Goal: Task Accomplishment & Management: Use online tool/utility

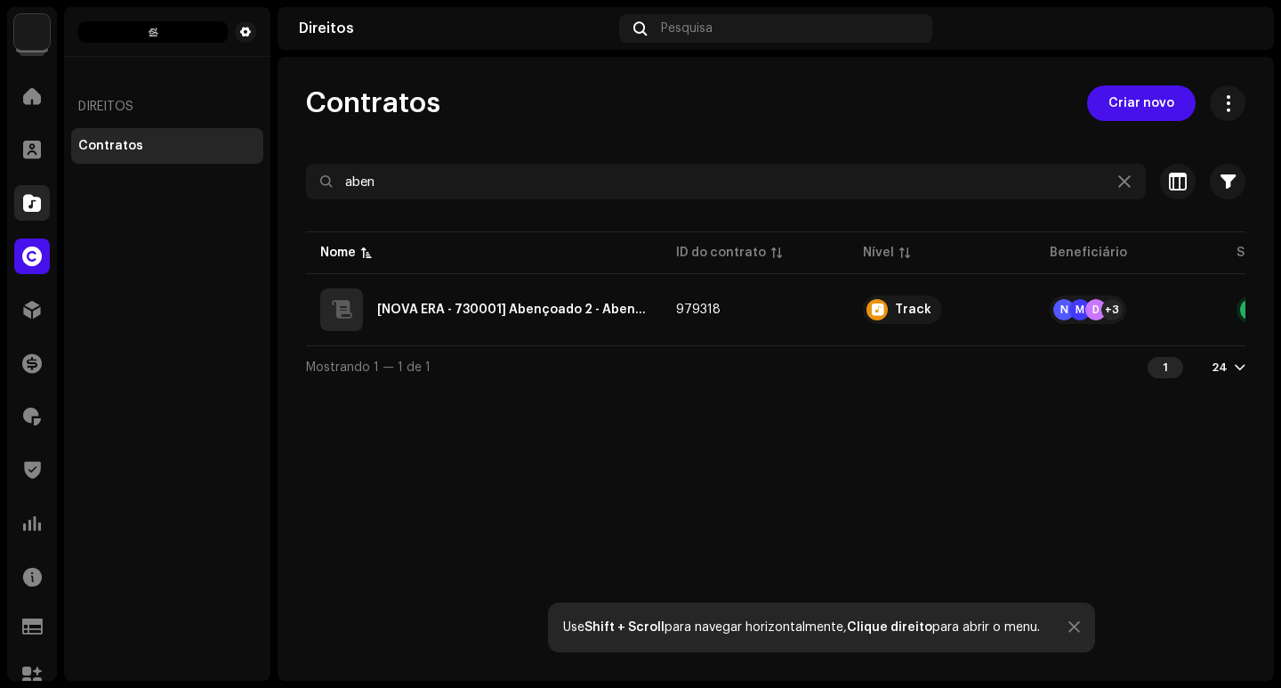
click at [27, 205] on span at bounding box center [32, 203] width 18 height 14
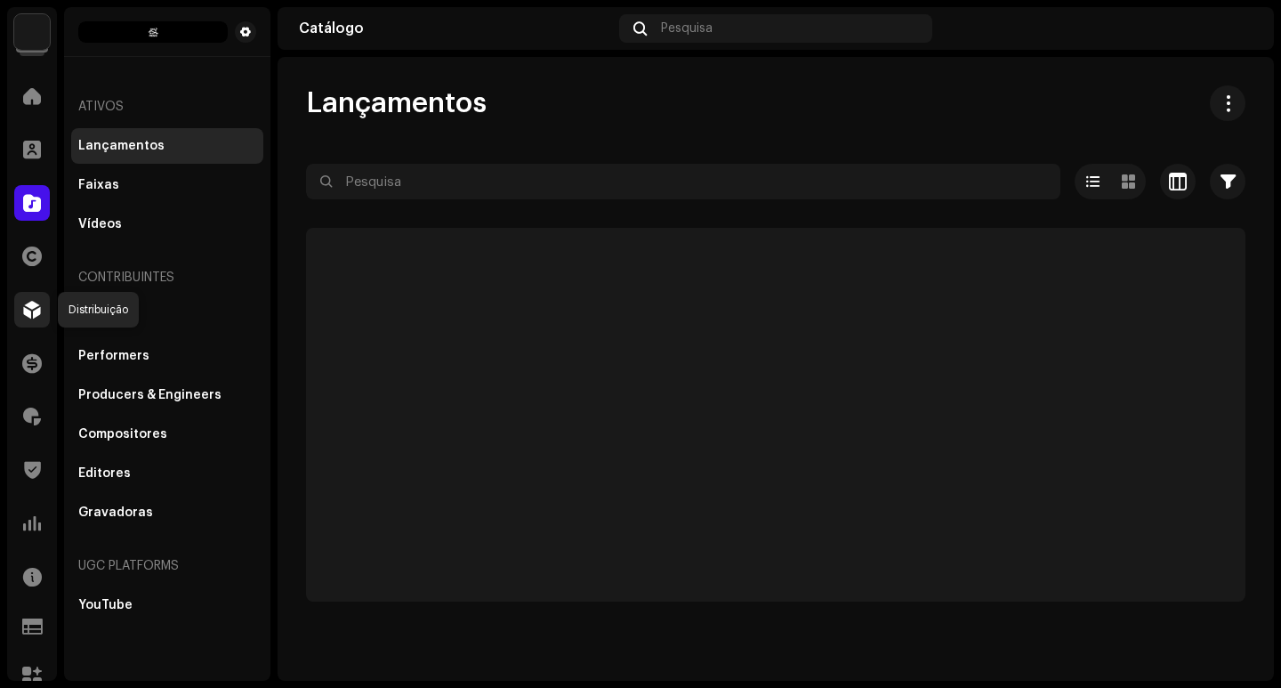
click at [26, 319] on div at bounding box center [32, 310] width 36 height 36
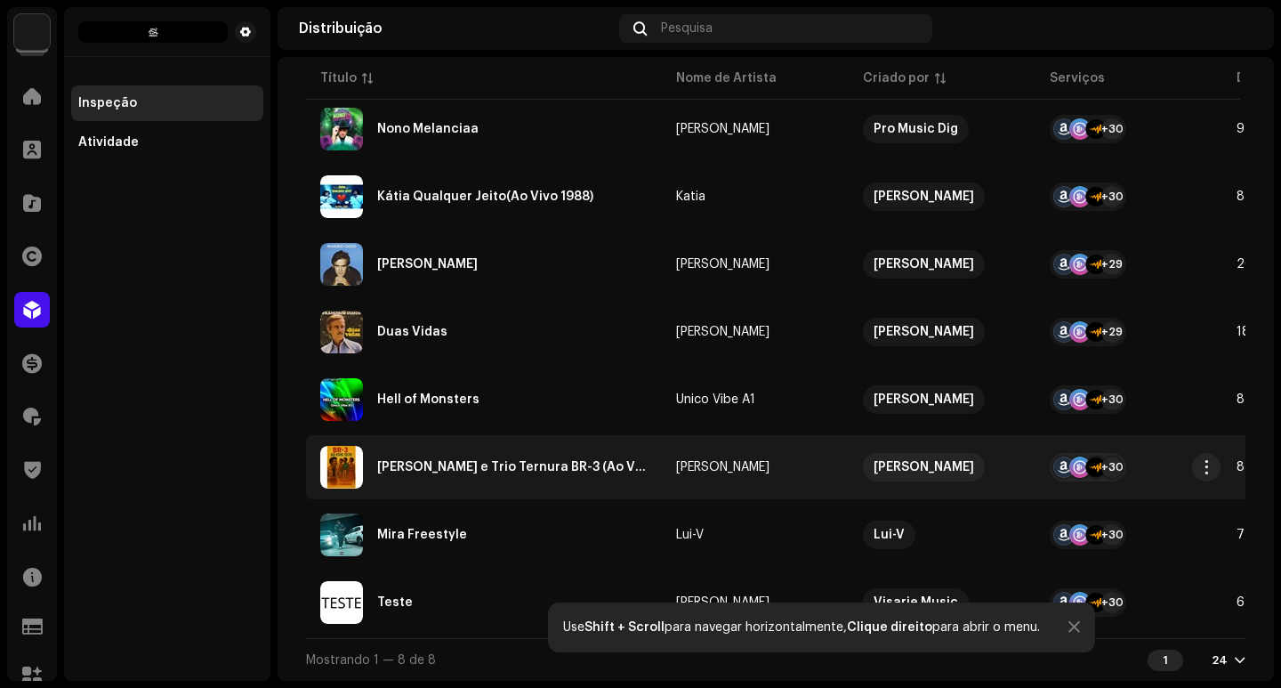
scroll to position [256, 0]
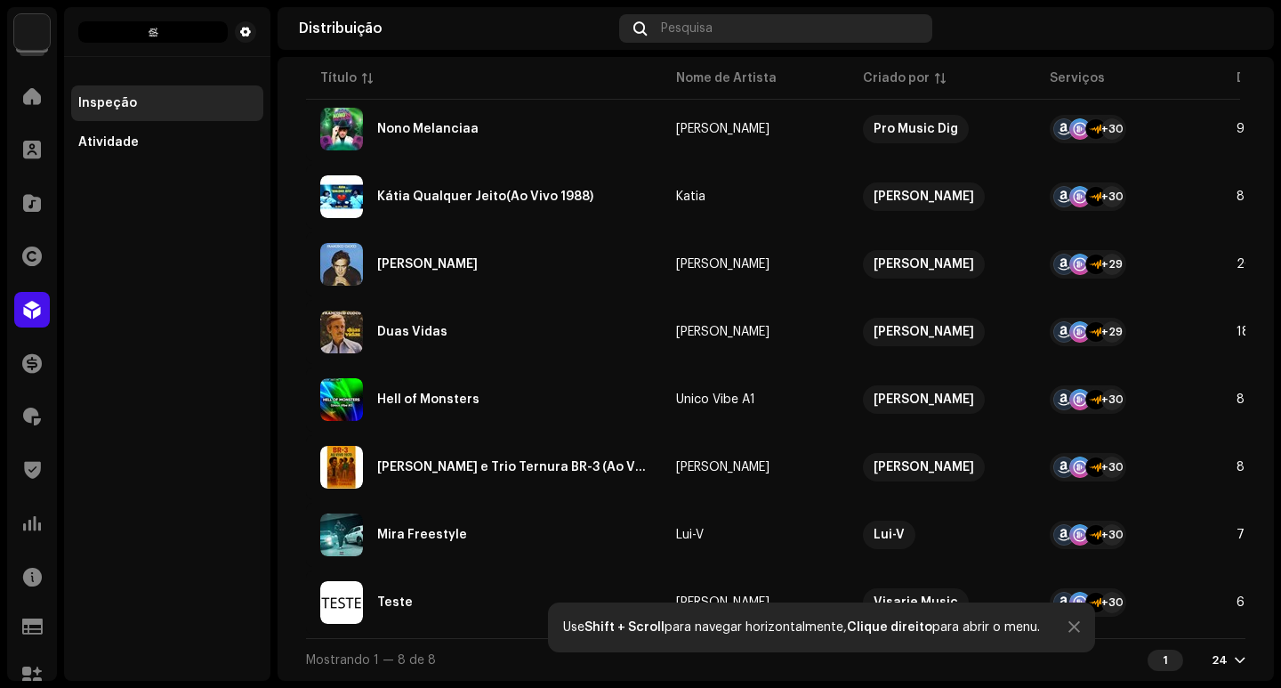
click at [779, 38] on div "Pesquisa" at bounding box center [775, 28] width 313 height 28
drag, startPoint x: 234, startPoint y: 219, endPoint x: 170, endPoint y: 197, distance: 67.5
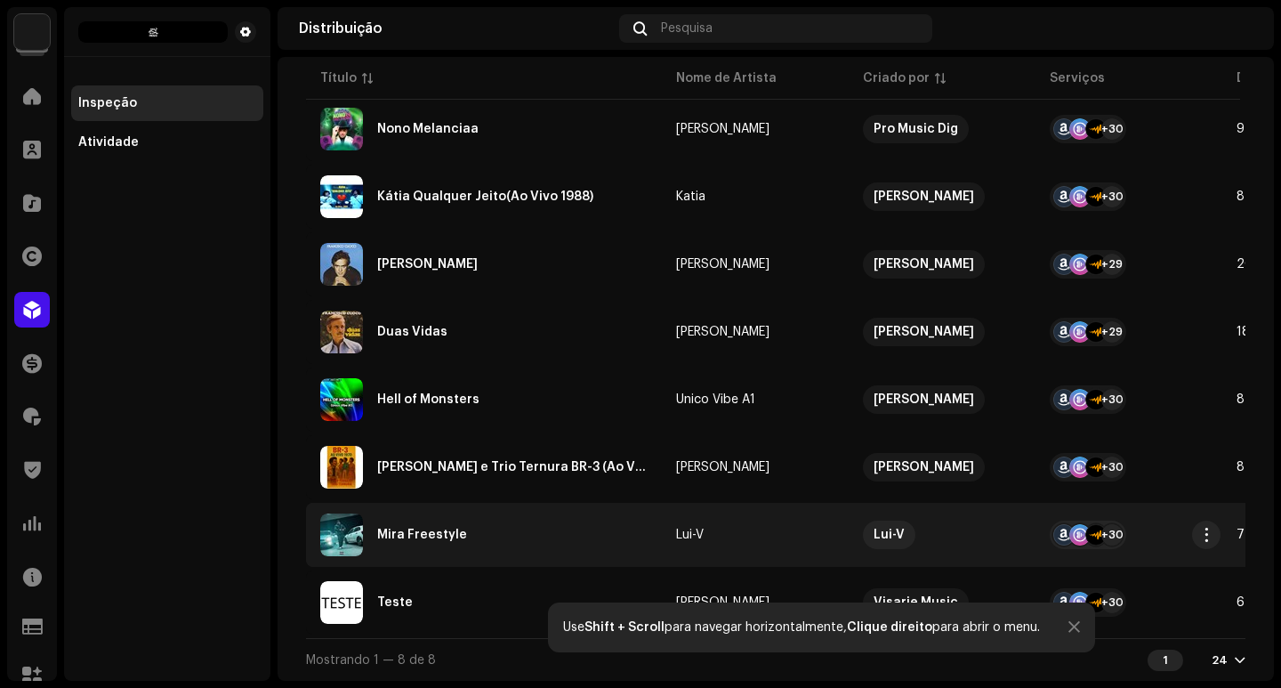
click at [821, 518] on td "Lui-V" at bounding box center [755, 535] width 187 height 64
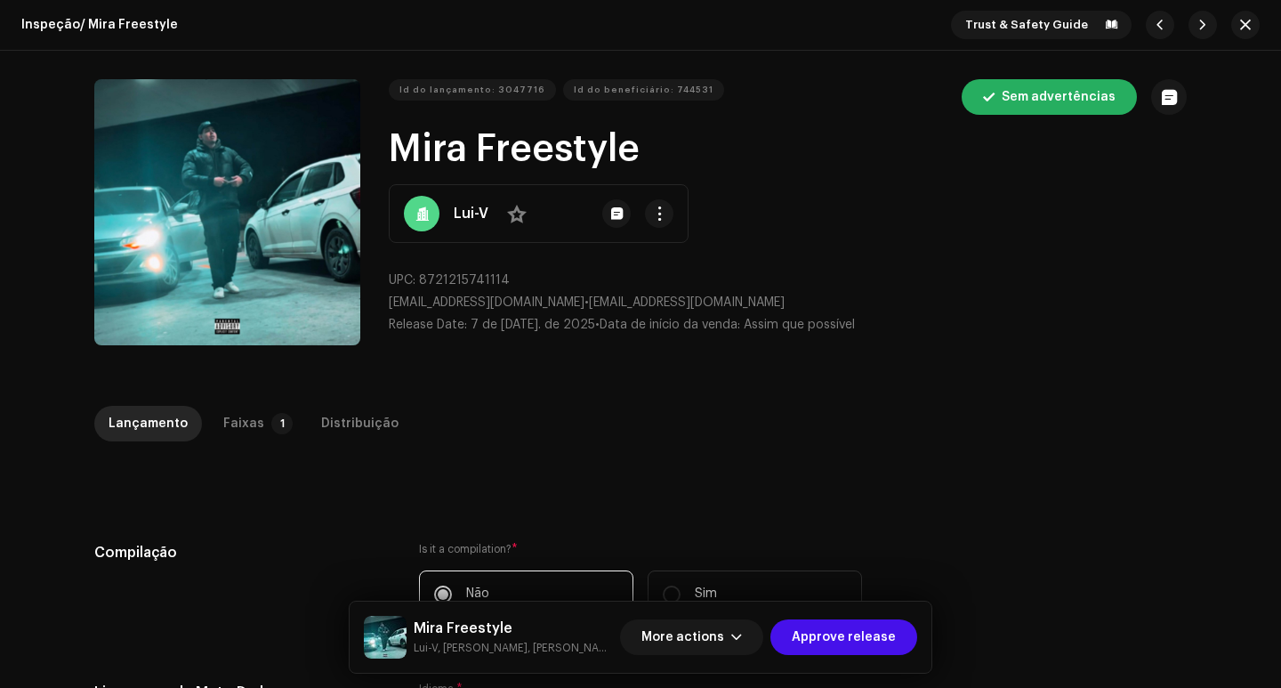
scroll to position [89, 0]
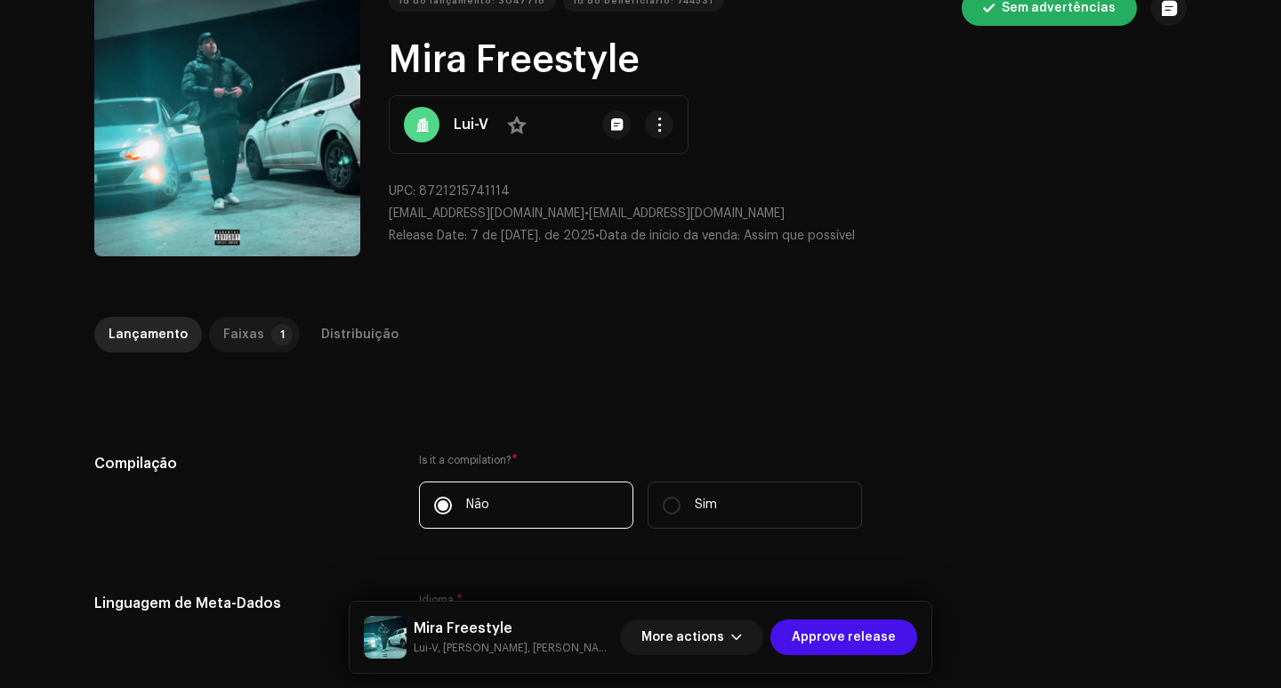
click at [243, 330] on div "Faixas" at bounding box center [243, 335] width 41 height 36
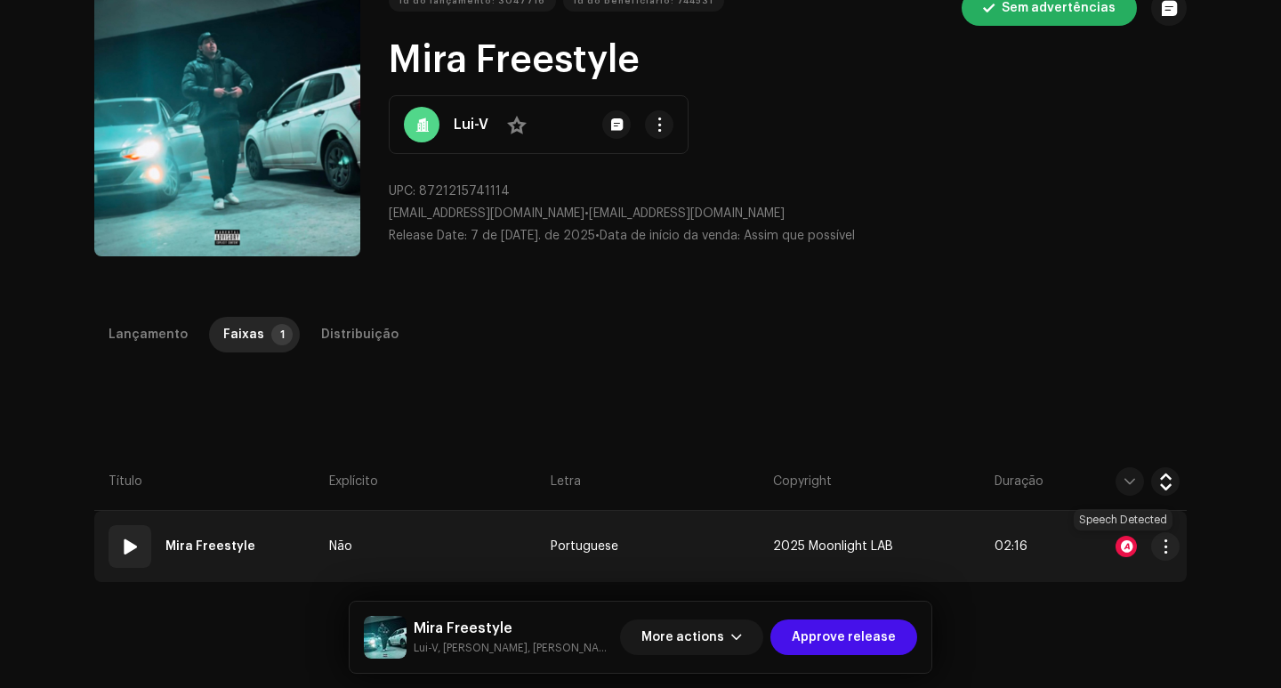
click at [1122, 543] on div at bounding box center [1125, 545] width 21 height 21
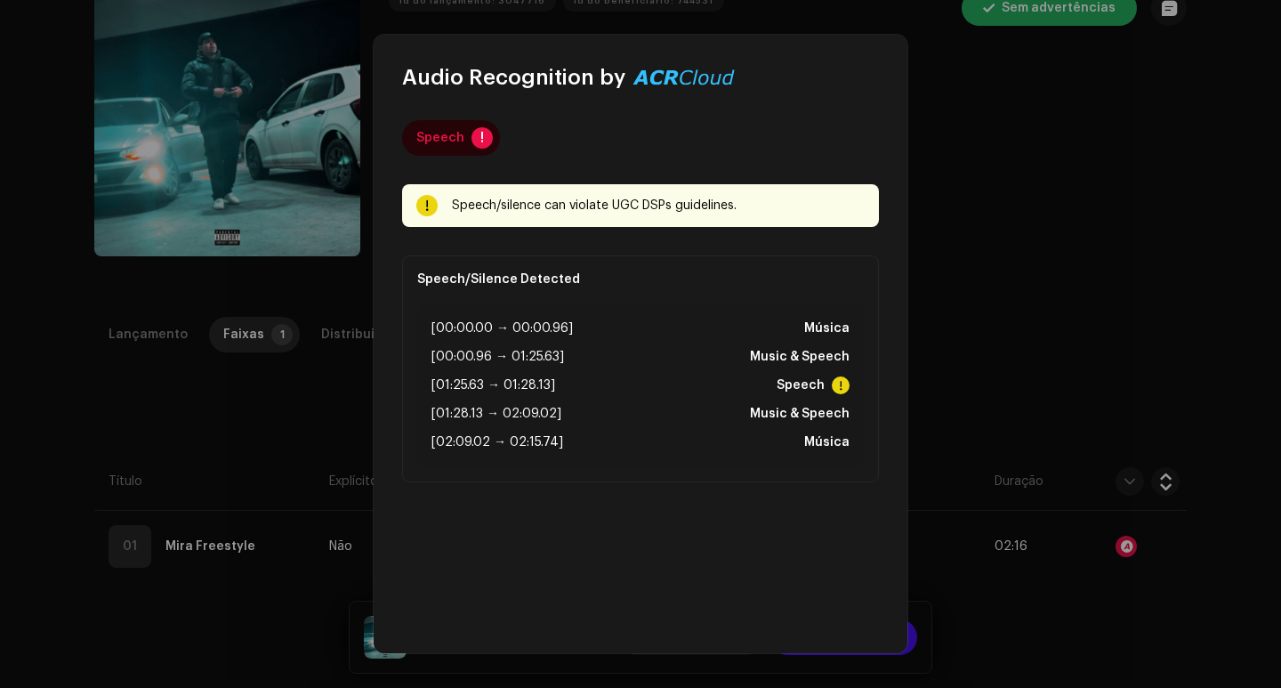
click at [913, 293] on div "Audio Recognition by Speech ! Speech/silence can violate UGC DSPs guidelines. R…" at bounding box center [640, 344] width 1281 height 688
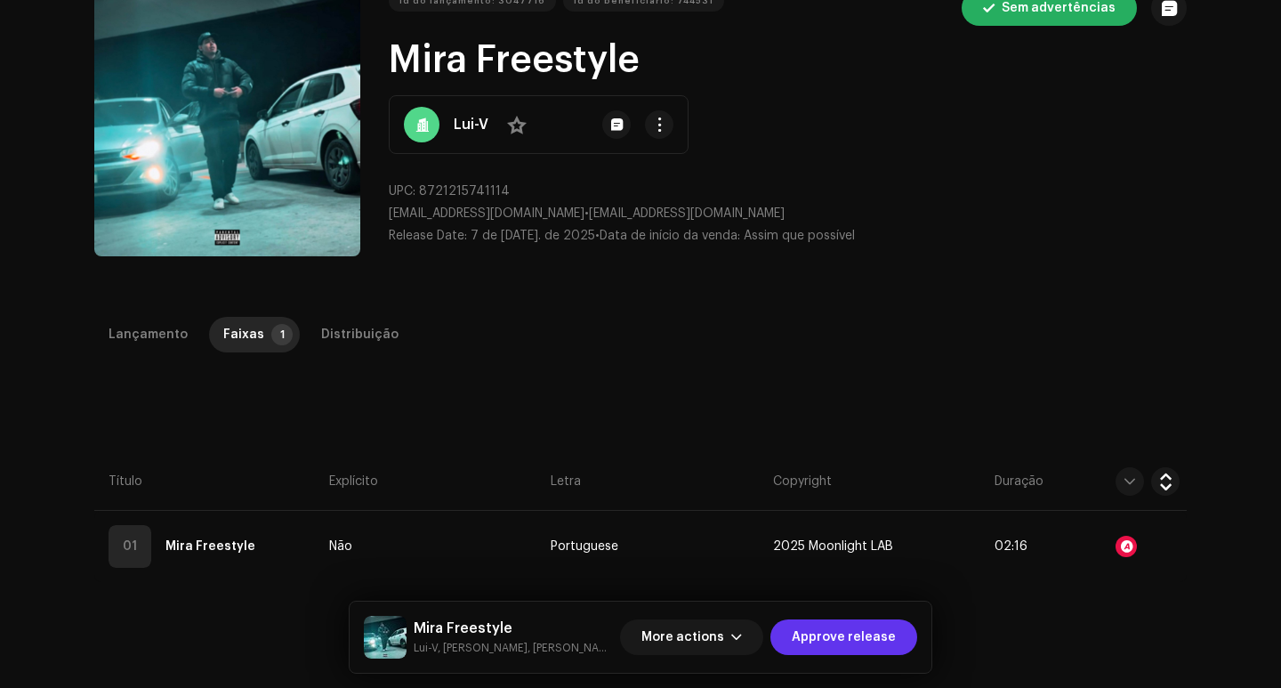
click at [841, 627] on span "Approve release" at bounding box center [844, 637] width 104 height 36
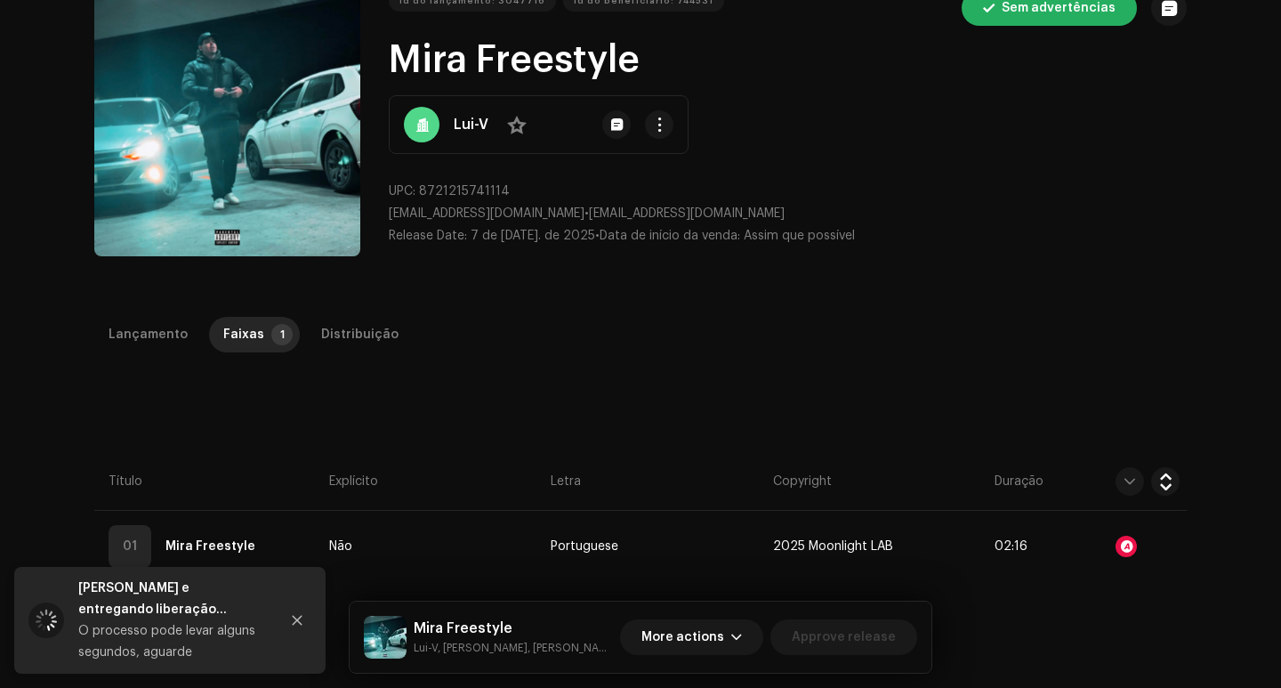
scroll to position [0, 0]
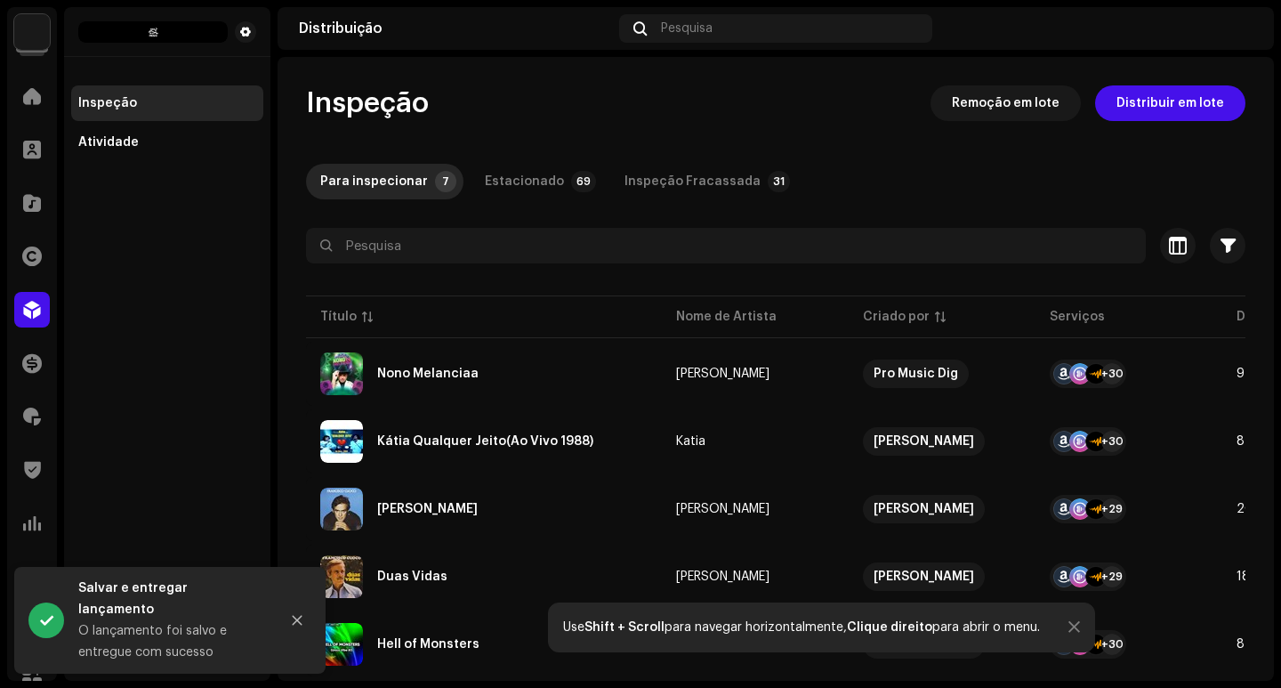
click at [452, 330] on th "Título" at bounding box center [484, 316] width 356 height 43
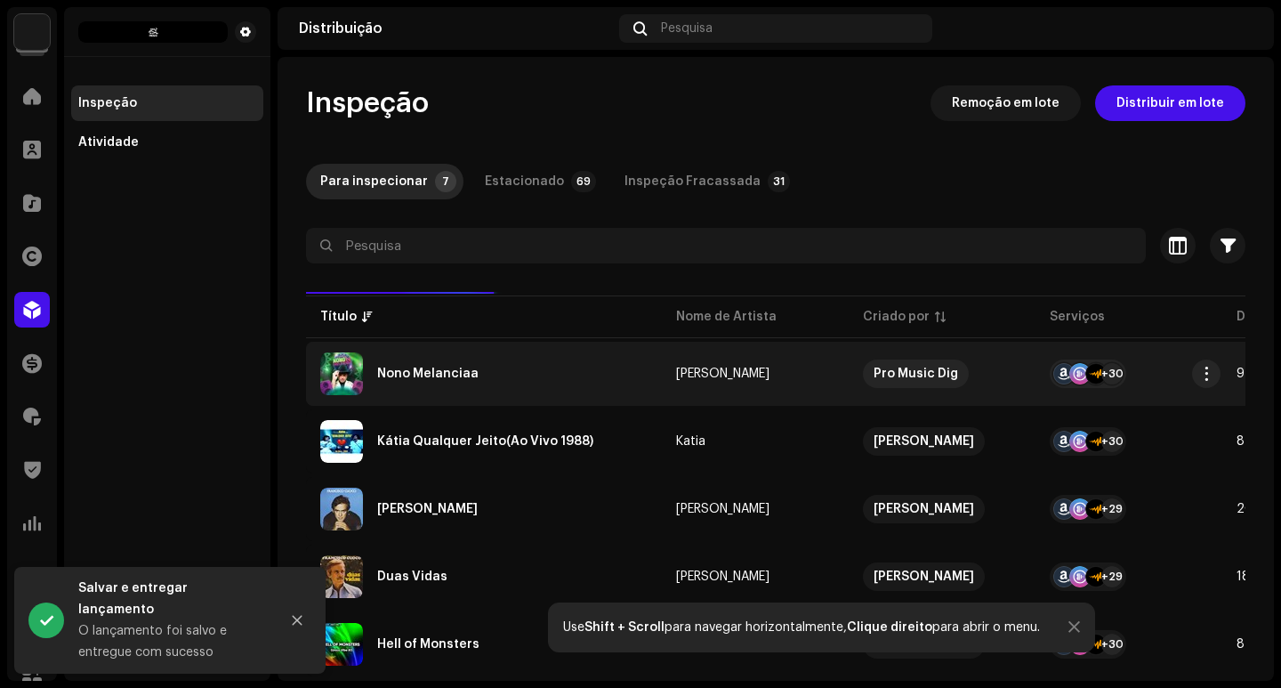
click at [447, 362] on div "Nono Melanciaa" at bounding box center [483, 373] width 327 height 43
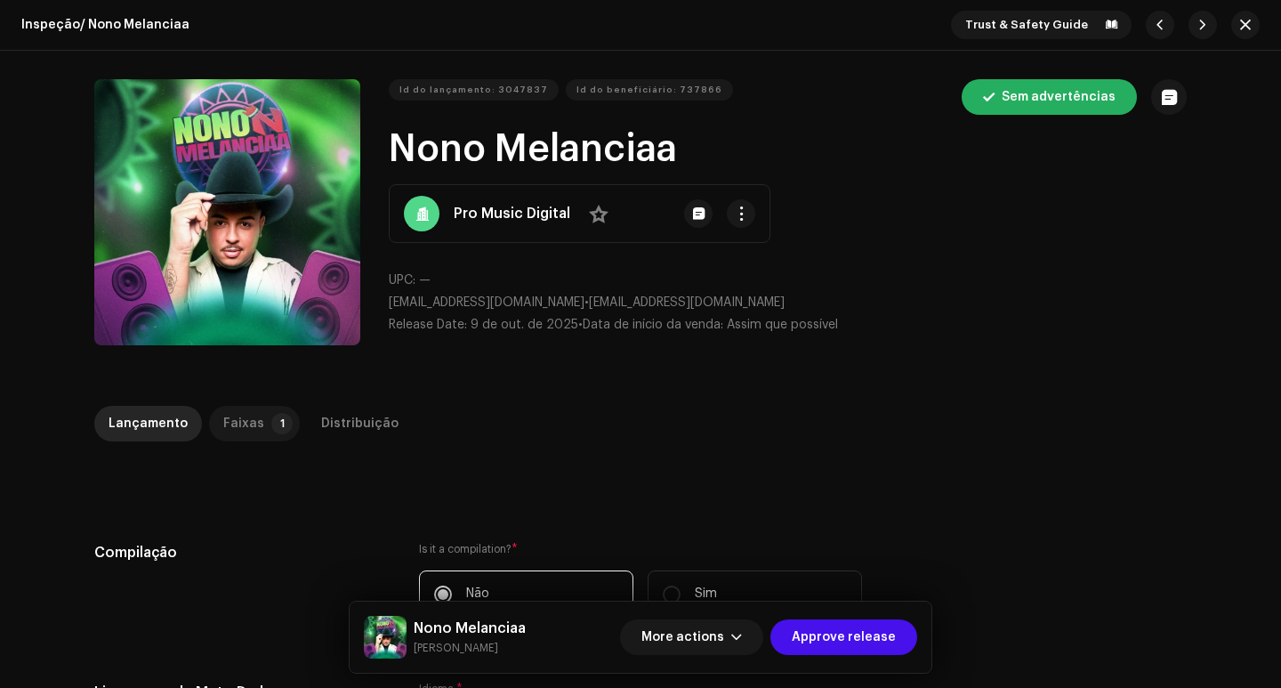
click at [252, 422] on p-tab "Faixas 1" at bounding box center [254, 424] width 91 height 36
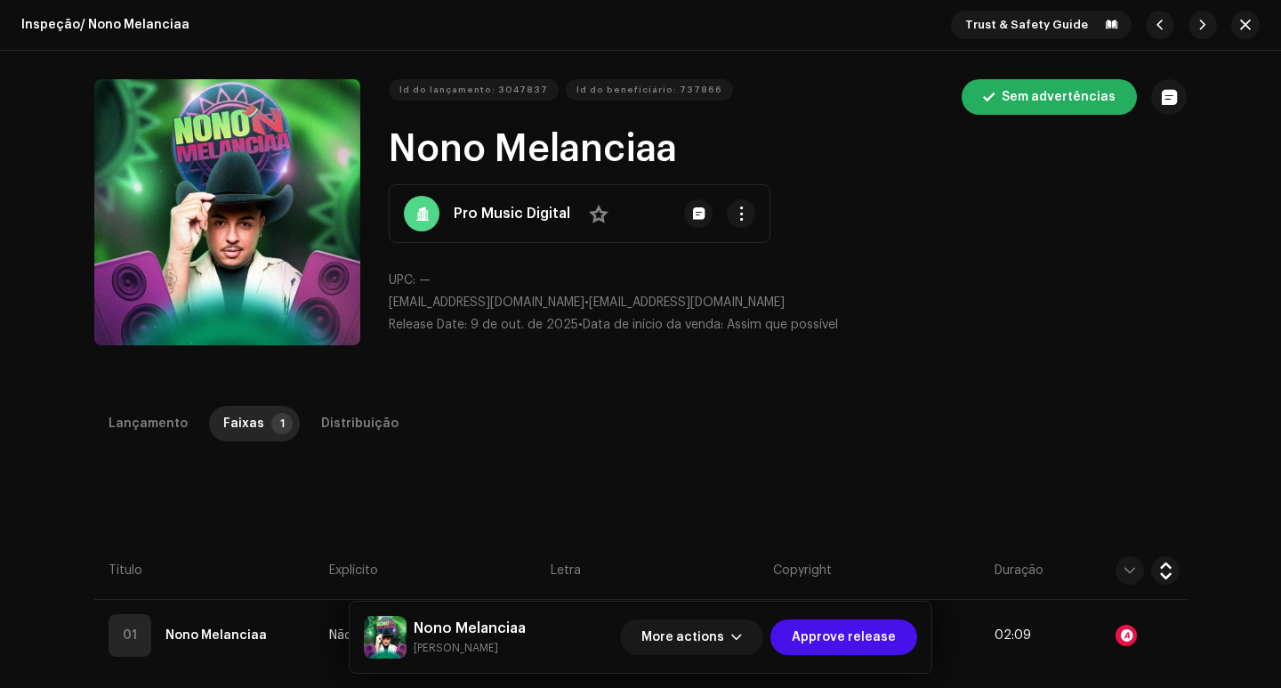
scroll to position [89, 0]
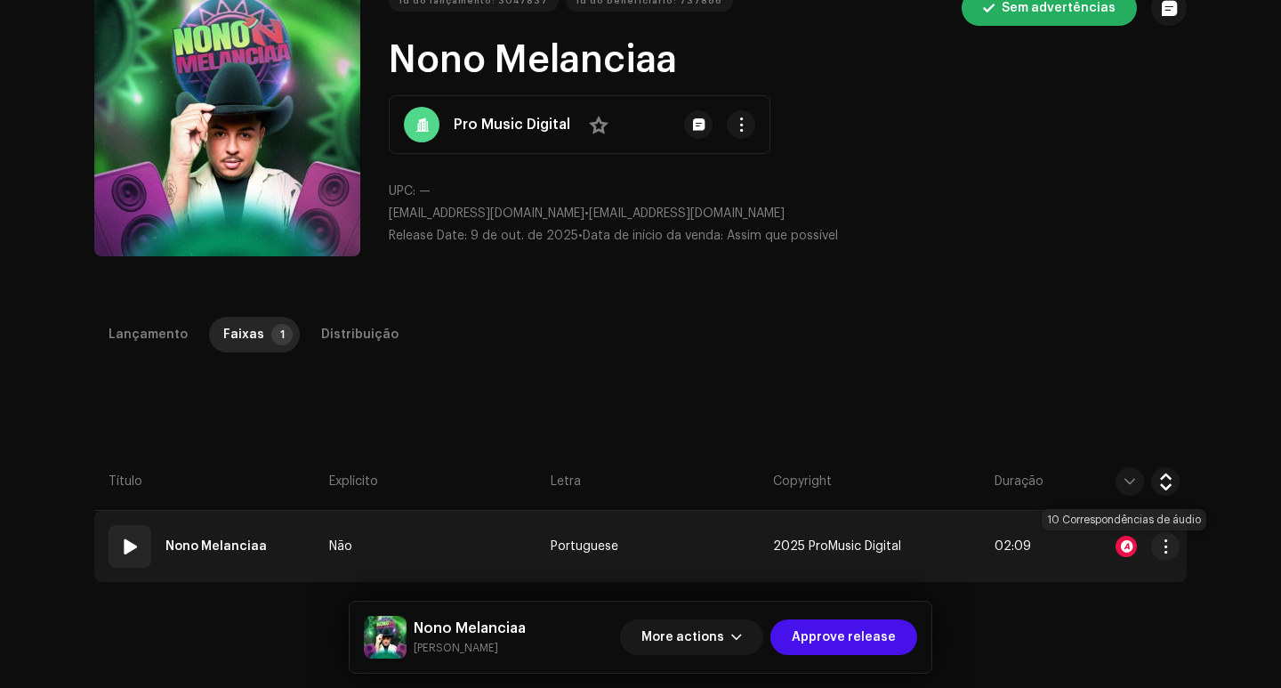
click at [1122, 541] on div at bounding box center [1125, 545] width 21 height 21
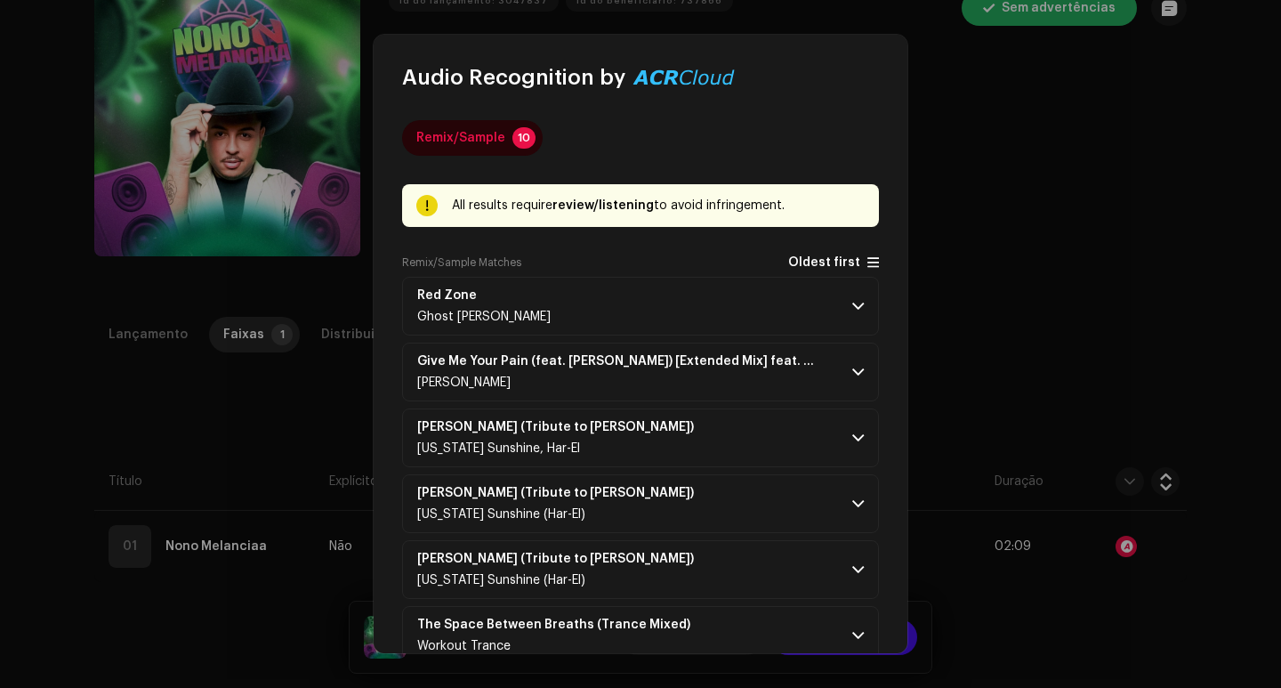
click at [856, 258] on span "Oldest first" at bounding box center [833, 262] width 91 height 14
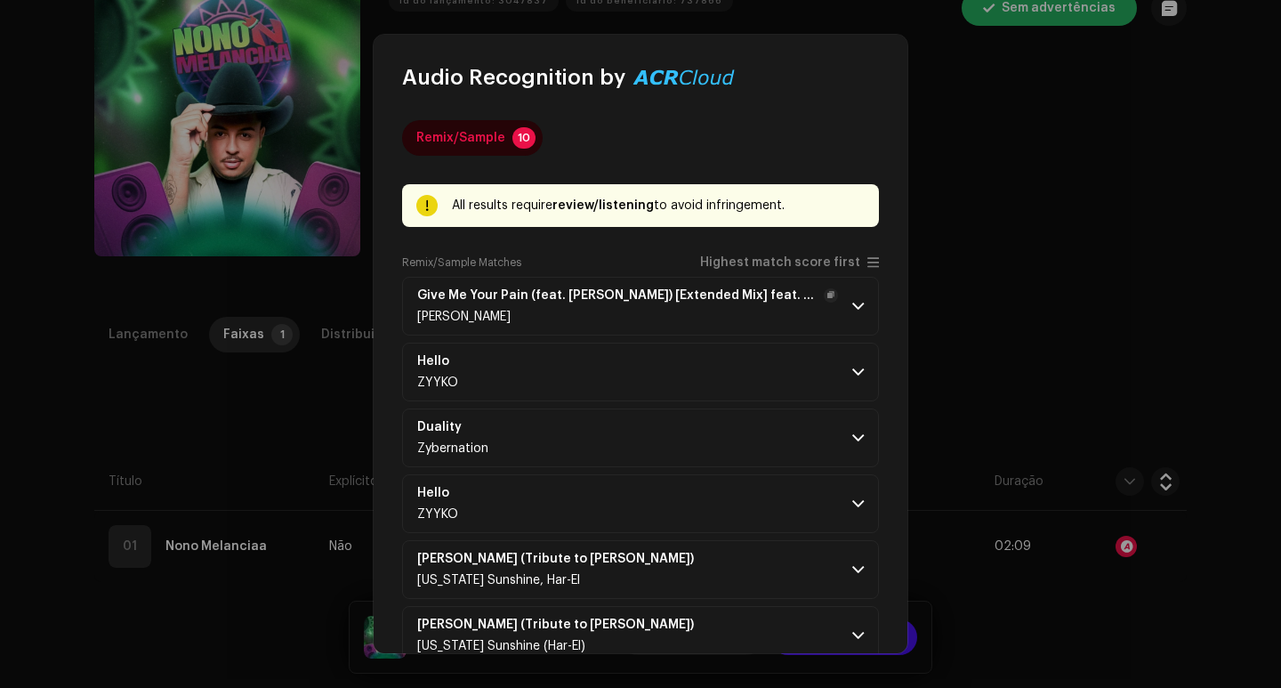
click at [841, 300] on p-accordion-header "Give Me Your Pain (feat. [PERSON_NAME]) [Extended Mix] feat. [PERSON_NAME] [PER…" at bounding box center [640, 306] width 477 height 59
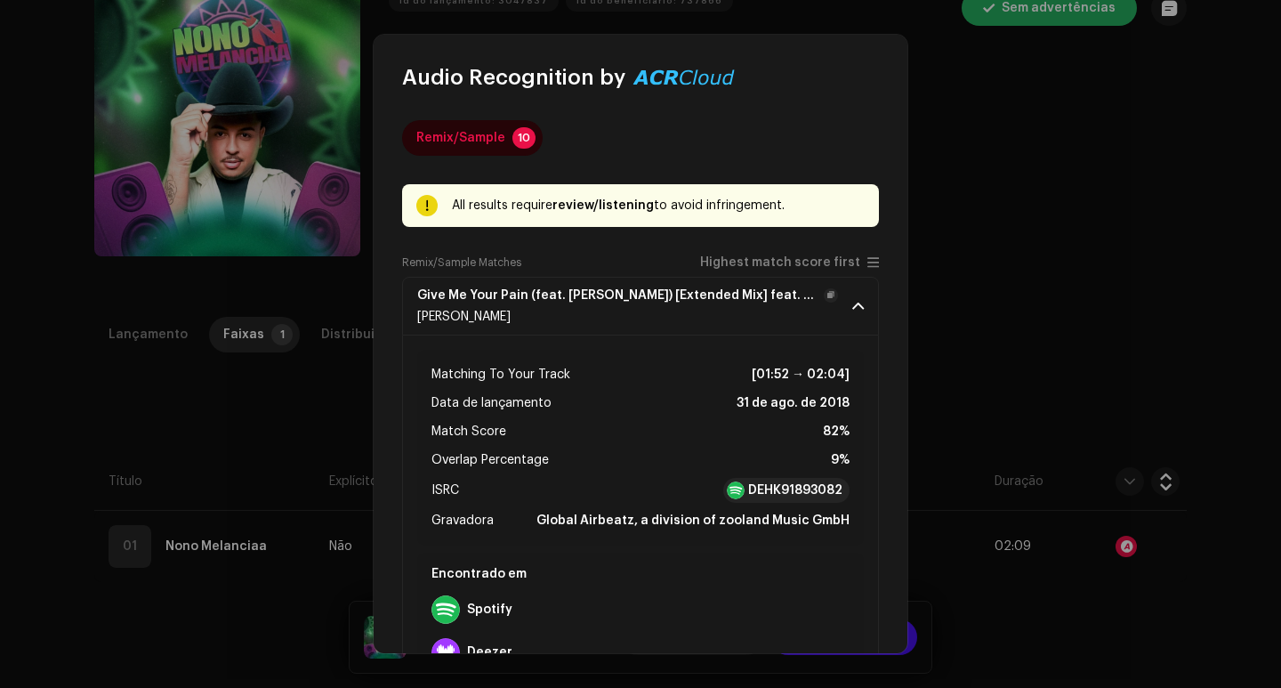
click at [841, 300] on p-accordion-header "Give Me Your Pain (feat. [PERSON_NAME]) [Extended Mix] feat. [PERSON_NAME] [PER…" at bounding box center [640, 306] width 477 height 59
click at [1050, 278] on div "Audio Recognition by Remix/Sample 10 All results require review/listening to av…" at bounding box center [640, 344] width 1281 height 688
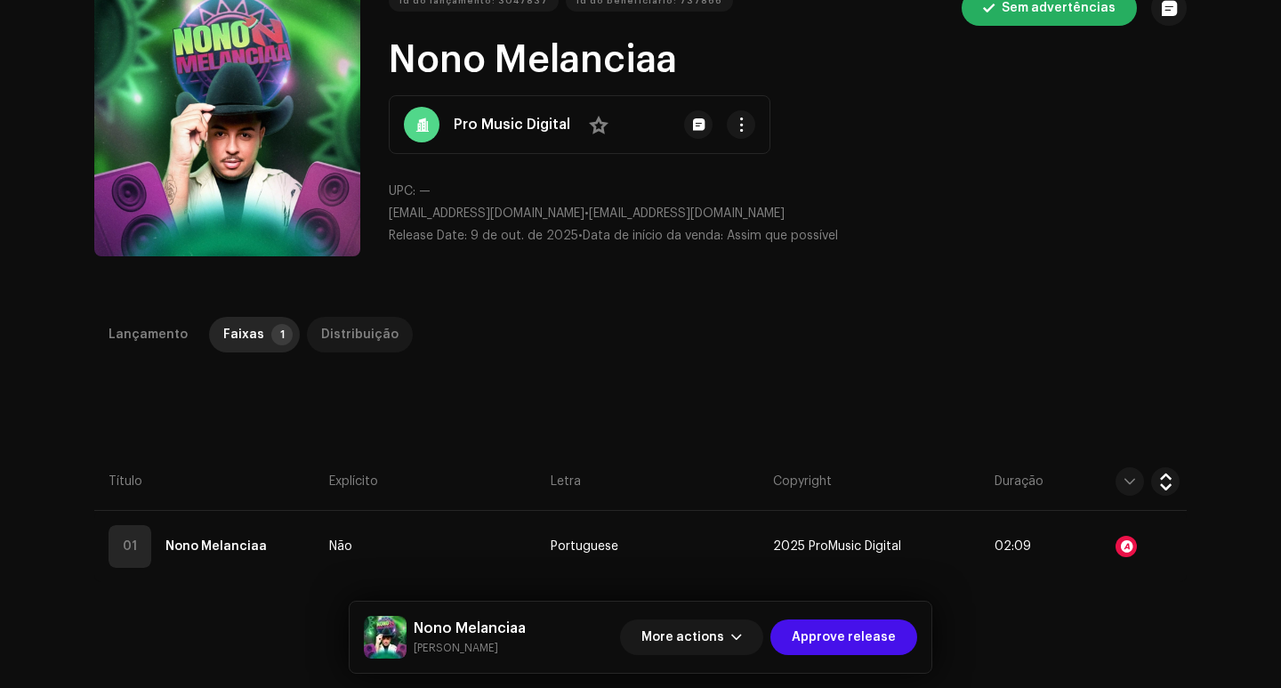
click at [362, 333] on div "Distribuição" at bounding box center [359, 335] width 77 height 36
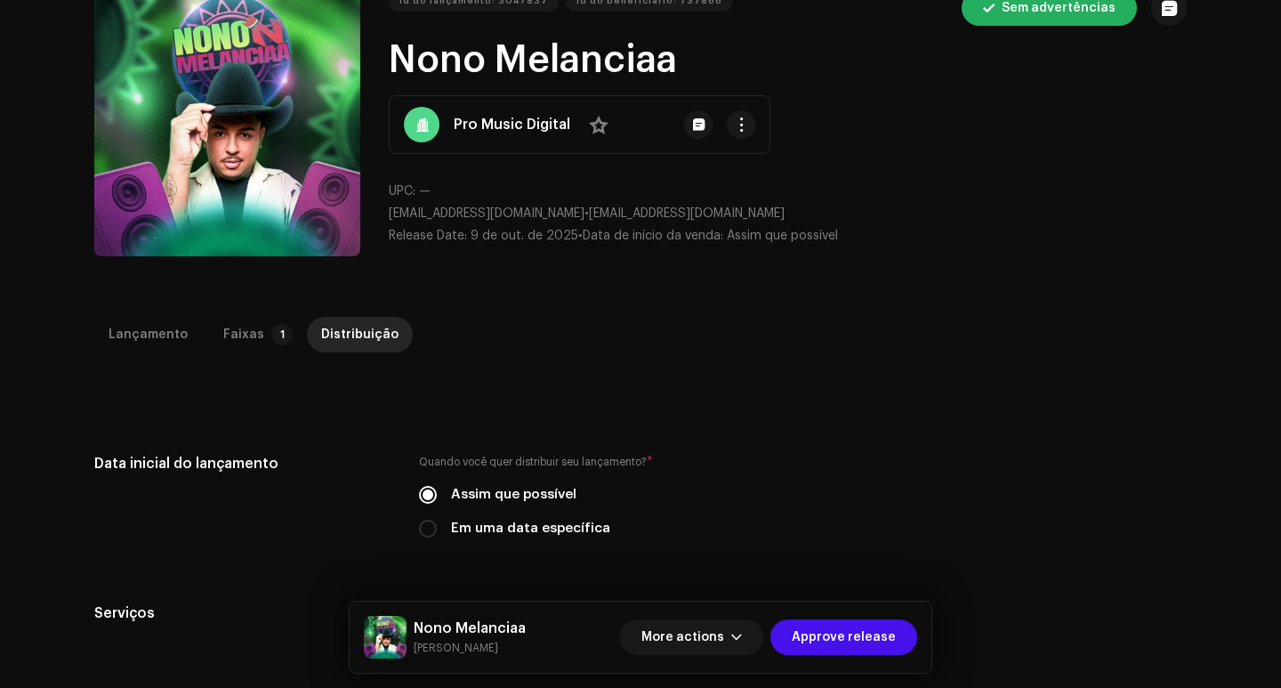
scroll to position [445, 0]
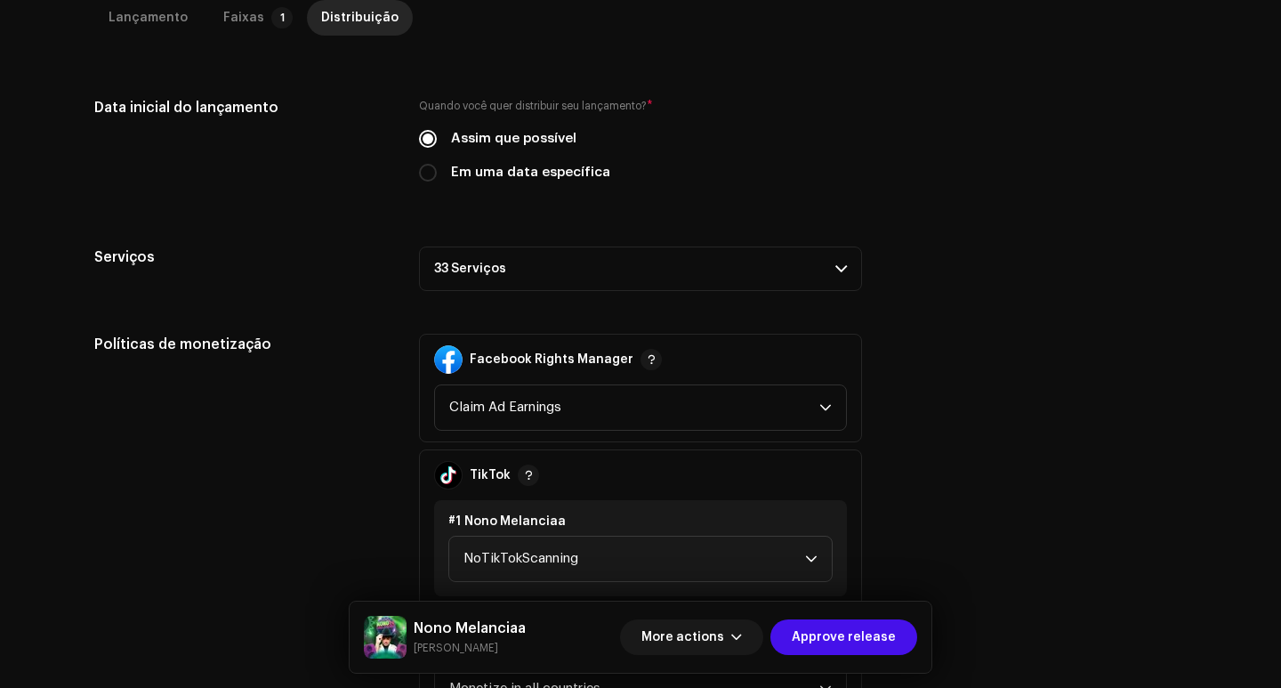
click at [594, 288] on p-accordion-header "33 Serviços" at bounding box center [640, 268] width 443 height 44
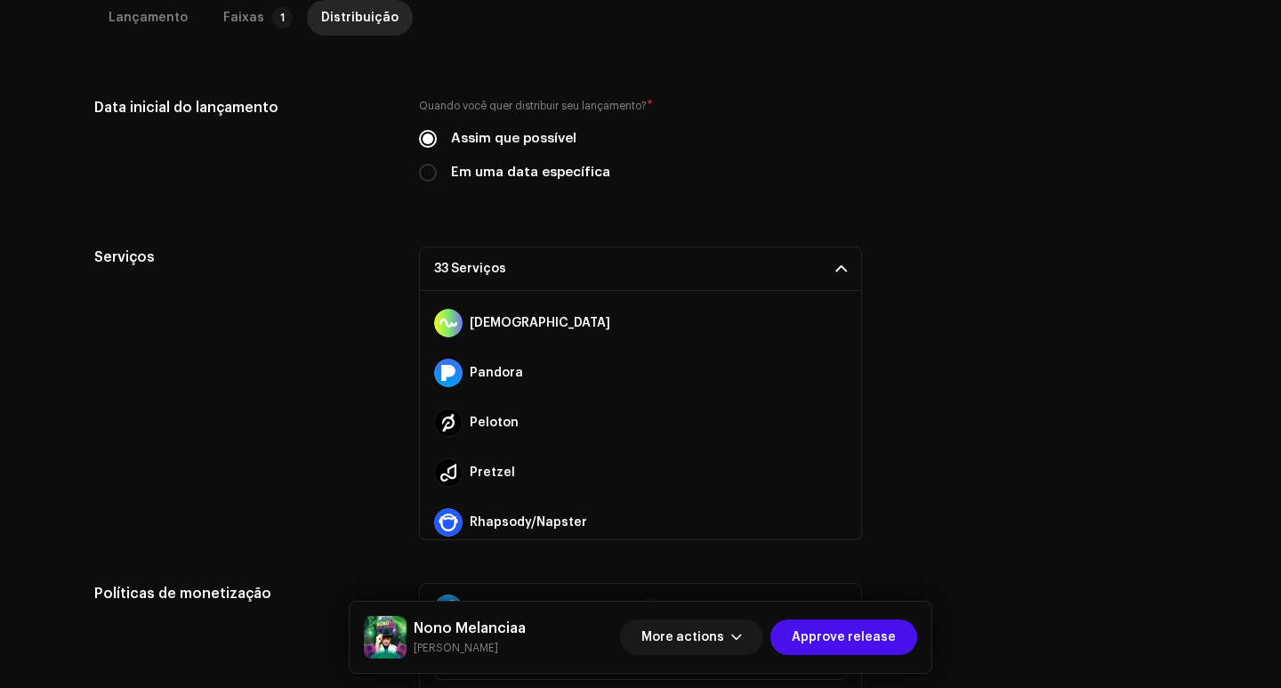
scroll to position [1396, 0]
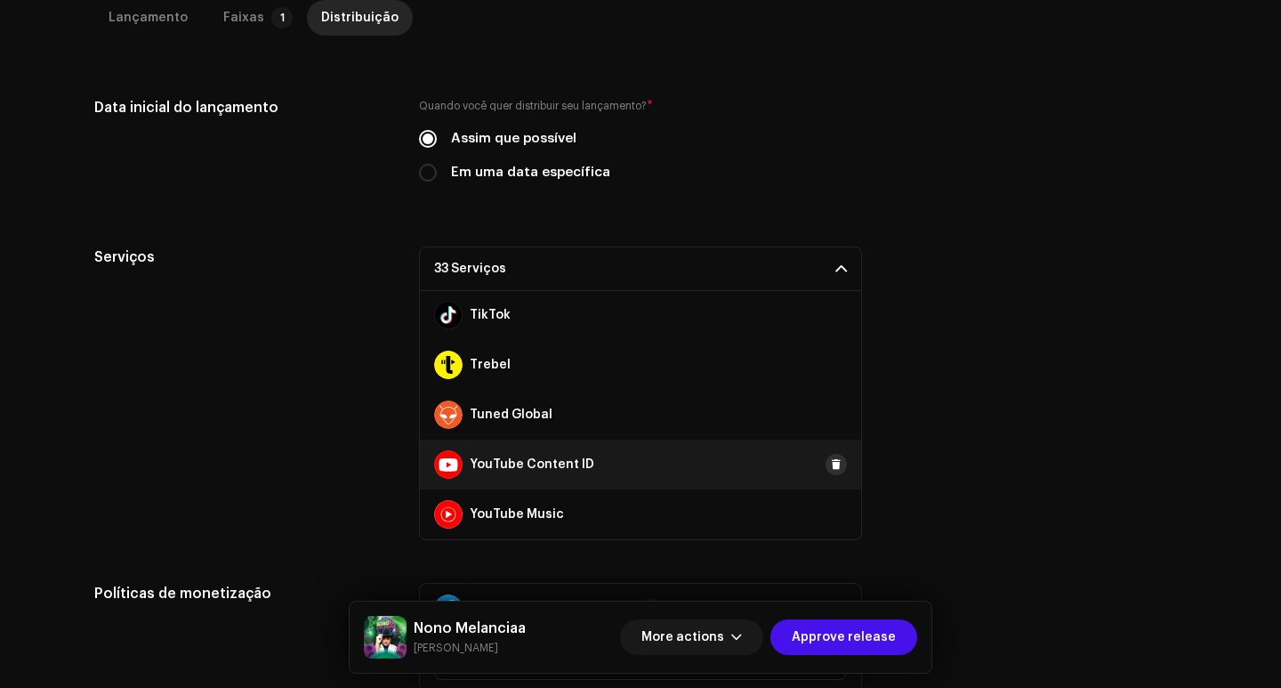
click at [831, 466] on span at bounding box center [836, 464] width 11 height 14
click at [942, 402] on div "Serviços 32 Serviços Amazon HD Audio Anghami Audiomack AWA Boomplay Deezer Face…" at bounding box center [640, 393] width 1092 height 294
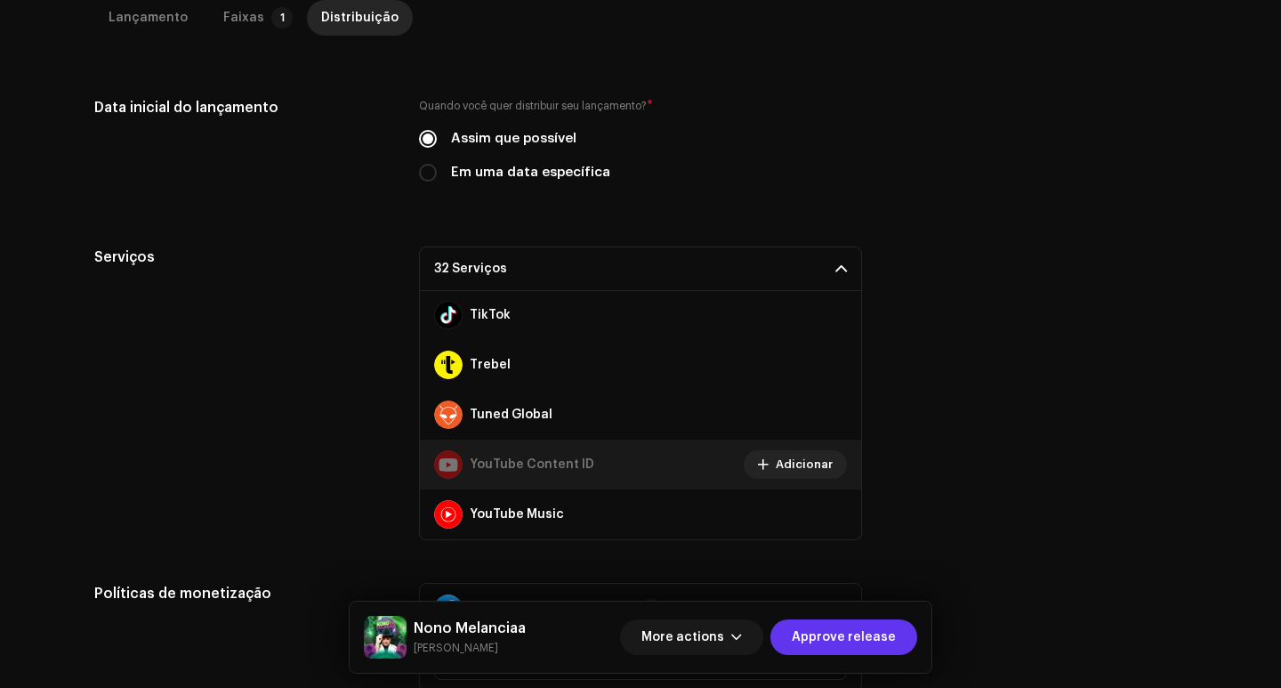
click at [827, 636] on span "Approve release" at bounding box center [844, 637] width 104 height 36
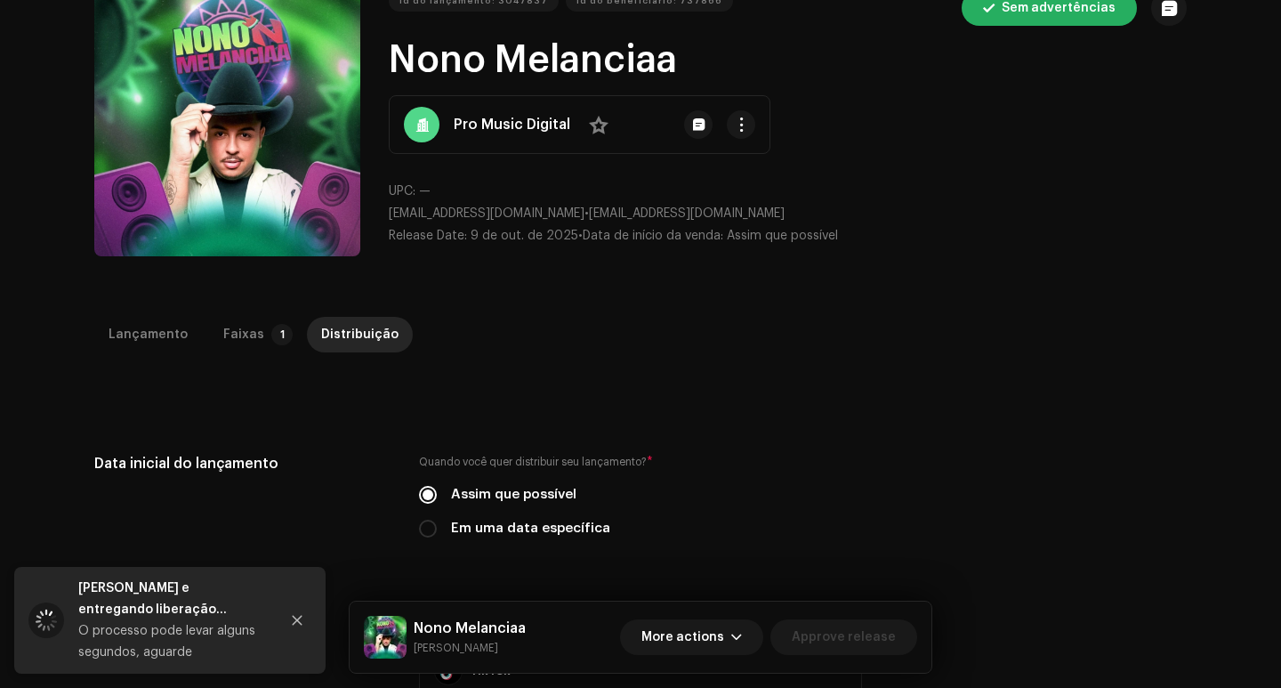
scroll to position [0, 0]
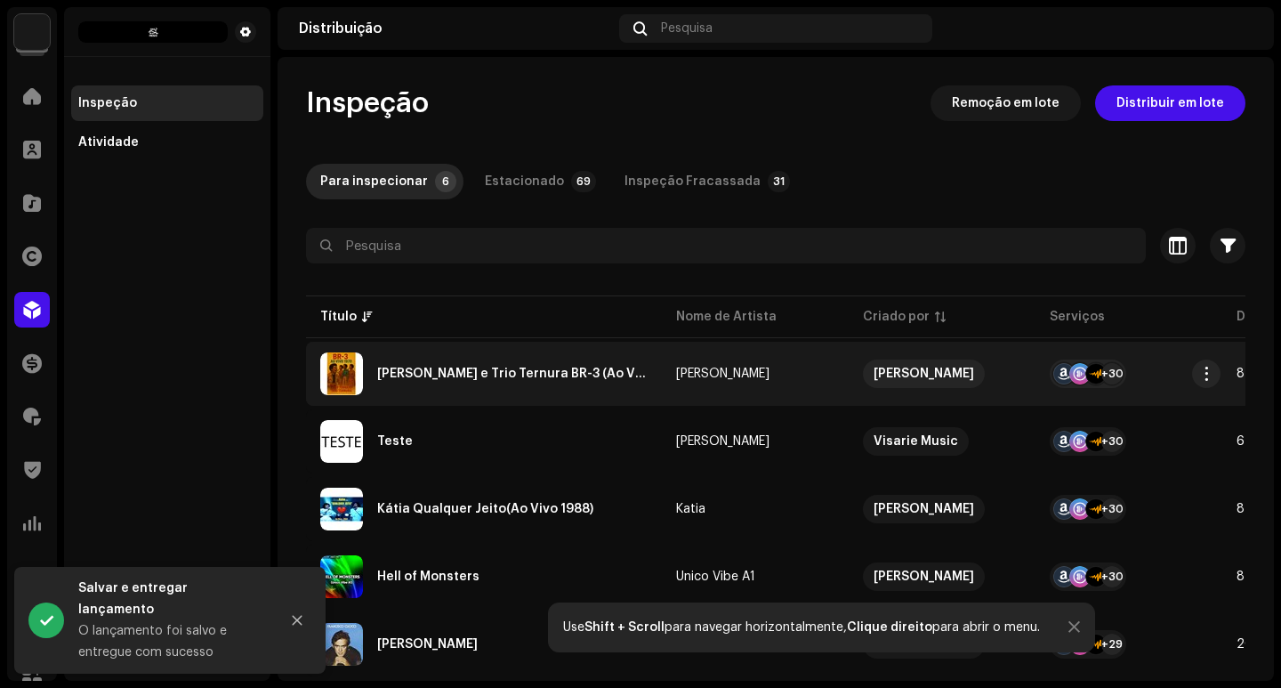
click at [562, 379] on div "[PERSON_NAME] e Trio Ternura BR-3 (Ao Vivo 1970)" at bounding box center [512, 373] width 270 height 12
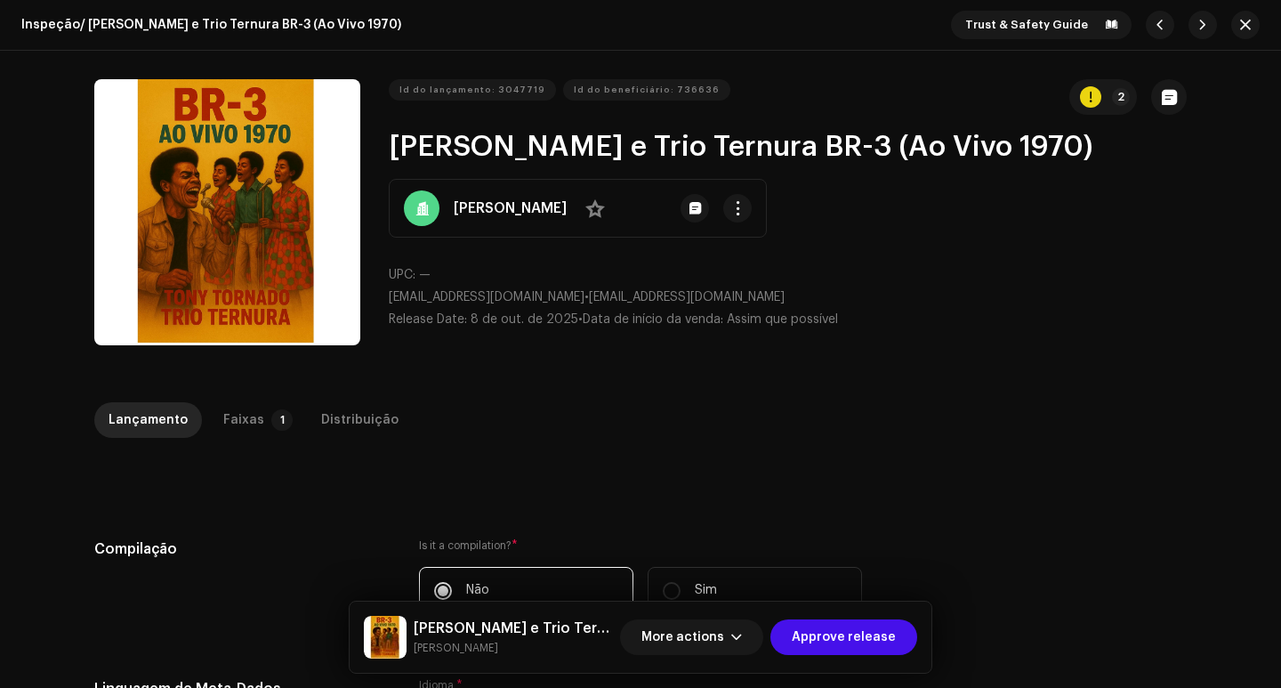
click at [229, 428] on div "Faixas" at bounding box center [243, 420] width 41 height 36
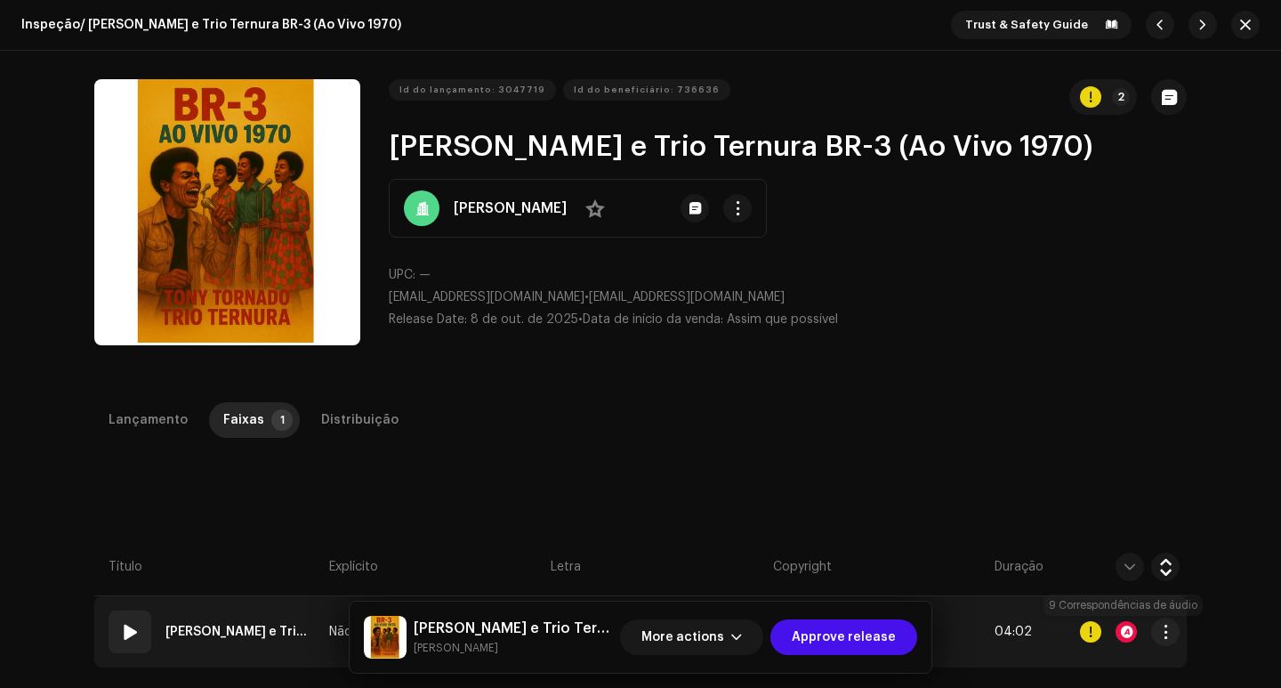
click at [1123, 630] on div at bounding box center [1125, 631] width 21 height 21
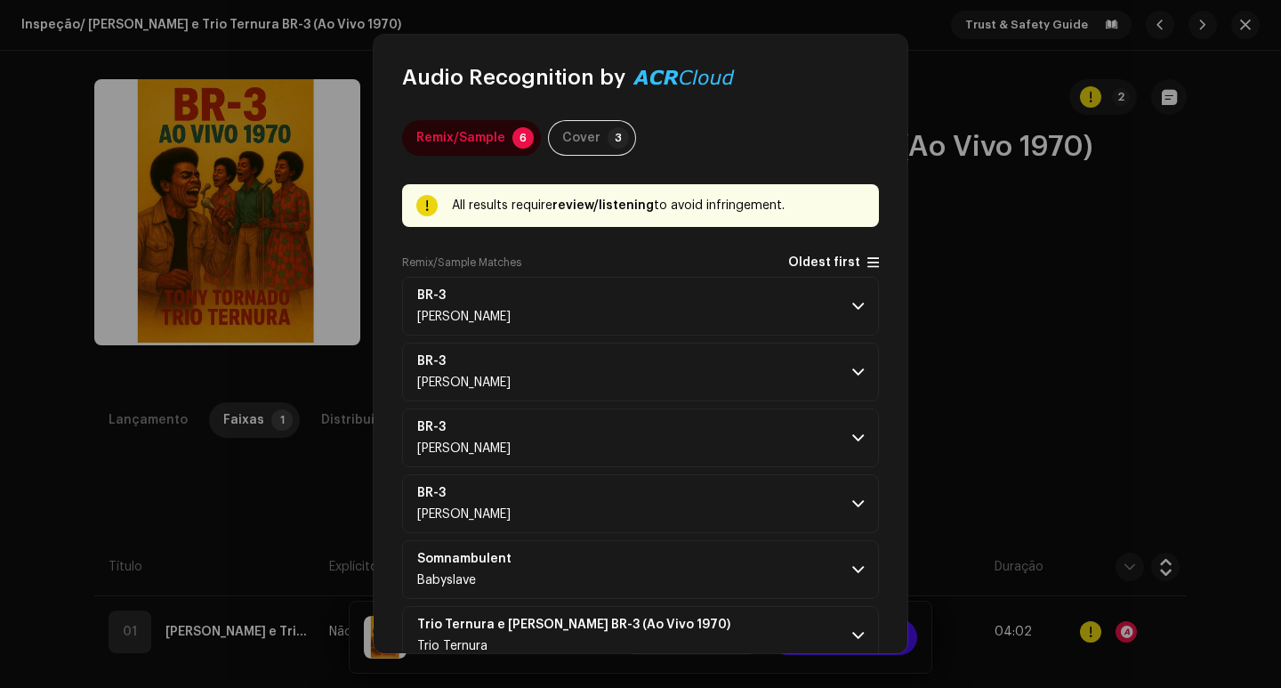
click at [857, 264] on span "Oldest first" at bounding box center [833, 262] width 91 height 14
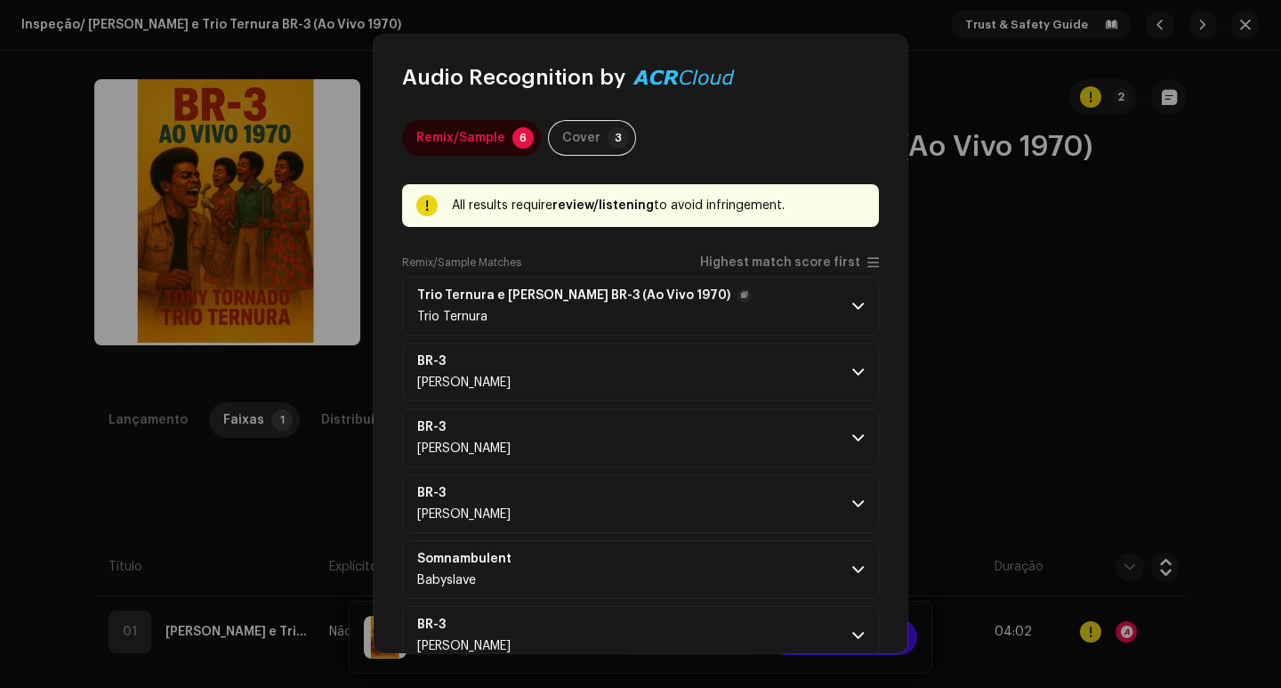
click at [855, 299] on span at bounding box center [858, 306] width 12 height 14
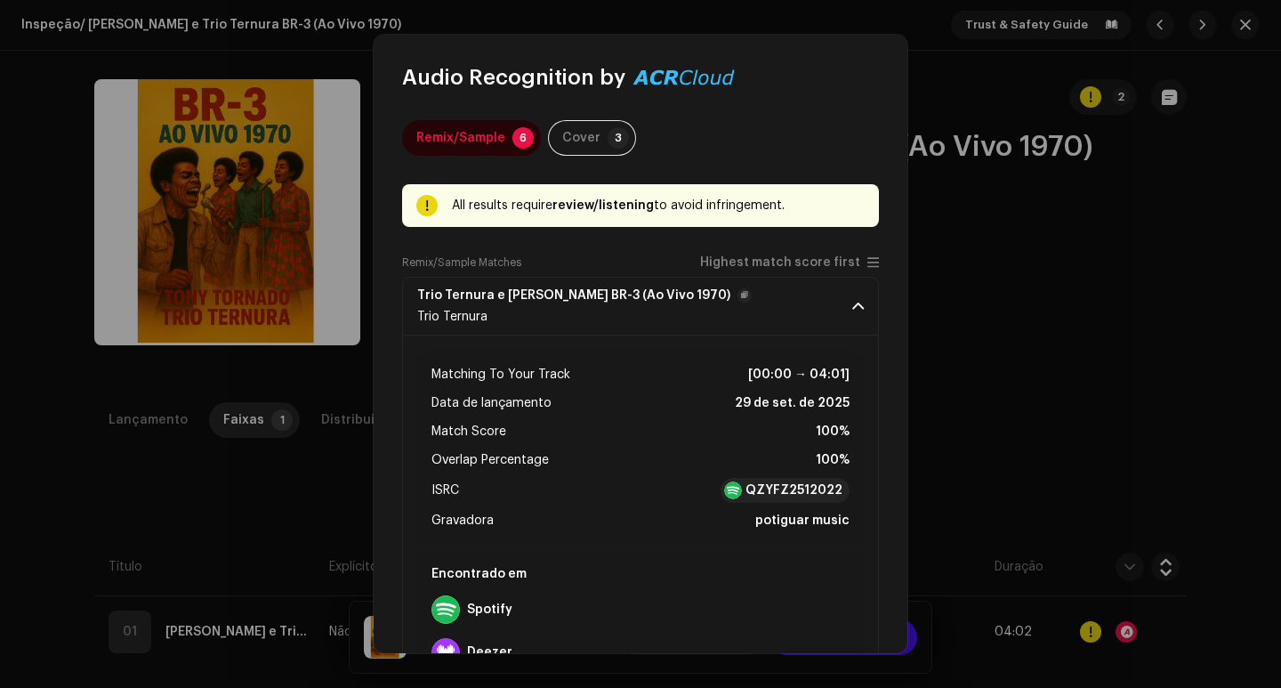
click at [855, 299] on span at bounding box center [858, 306] width 12 height 14
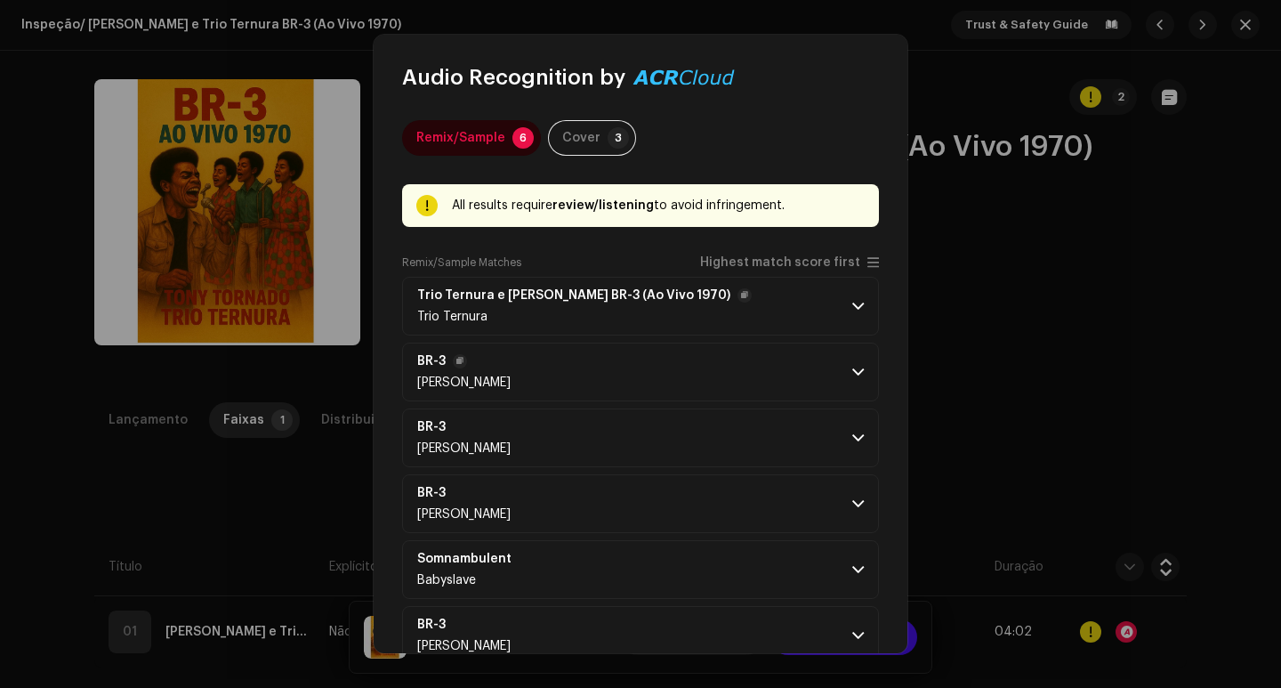
click at [850, 382] on p-accordion-header "BR-3 [PERSON_NAME]" at bounding box center [640, 371] width 477 height 59
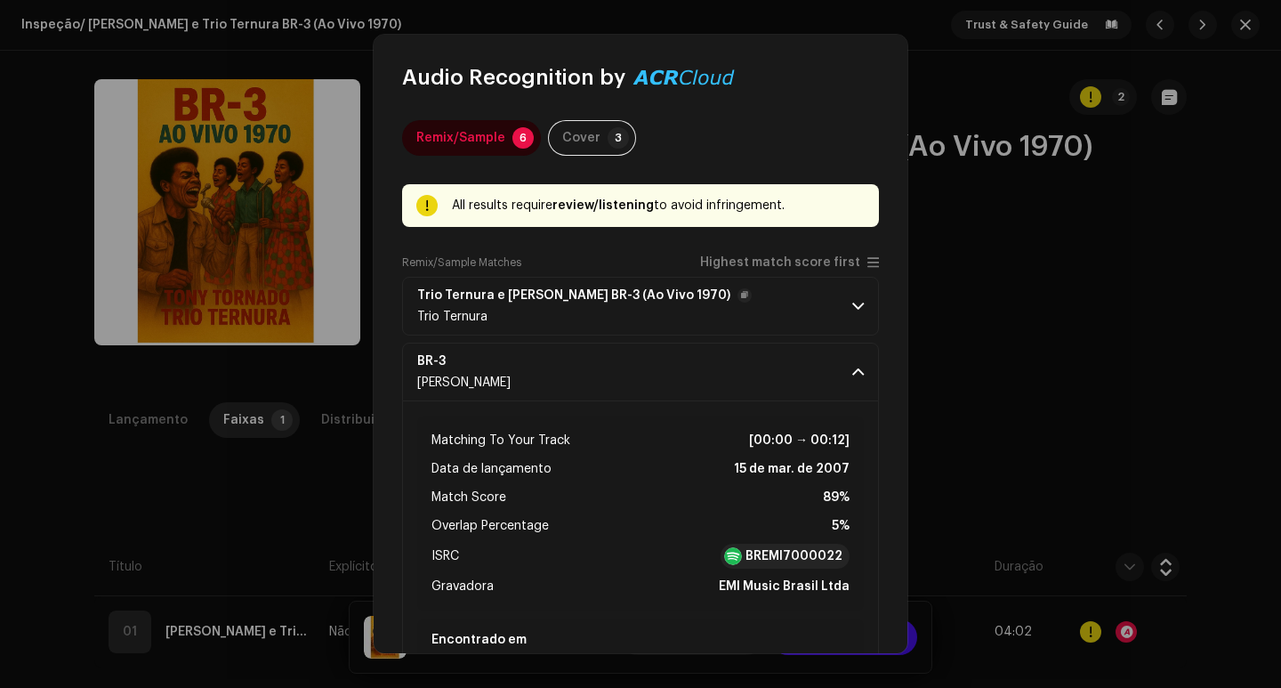
click at [1067, 350] on div "Audio Recognition by Remix/Sample 6 Cover 3 All results require review/listenin…" at bounding box center [640, 344] width 1281 height 688
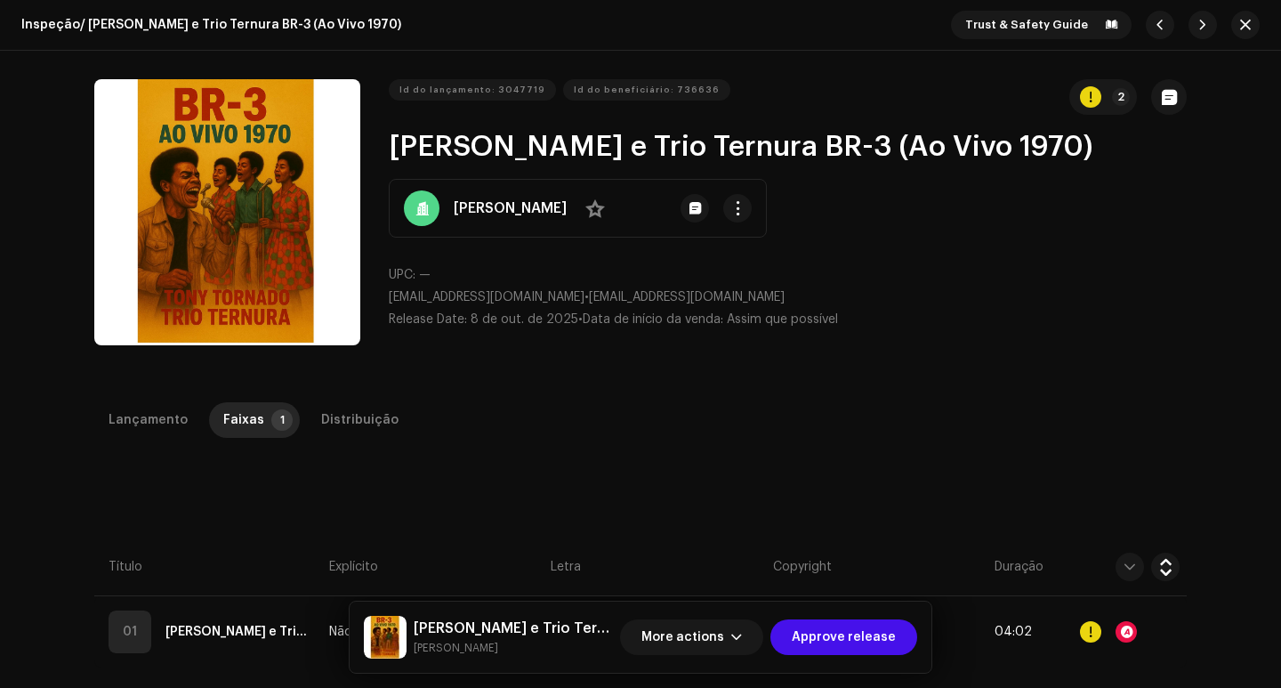
scroll to position [267, 0]
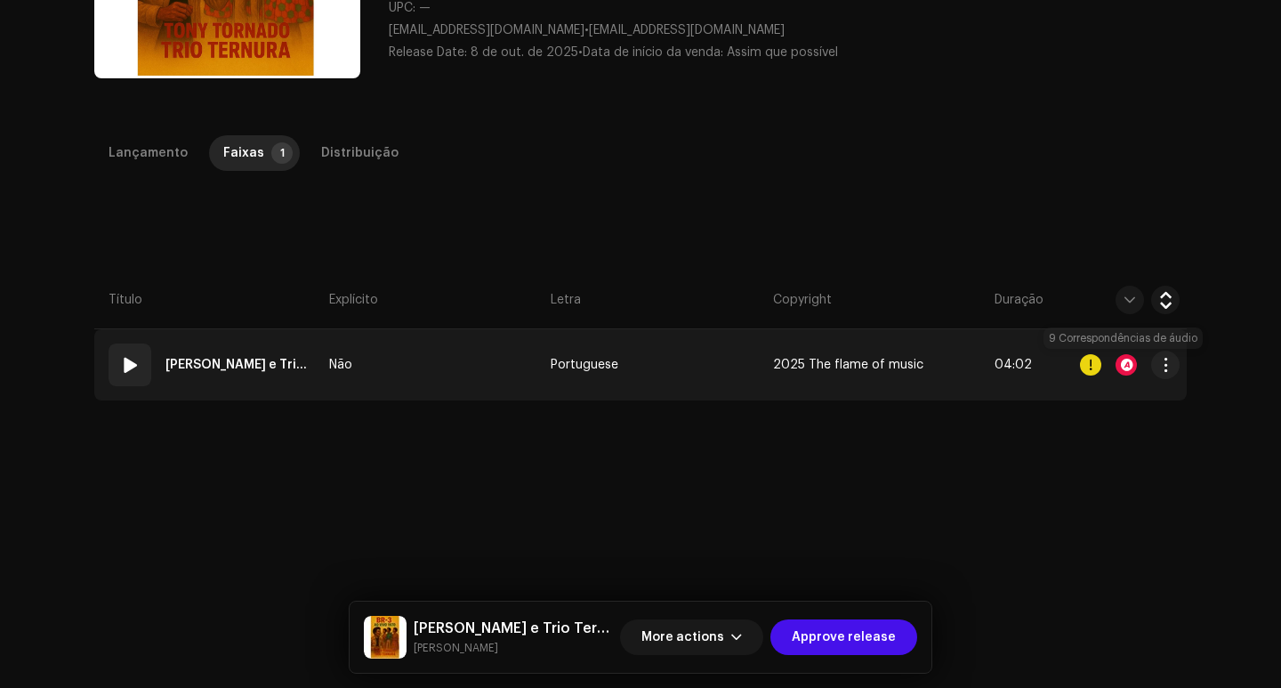
click at [1122, 362] on div at bounding box center [1125, 364] width 21 height 21
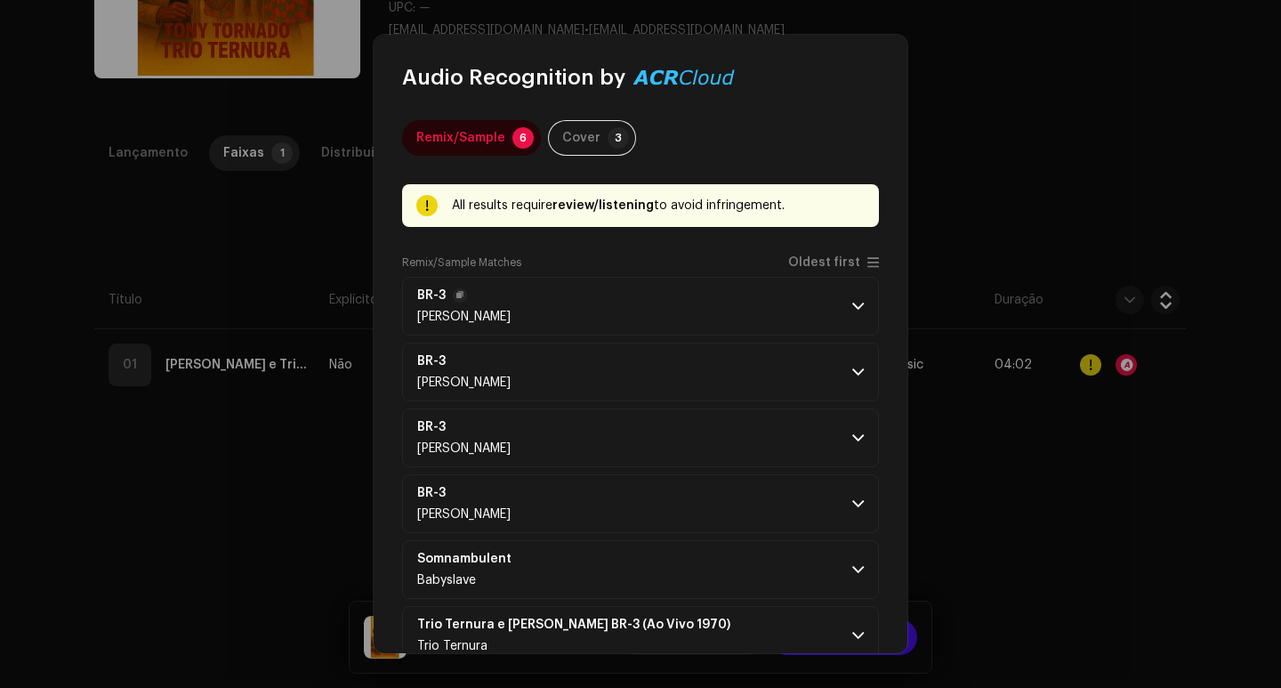
click at [828, 316] on p-accordion-header "BR-3 [PERSON_NAME]" at bounding box center [640, 306] width 477 height 59
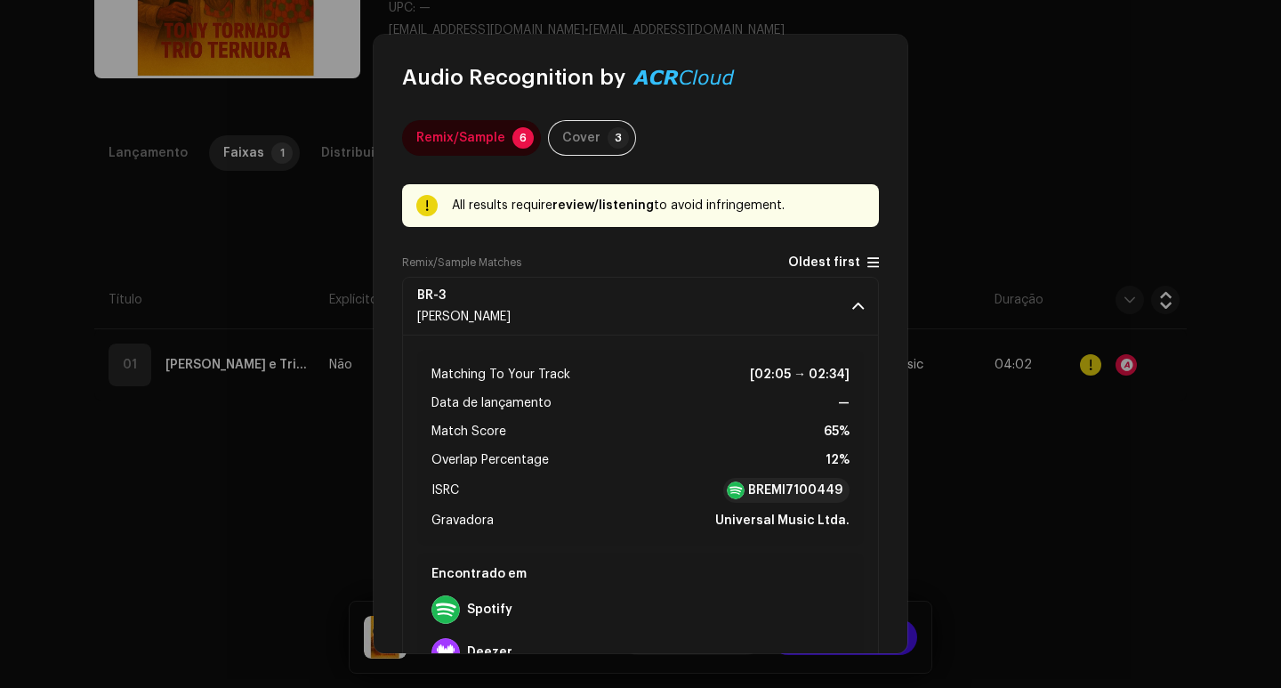
click at [845, 256] on span "Oldest first" at bounding box center [824, 262] width 72 height 13
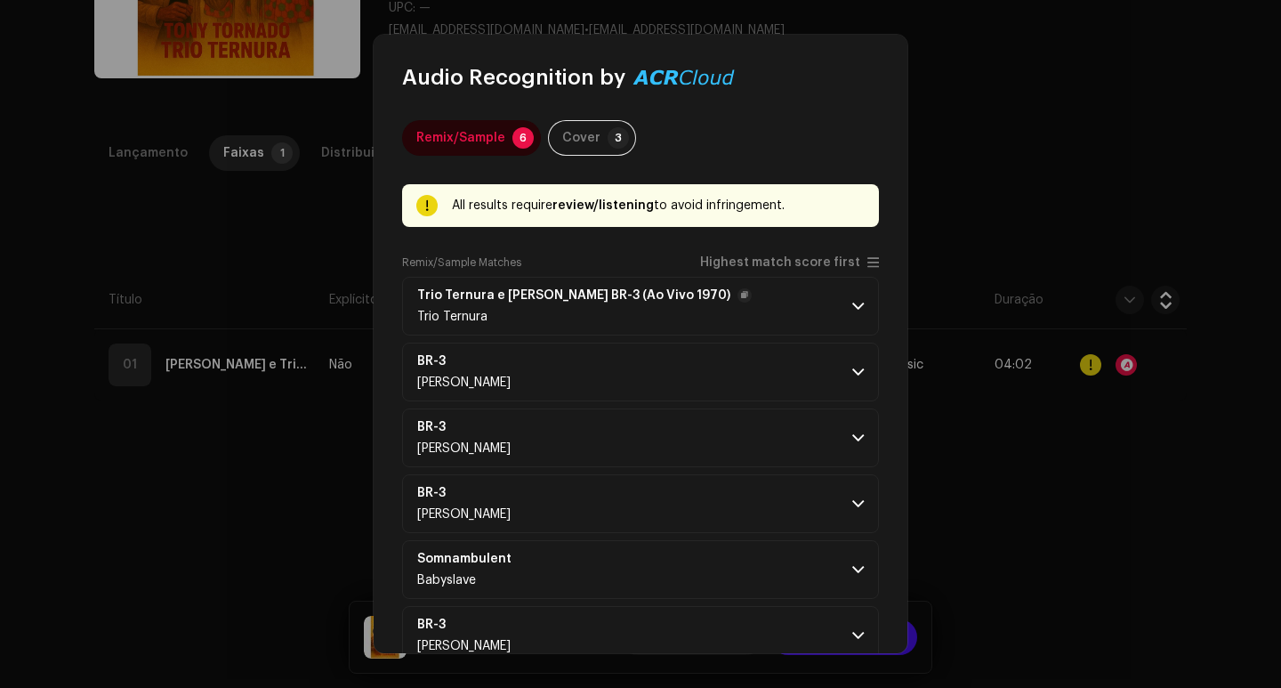
click at [852, 302] on span at bounding box center [858, 306] width 12 height 14
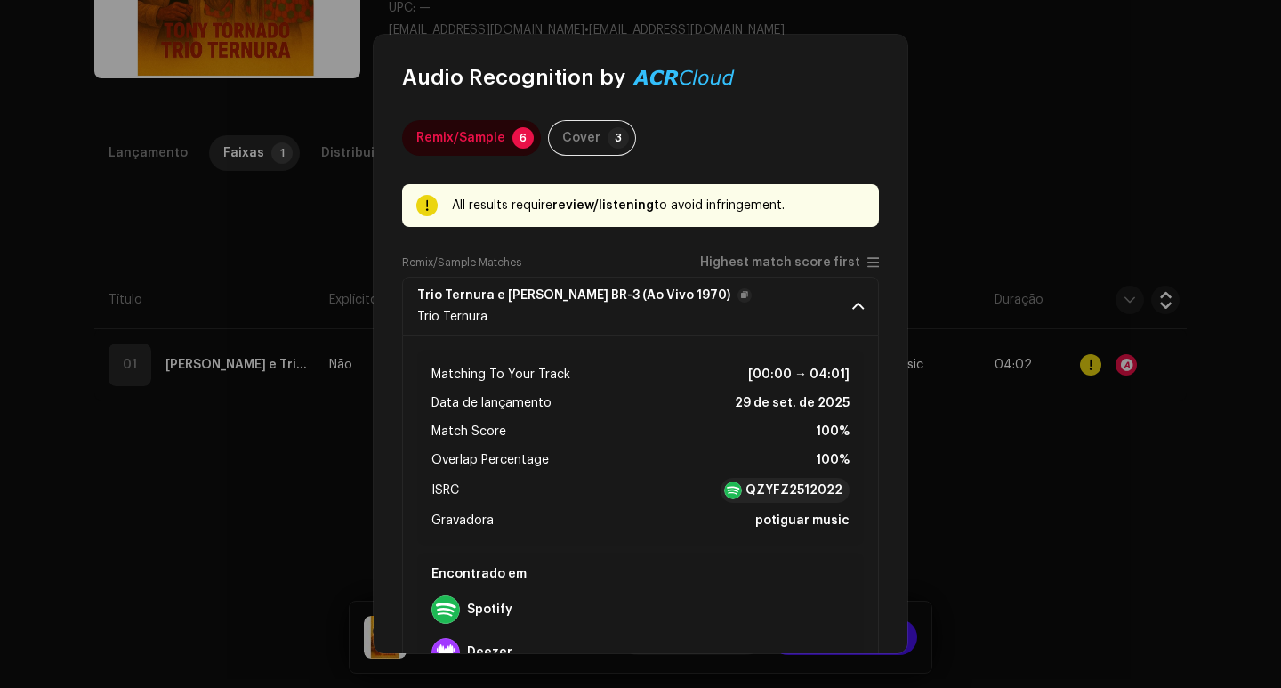
scroll to position [178, 0]
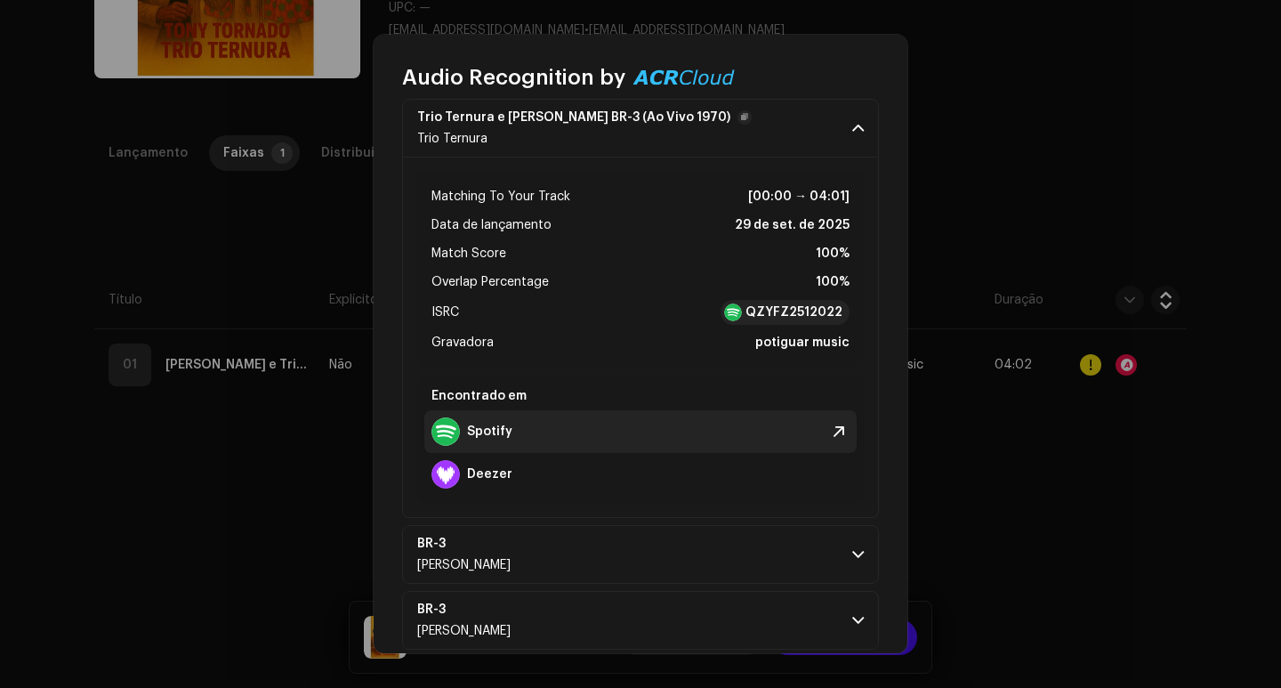
click at [547, 432] on div "Spotify" at bounding box center [640, 431] width 432 height 43
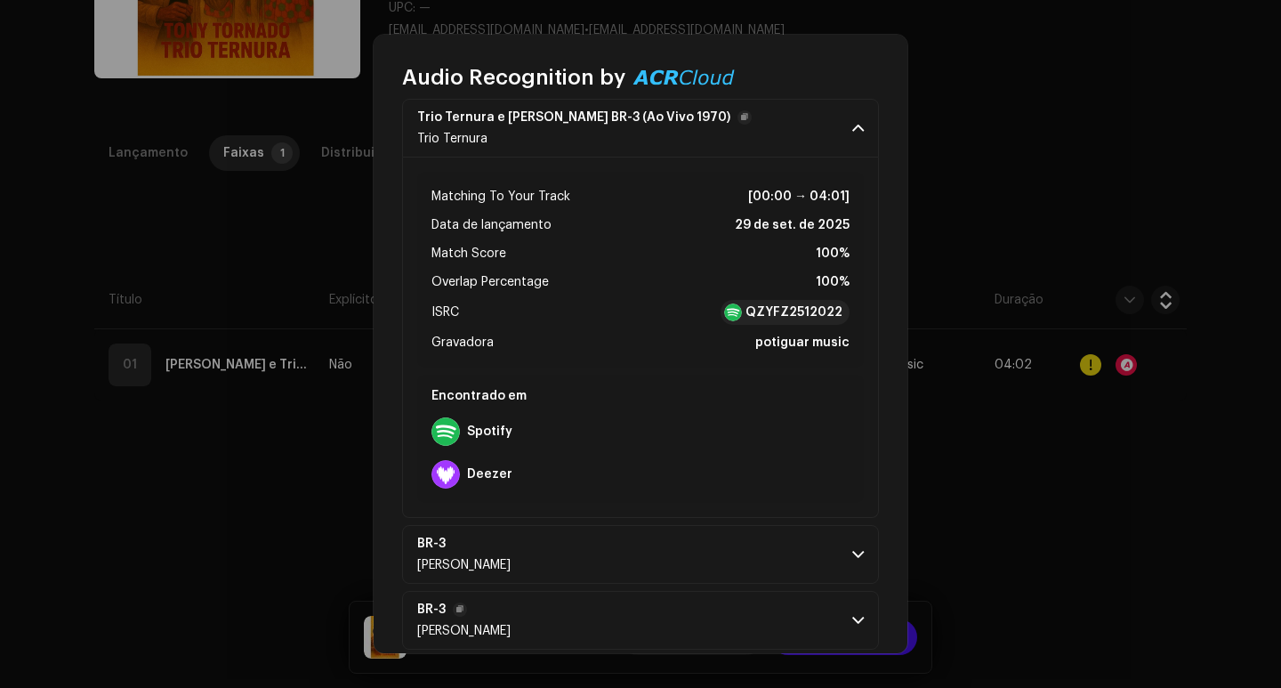
scroll to position [399, 0]
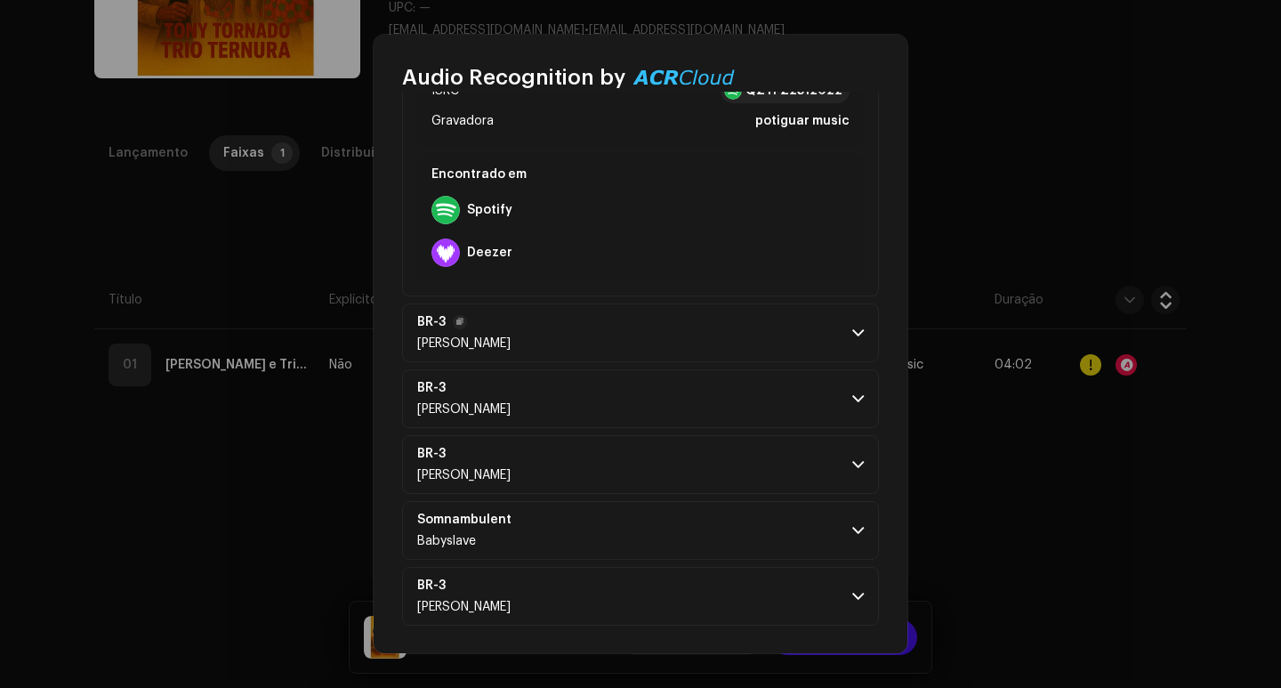
click at [709, 341] on p-accordion-header "BR-3 [PERSON_NAME]" at bounding box center [640, 332] width 477 height 59
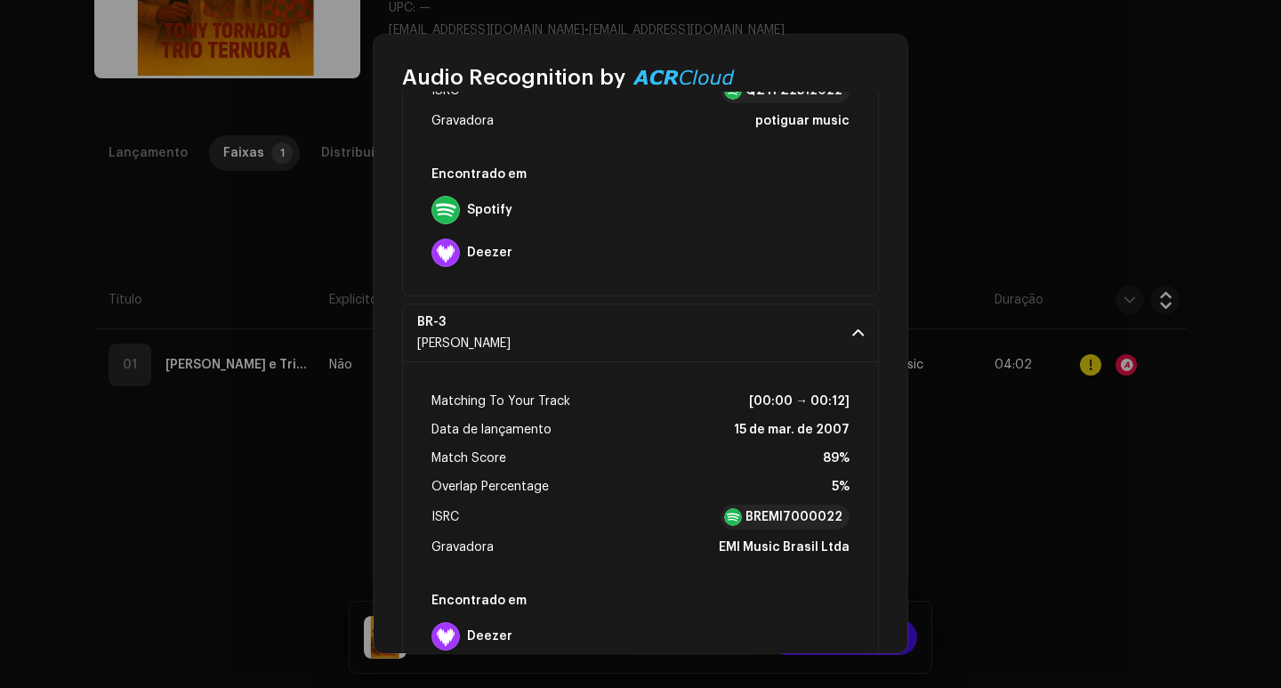
scroll to position [755, 0]
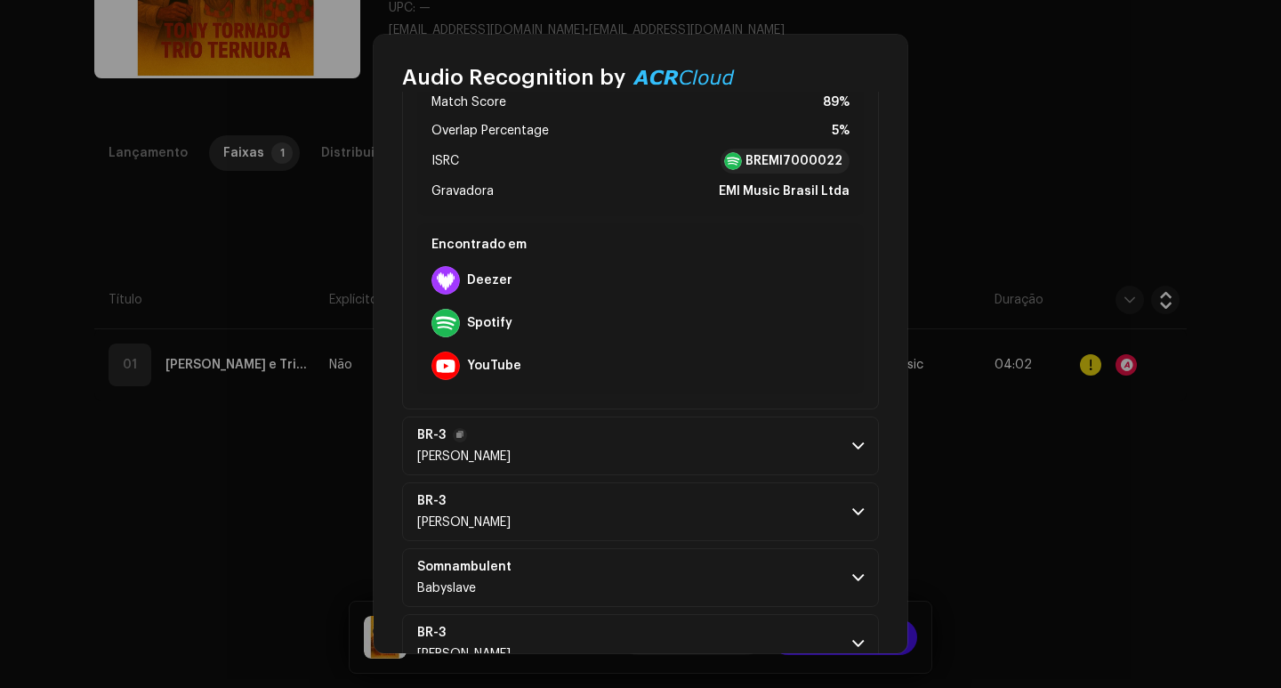
click at [574, 443] on p-accordion-header "BR-3 [PERSON_NAME]" at bounding box center [640, 445] width 477 height 59
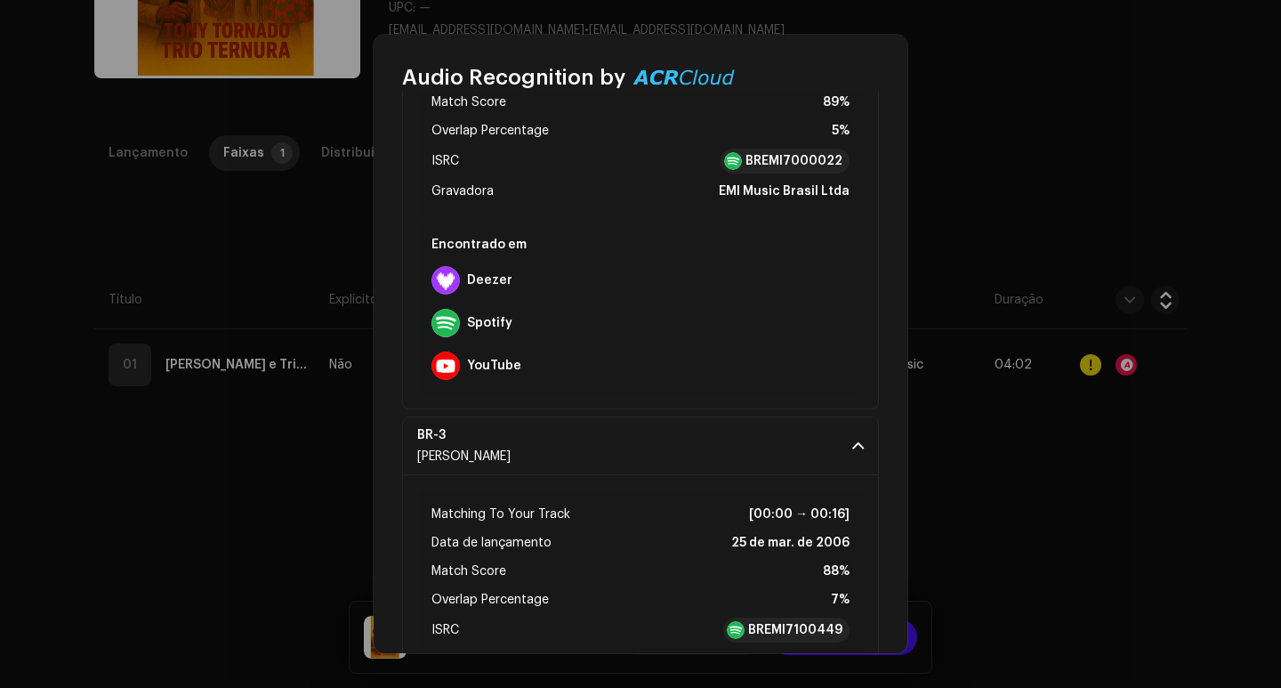
scroll to position [1022, 0]
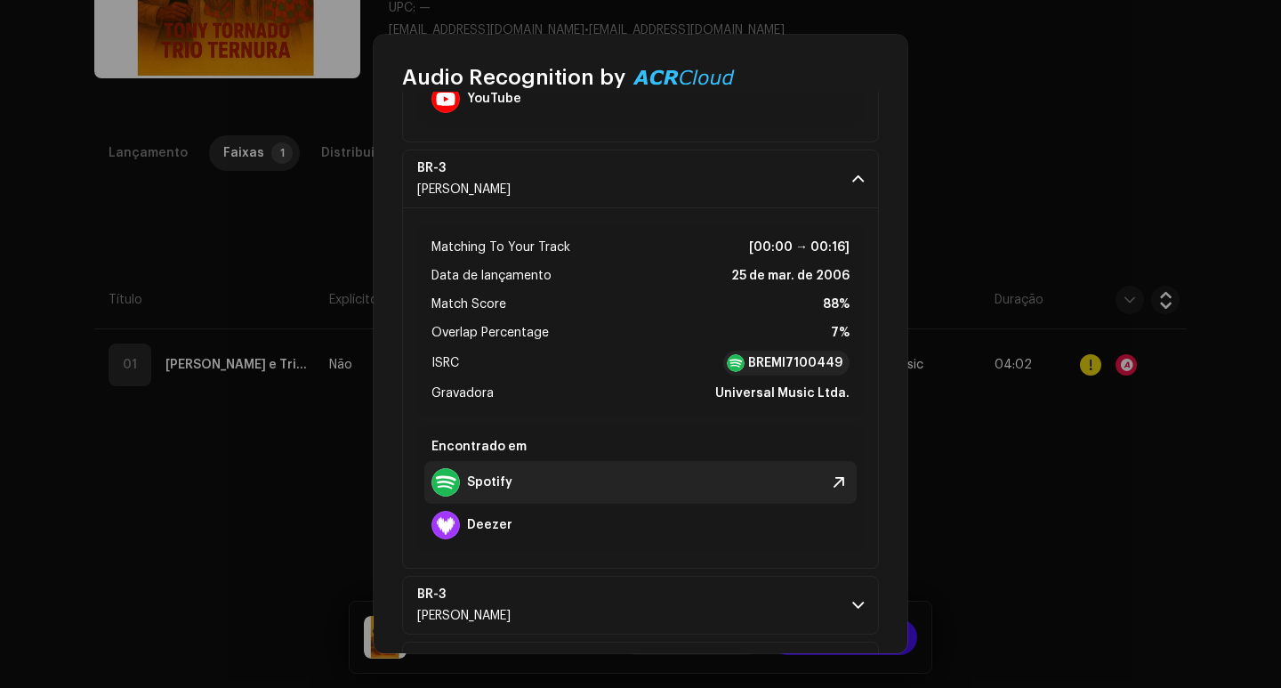
click at [530, 483] on div "Spotify" at bounding box center [640, 482] width 432 height 43
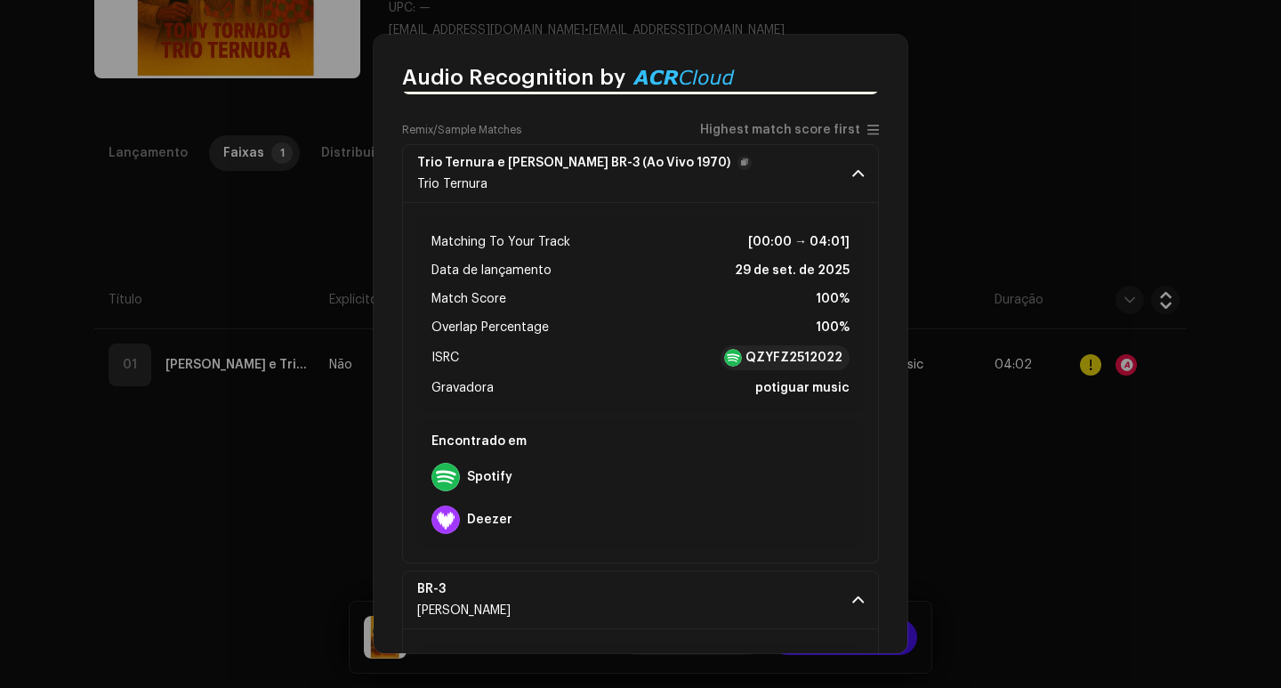
scroll to position [44, 0]
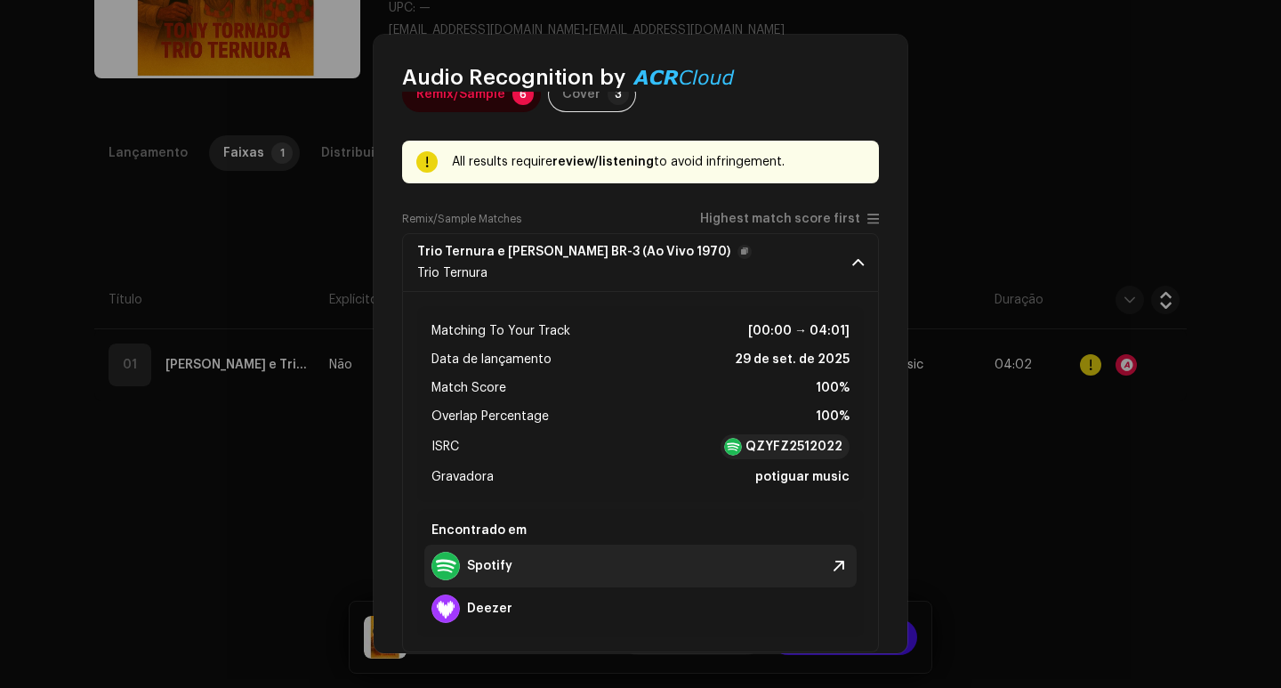
click at [638, 558] on div "Spotify" at bounding box center [640, 565] width 432 height 43
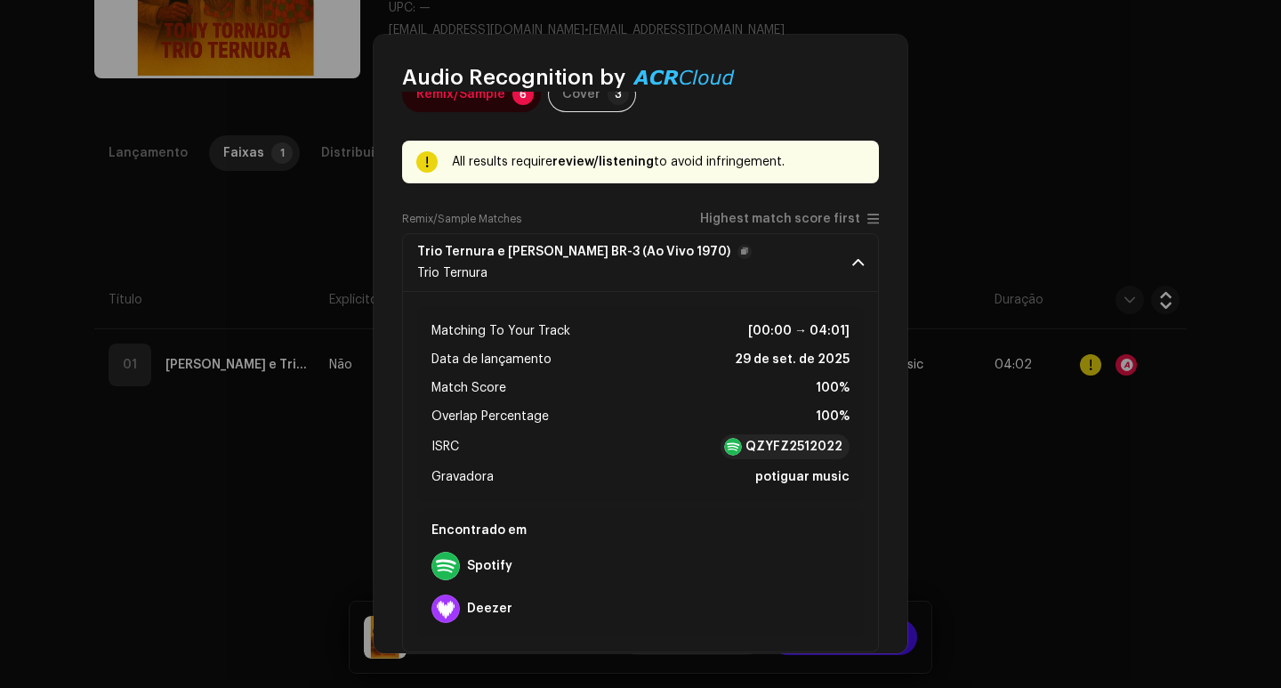
click at [1008, 194] on div "Audio Recognition by Remix/Sample 6 Cover 3 All results require review/listenin…" at bounding box center [640, 344] width 1281 height 688
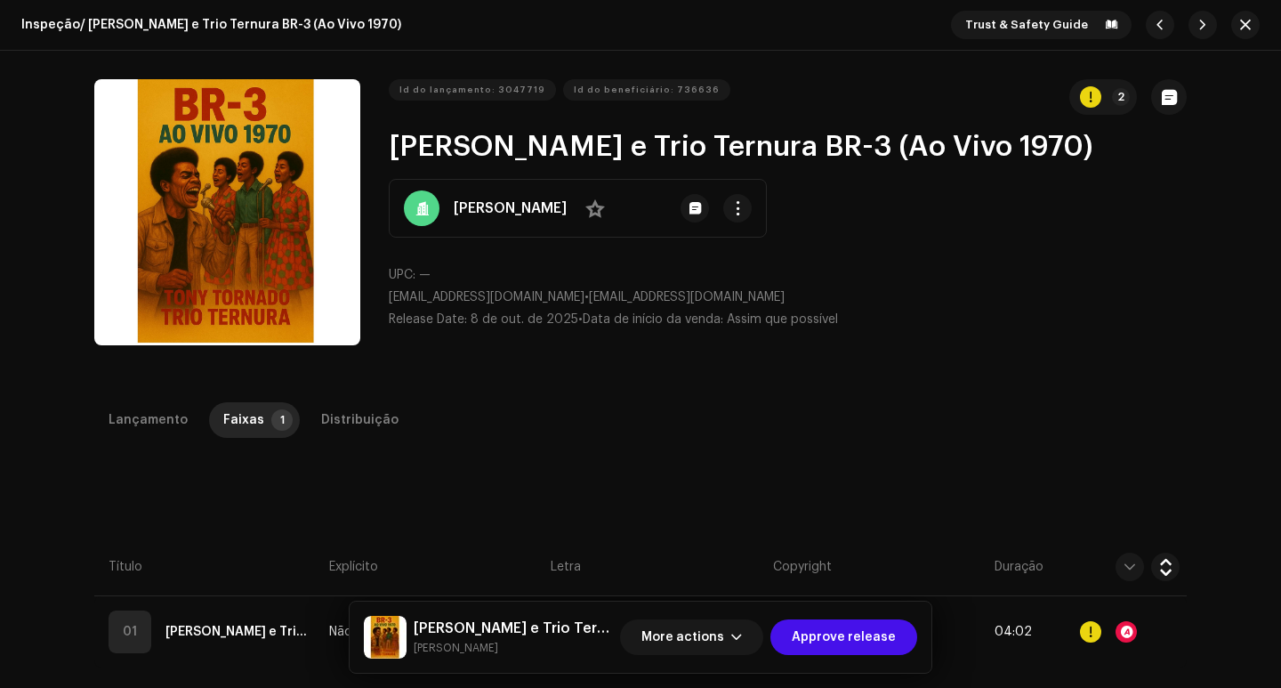
scroll to position [267, 0]
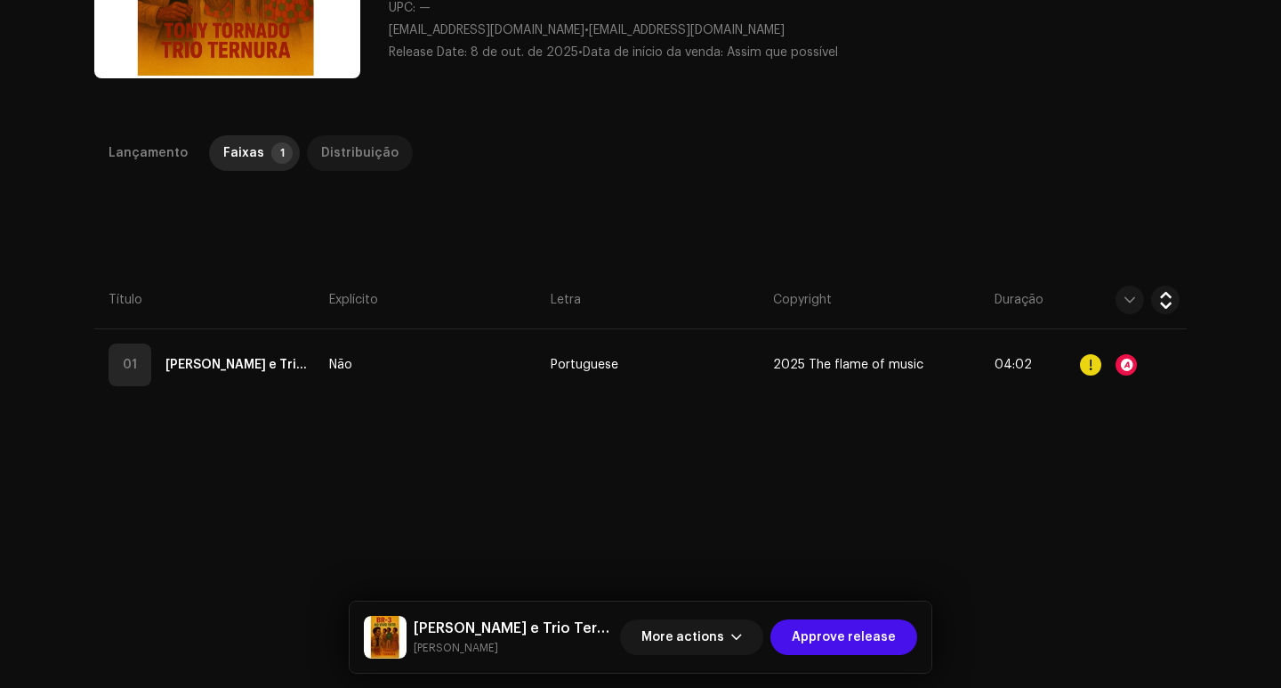
click at [364, 149] on div "Distribuição" at bounding box center [359, 153] width 77 height 36
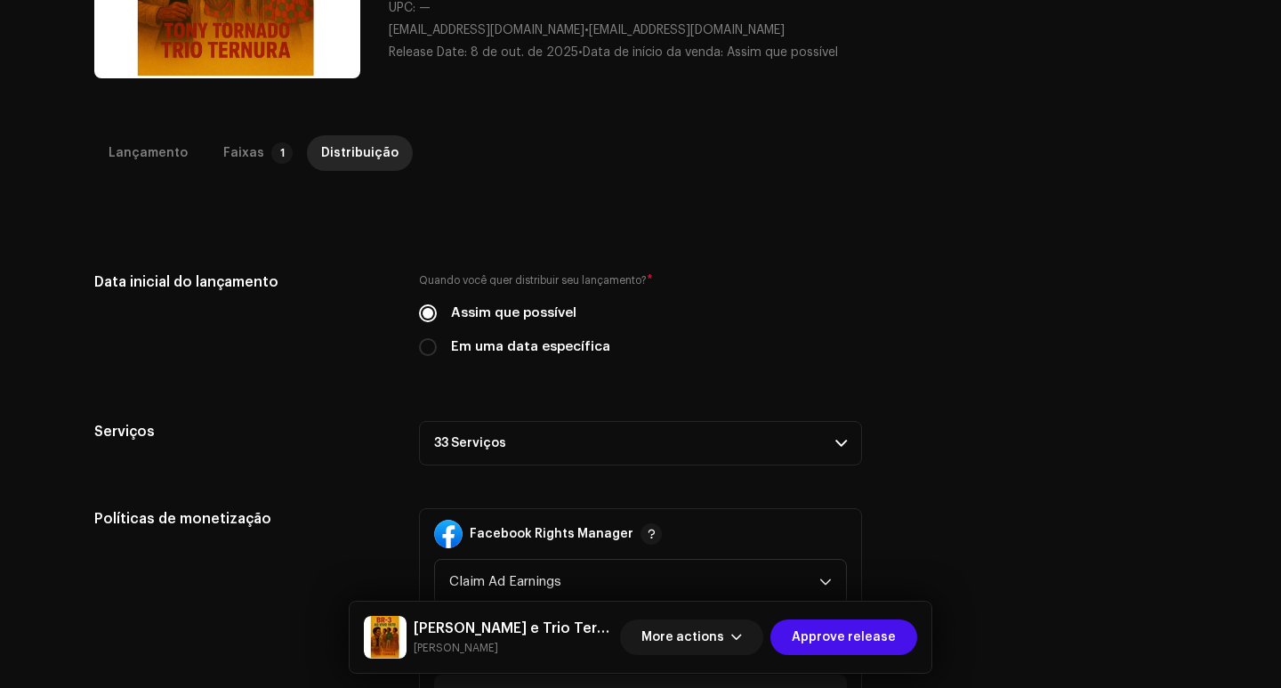
scroll to position [356, 0]
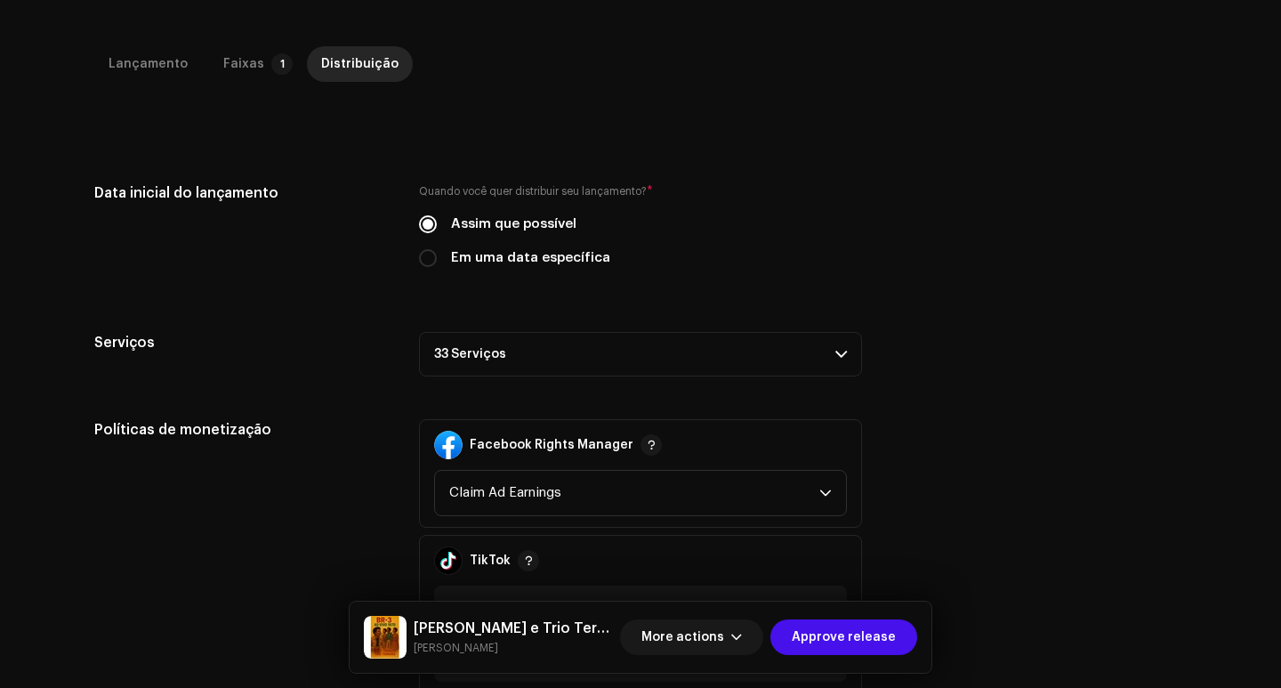
click at [603, 363] on p-accordion-header "33 Serviços" at bounding box center [640, 354] width 443 height 44
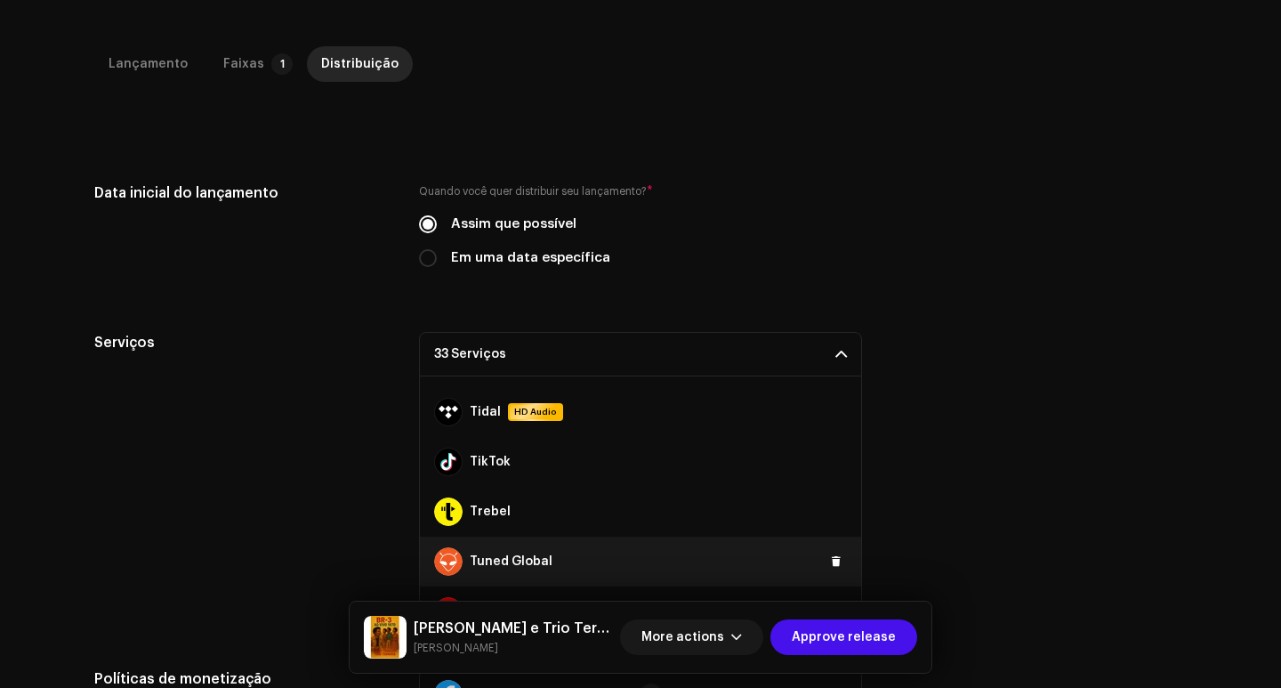
scroll to position [1396, 0]
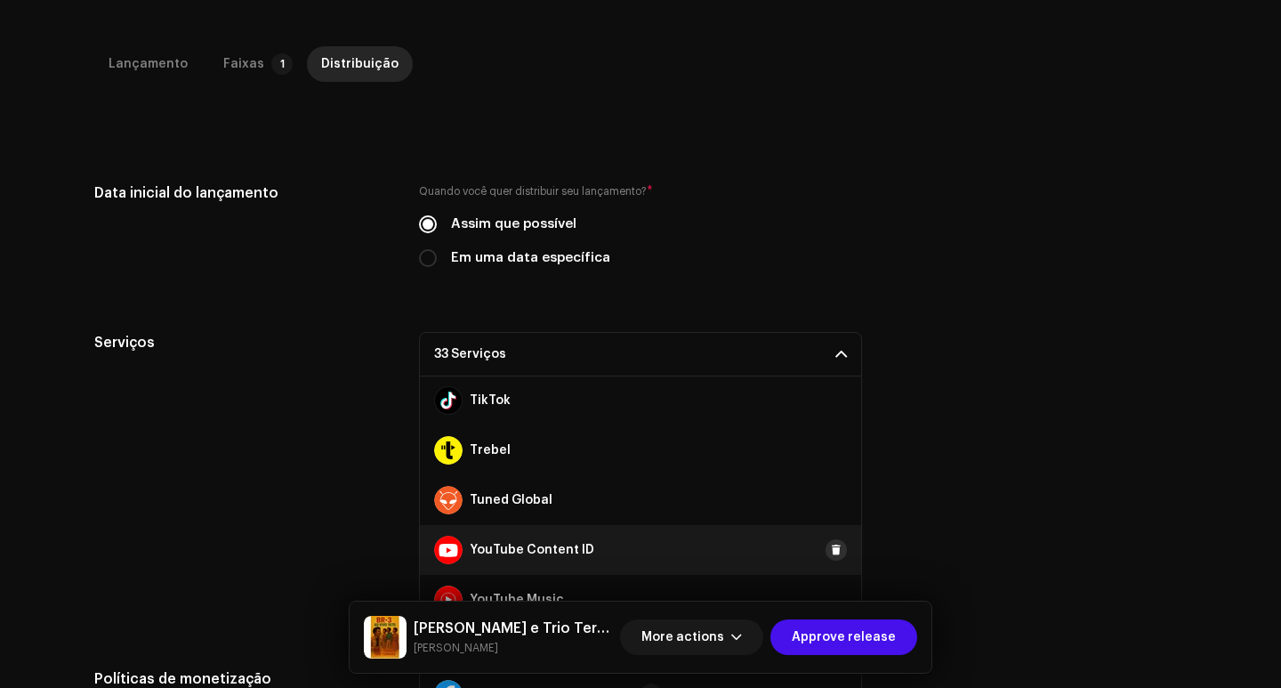
click at [831, 543] on span at bounding box center [836, 550] width 11 height 14
click at [944, 434] on div "Serviços 32 Serviços Amazon HD Audio Anghami Audiomack AWA Boomplay Deezer Face…" at bounding box center [640, 479] width 1092 height 294
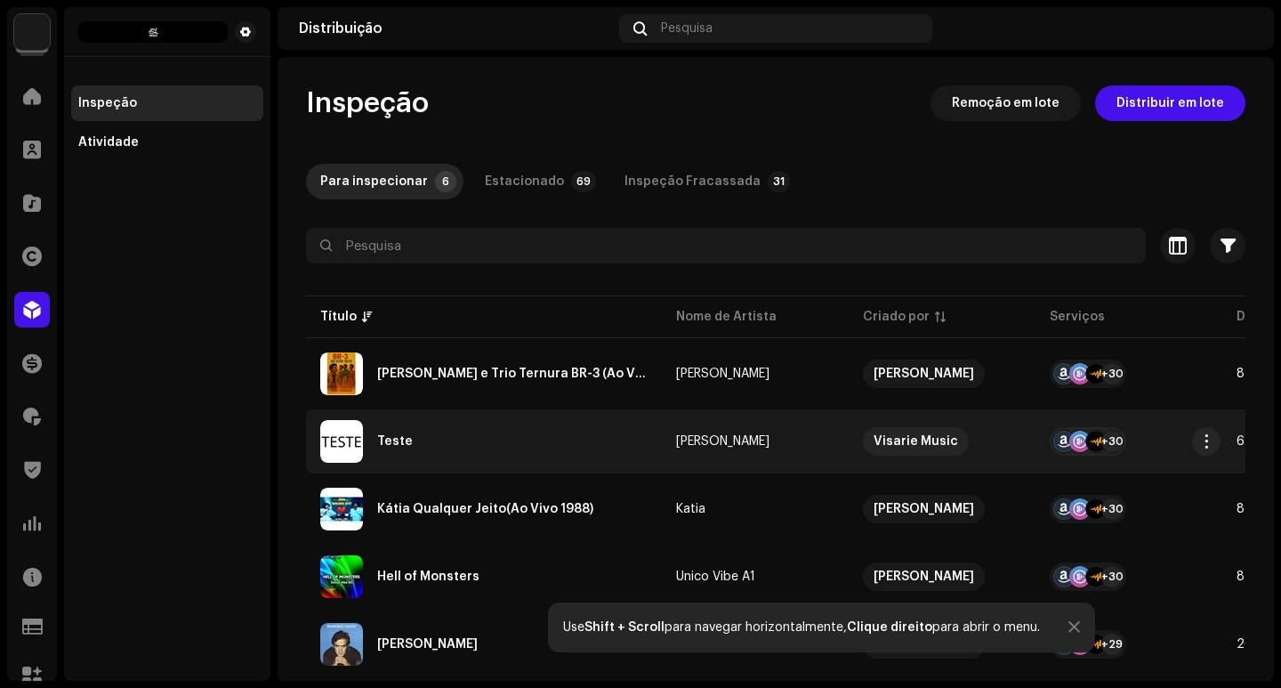
click at [538, 439] on div "Teste" at bounding box center [483, 441] width 327 height 43
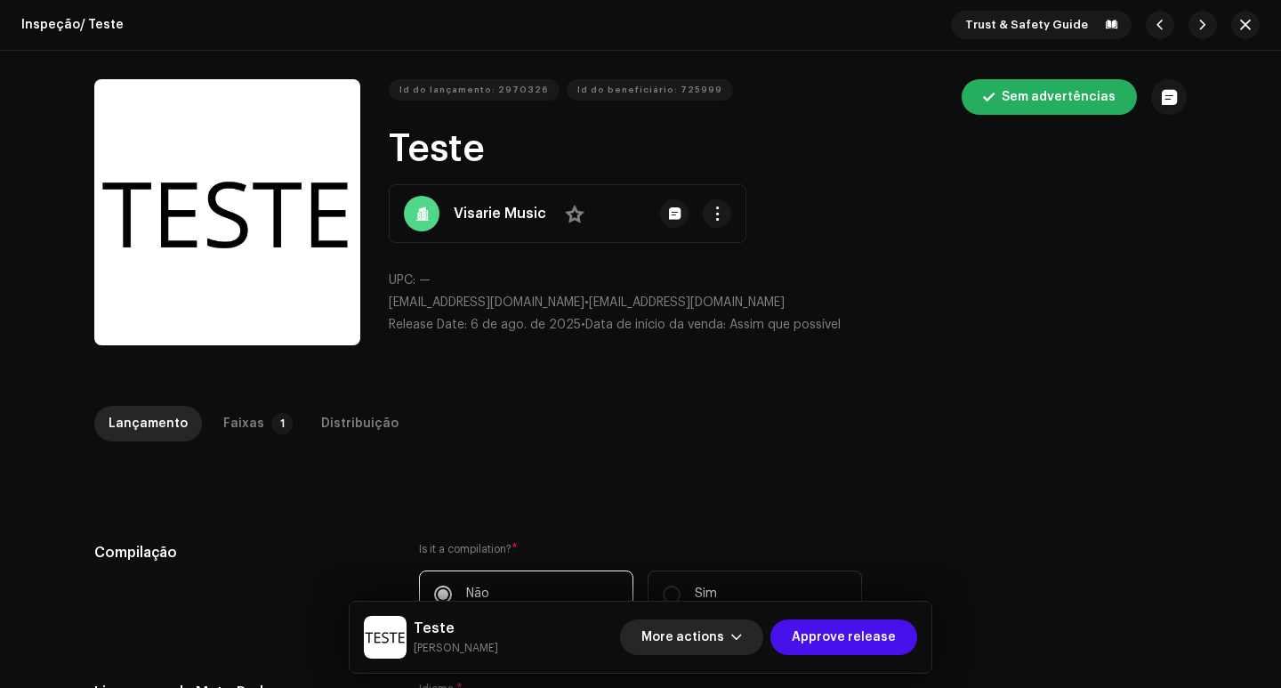
click at [668, 628] on span "More actions" at bounding box center [682, 637] width 83 height 36
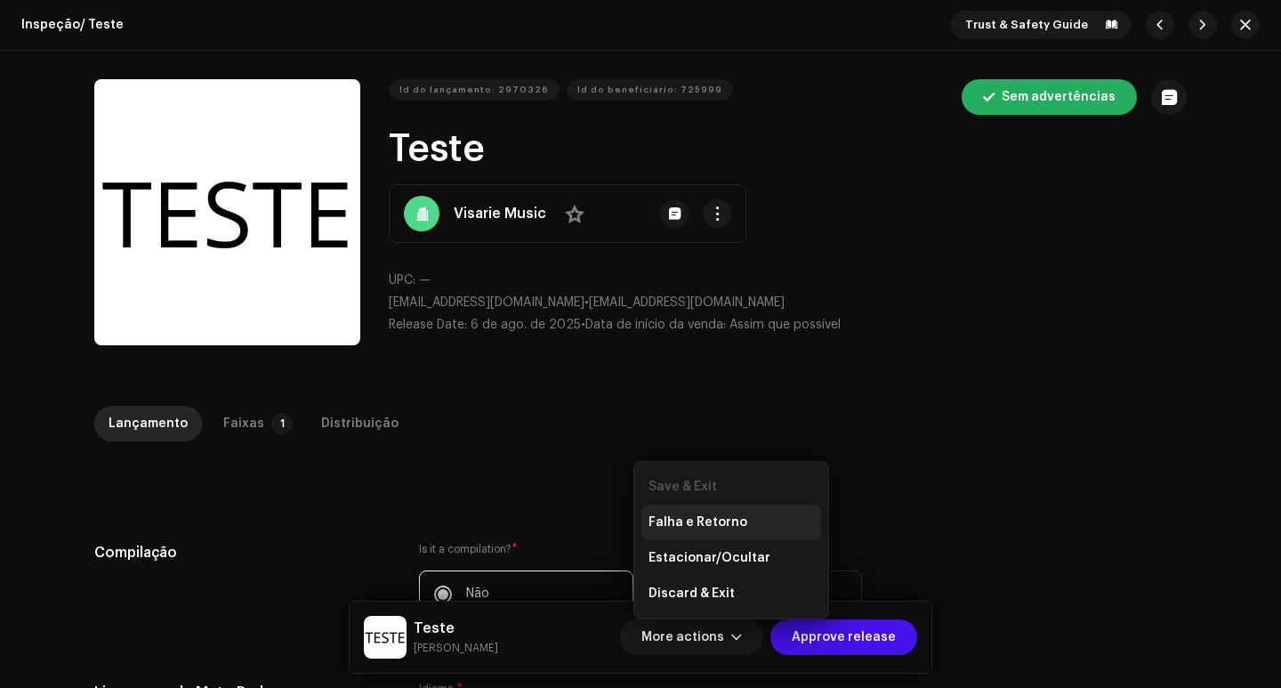
click at [689, 522] on span "Falha e Retorno" at bounding box center [697, 522] width 99 height 14
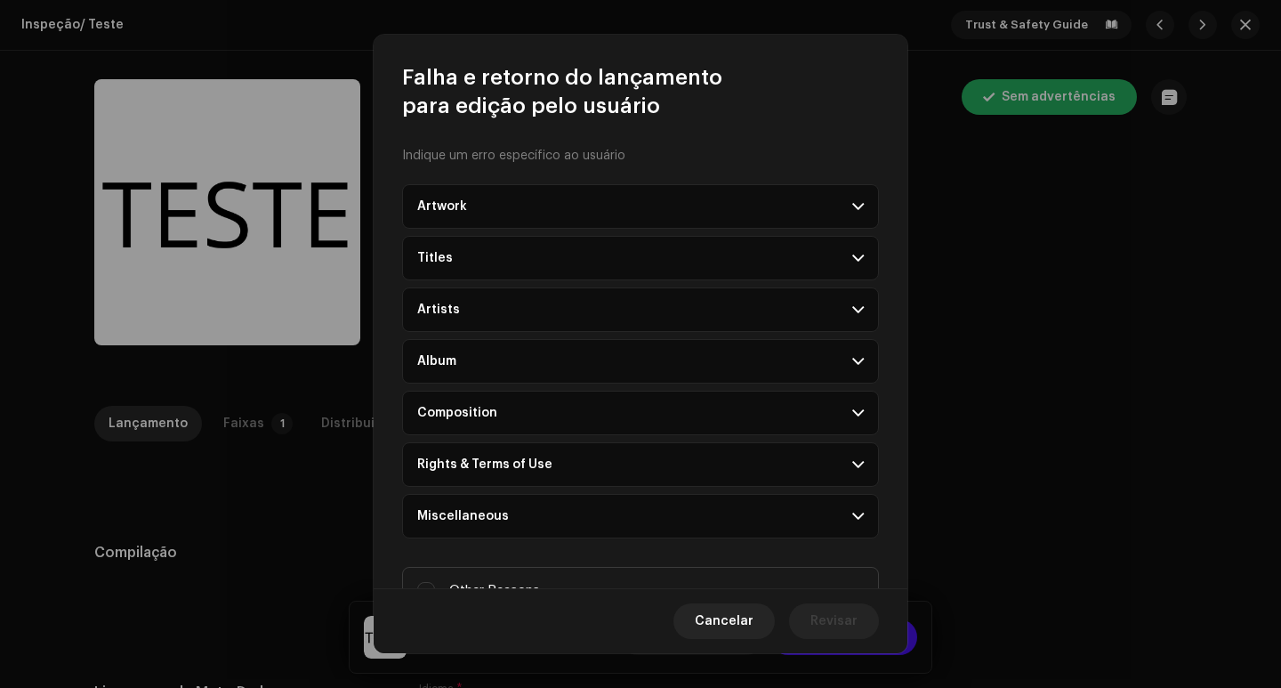
click at [598, 206] on p-accordion-header "Artwork" at bounding box center [640, 206] width 477 height 44
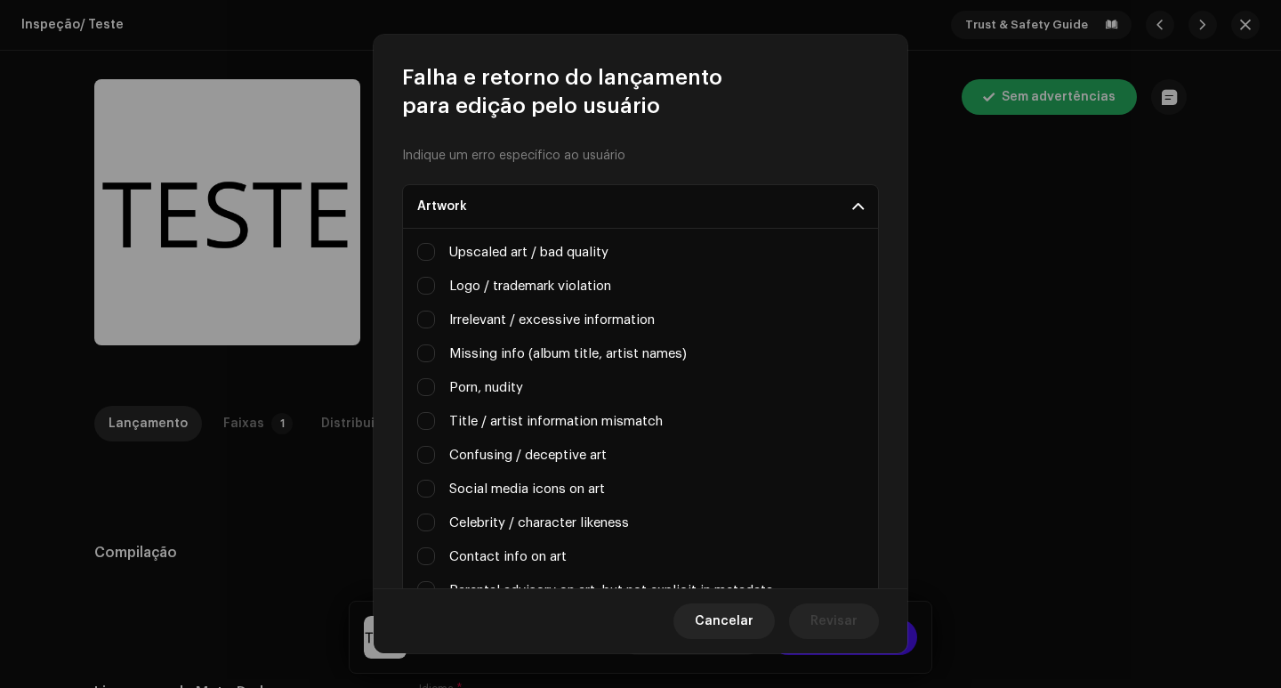
click at [668, 199] on p-accordion-header "Artwork" at bounding box center [640, 206] width 477 height 44
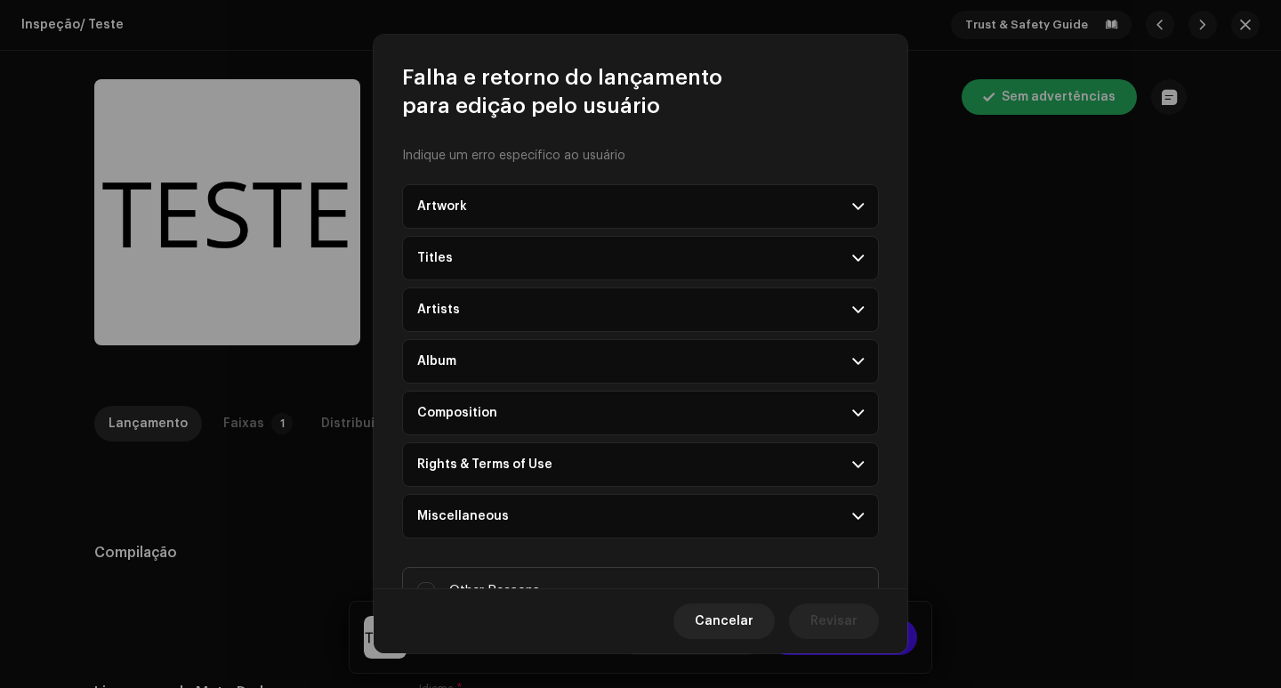
scroll to position [76, 0]
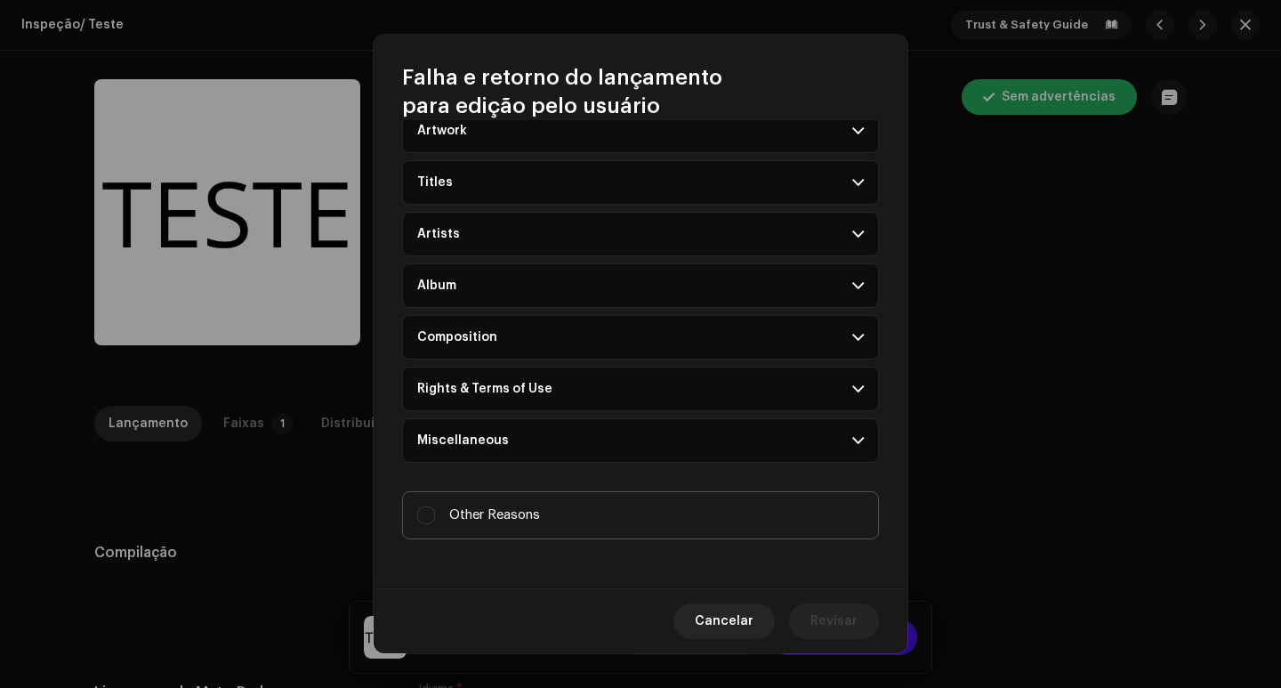
click at [577, 509] on label "Other Reasons" at bounding box center [640, 515] width 477 height 48
click at [435, 509] on input "Other Reasons" at bounding box center [426, 515] width 18 height 18
checkbox input "true"
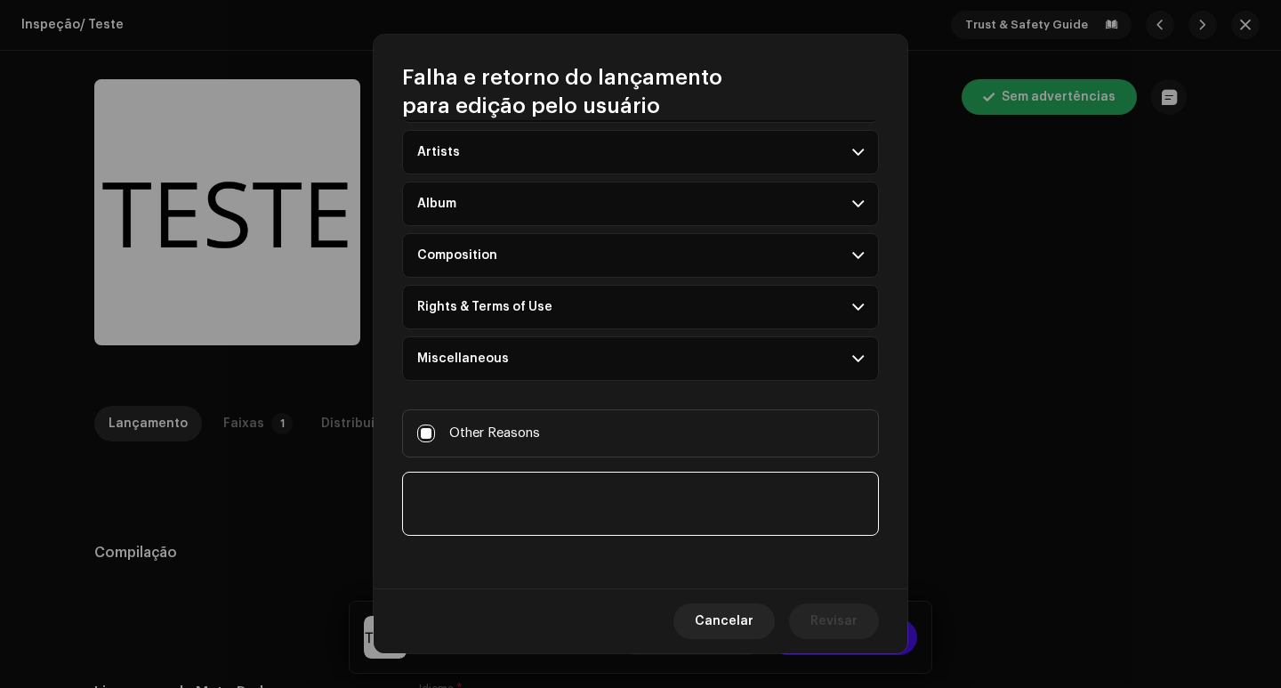
click at [605, 507] on textarea at bounding box center [640, 503] width 477 height 64
type textarea "."
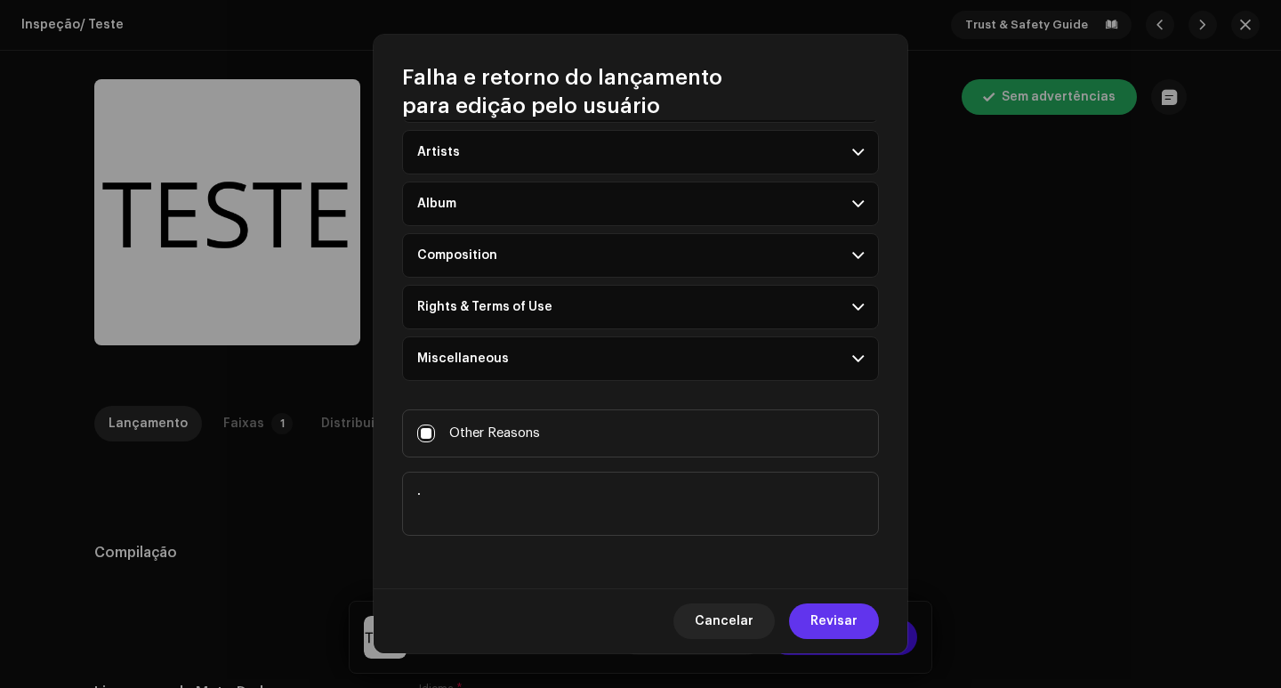
click at [809, 615] on button "Revisar" at bounding box center [834, 621] width 90 height 36
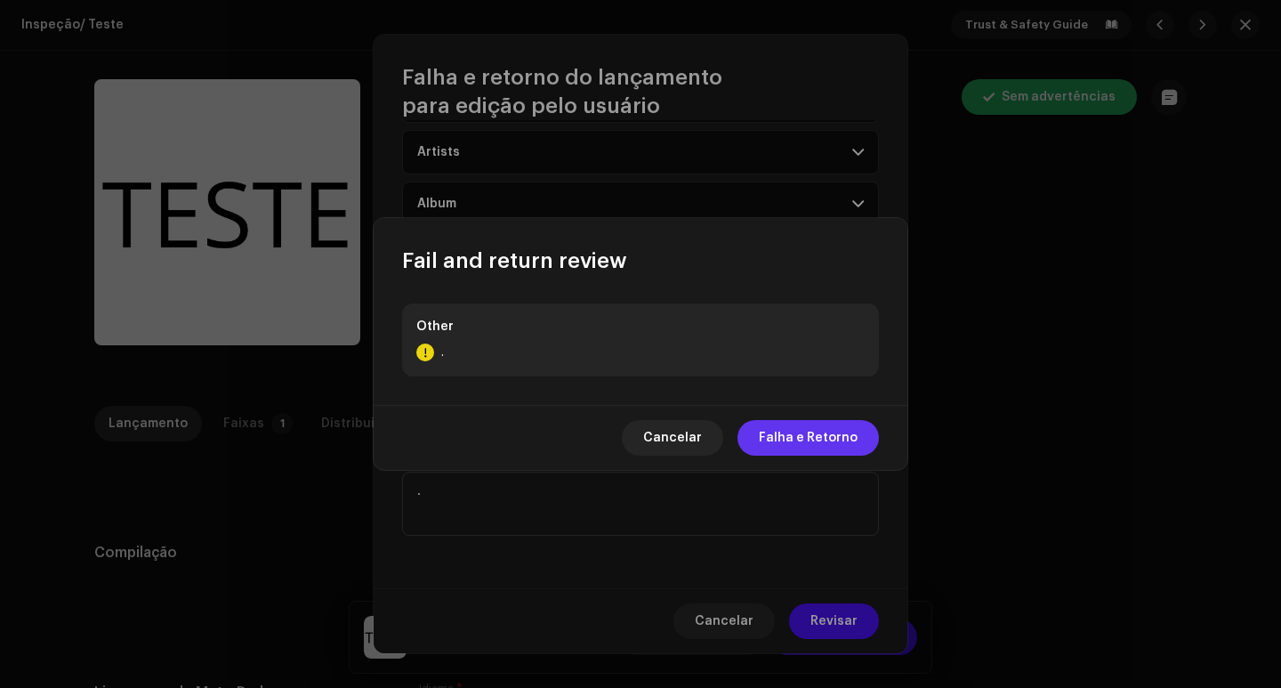
click at [792, 437] on span "Falha e Retorno" at bounding box center [808, 438] width 99 height 36
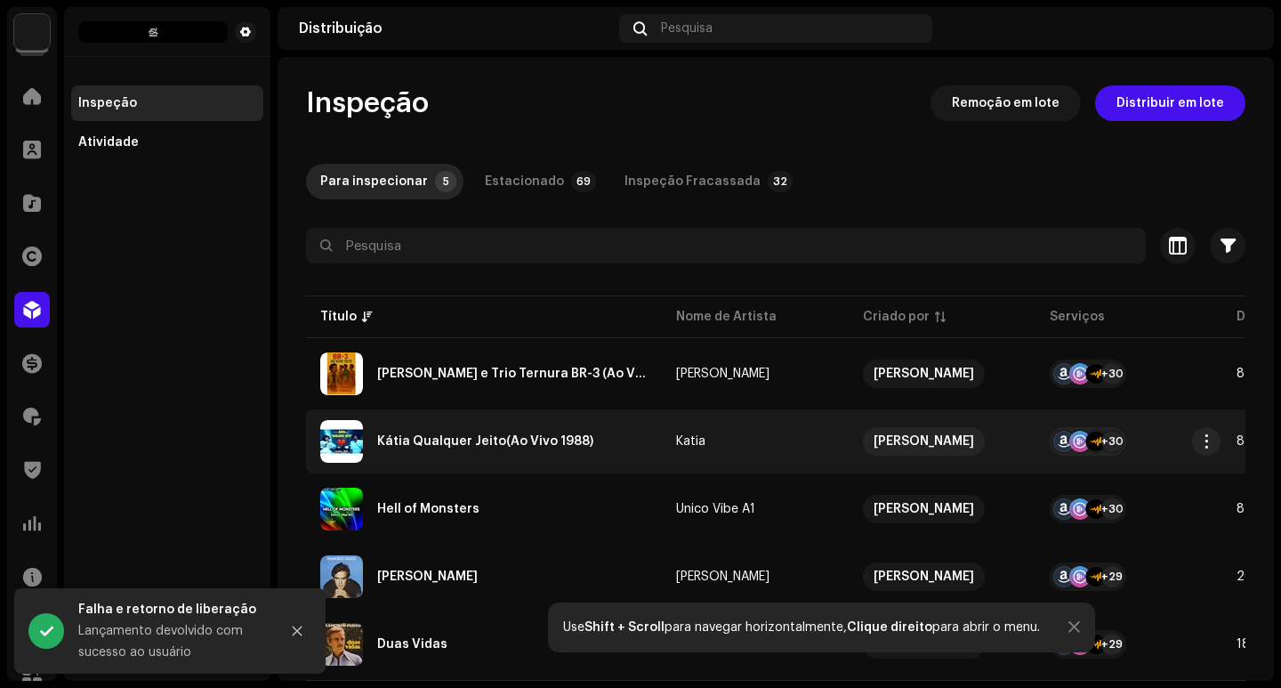
click at [654, 448] on td "Kátia Qualquer Jeito(Ao Vivo 1988)" at bounding box center [484, 441] width 356 height 64
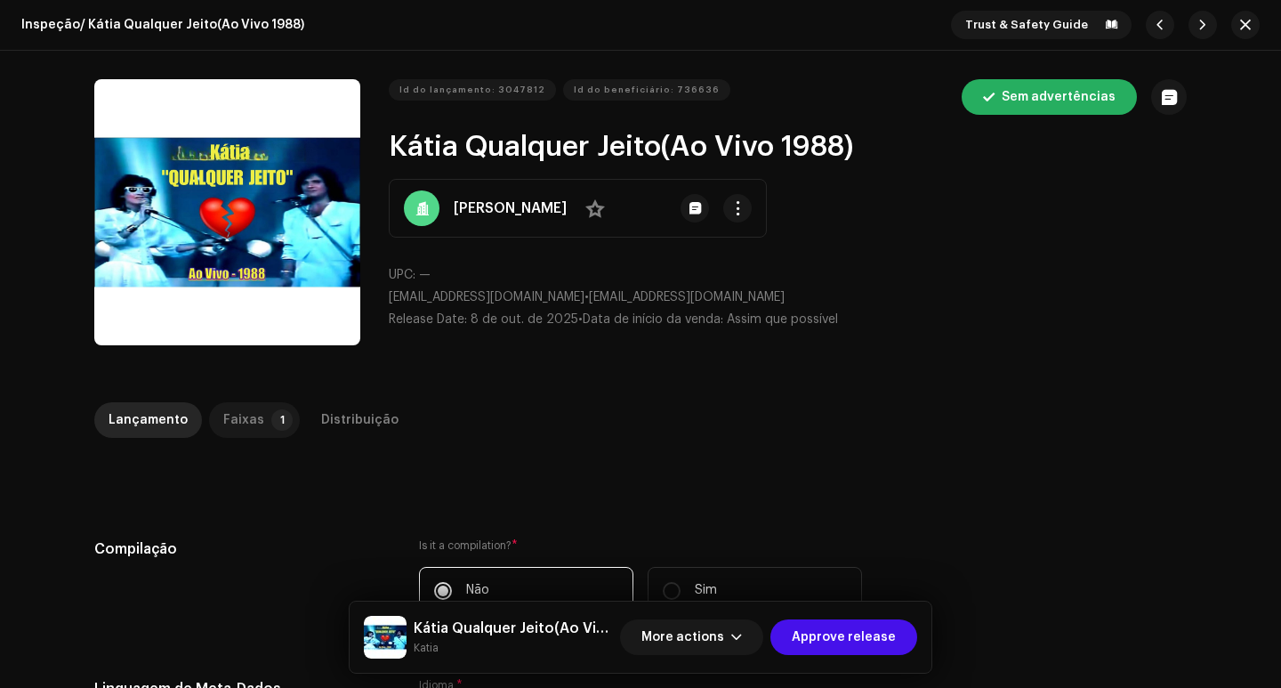
click at [235, 415] on div "Faixas" at bounding box center [243, 420] width 41 height 36
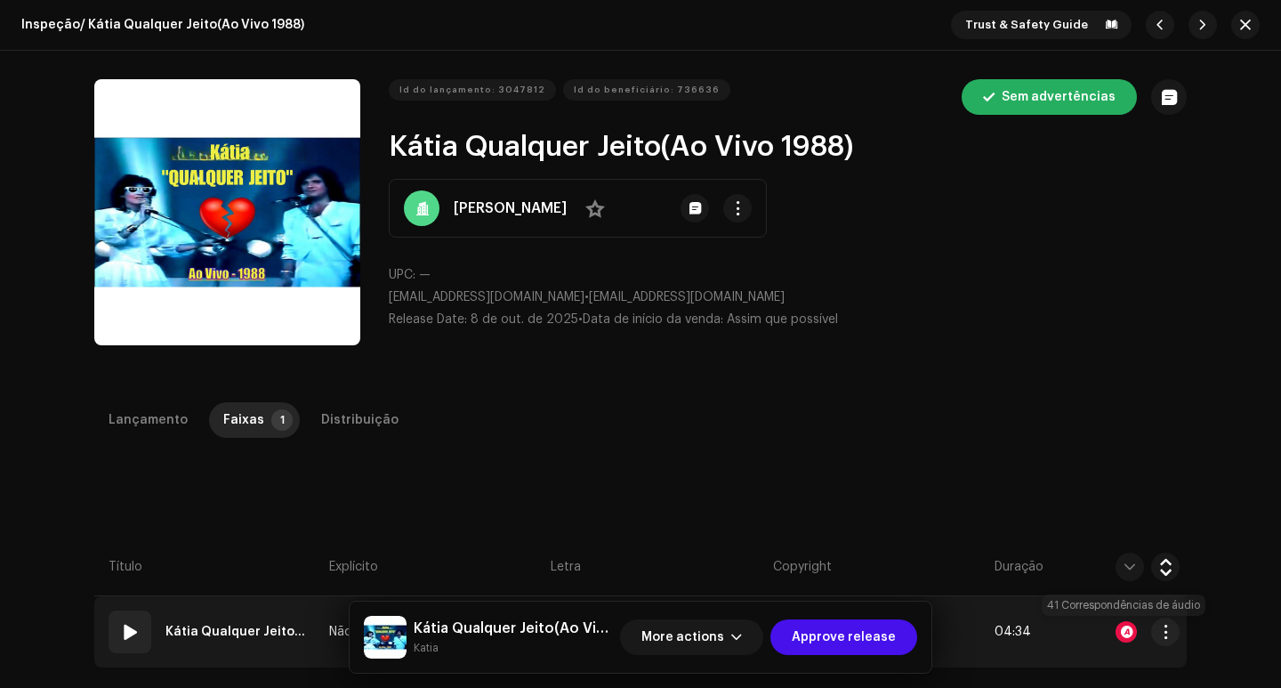
click at [1125, 637] on div at bounding box center [1125, 631] width 21 height 21
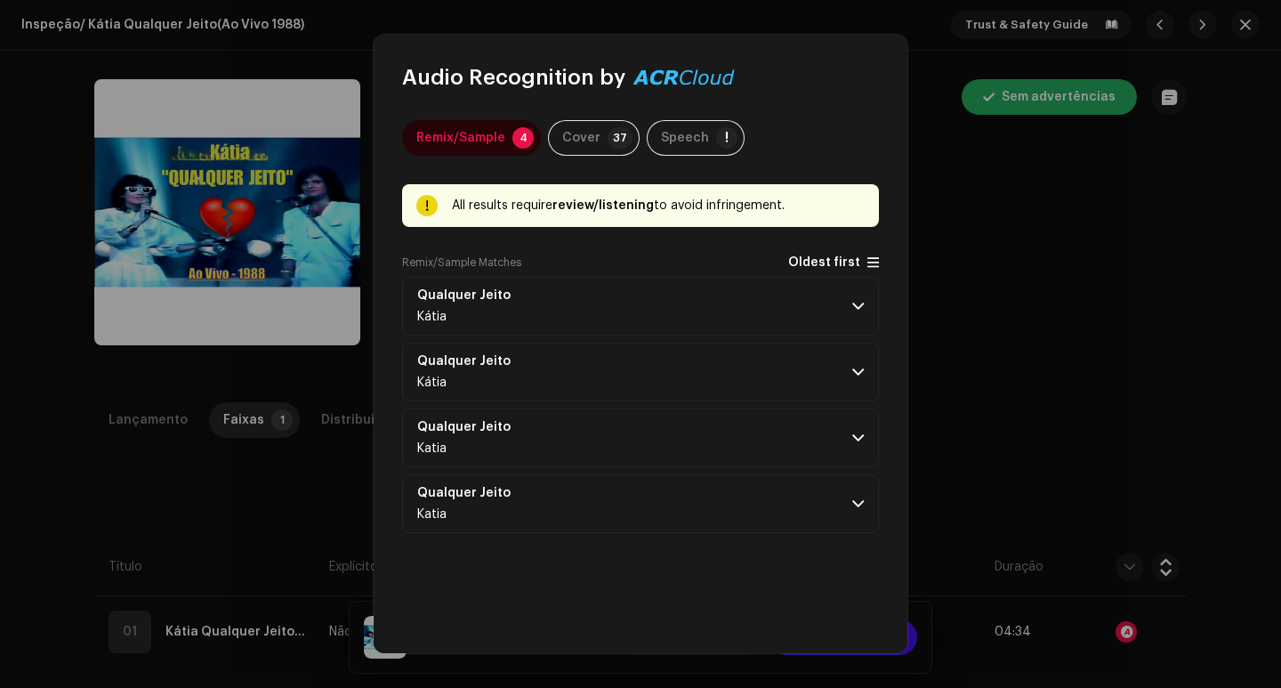
click at [856, 266] on span "Oldest first" at bounding box center [833, 262] width 91 height 14
click at [842, 306] on p-accordion-header "Qualquer [PERSON_NAME]" at bounding box center [640, 306] width 477 height 59
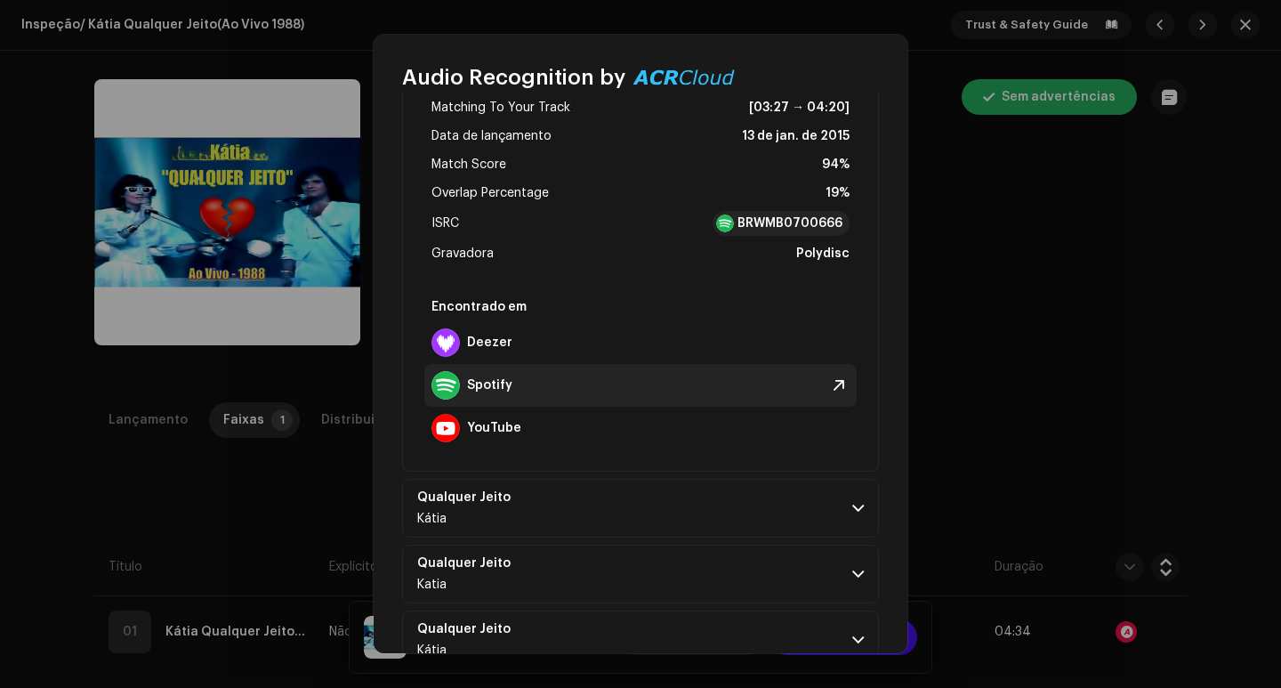
scroll to position [310, 0]
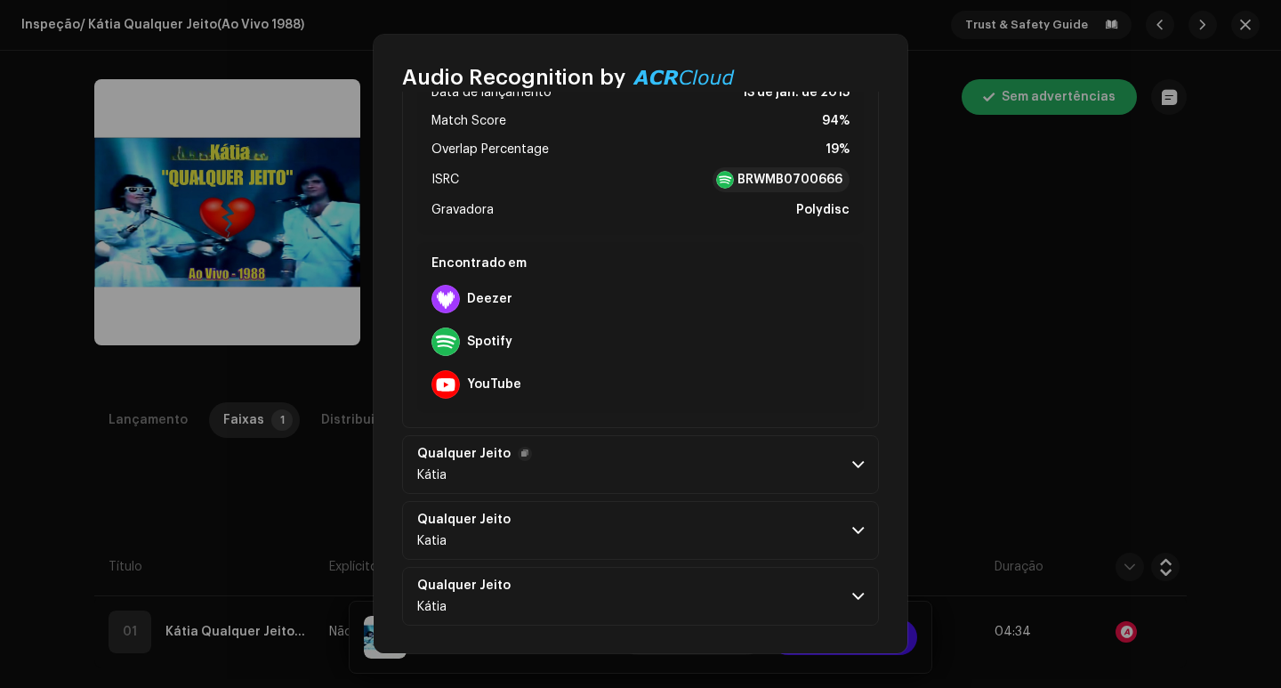
click at [841, 443] on p-accordion-header "Qualquer [PERSON_NAME]" at bounding box center [640, 464] width 477 height 59
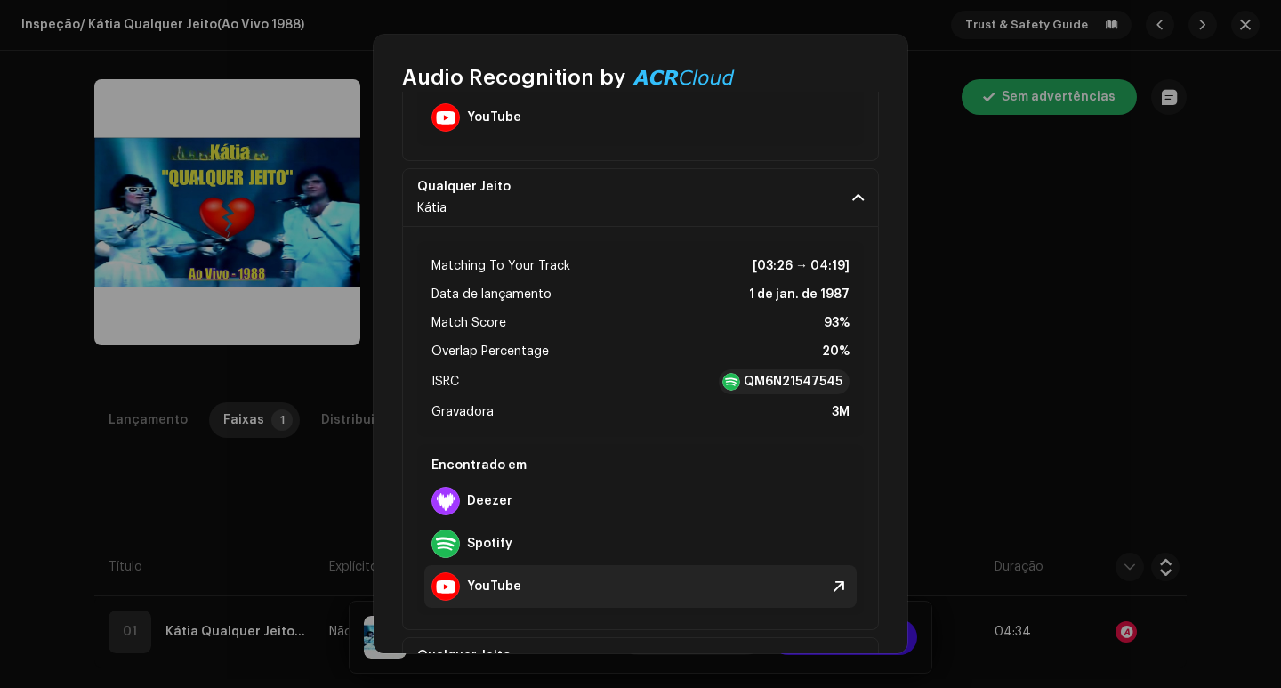
scroll to position [713, 0]
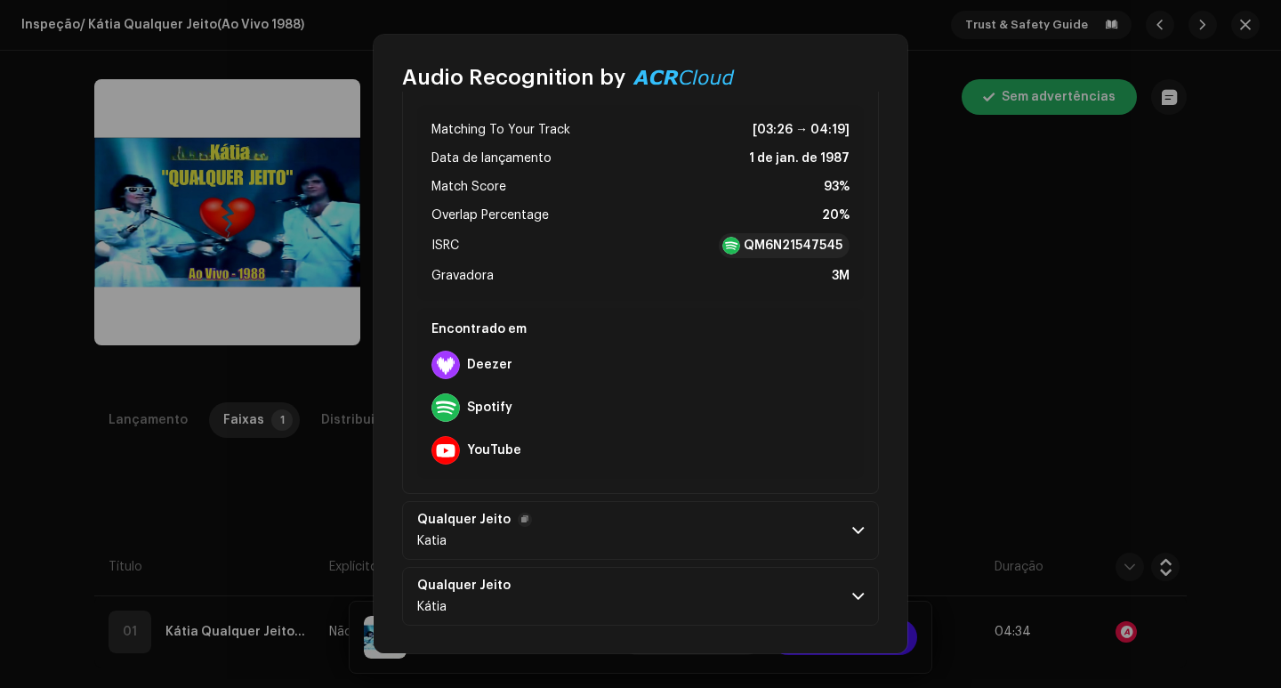
click at [844, 541] on p-accordion-header "Qualquer [PERSON_NAME]" at bounding box center [640, 530] width 477 height 59
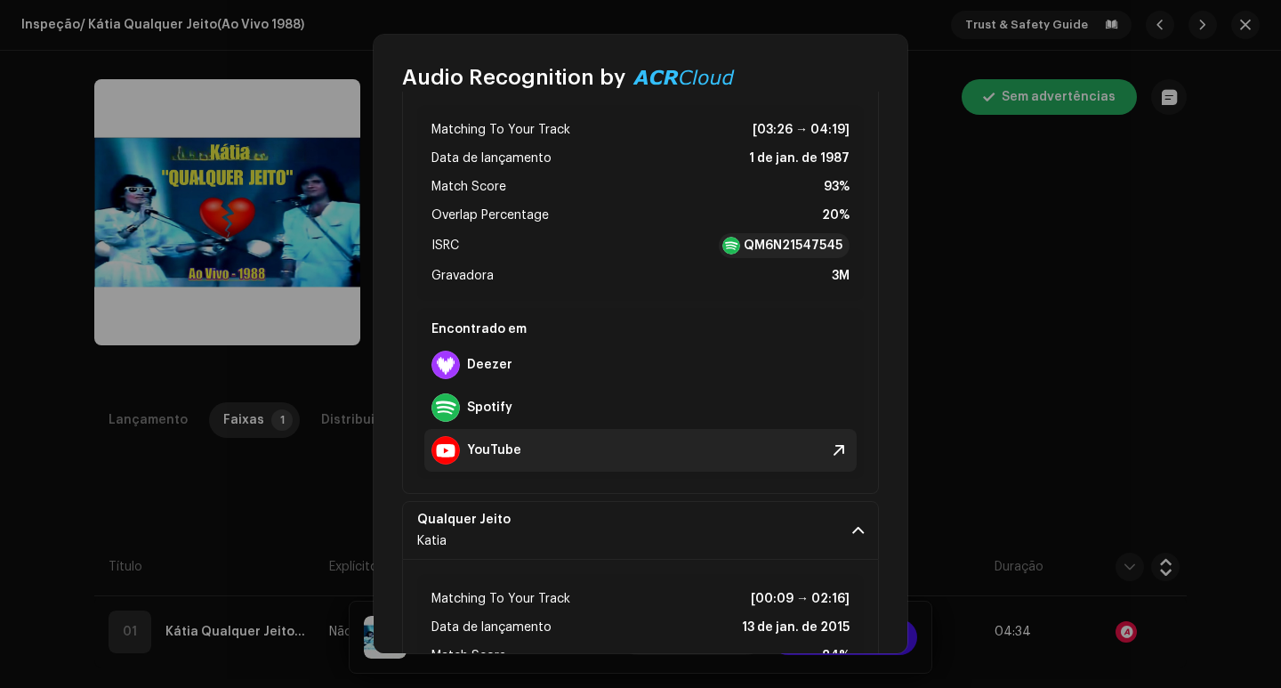
scroll to position [1116, 0]
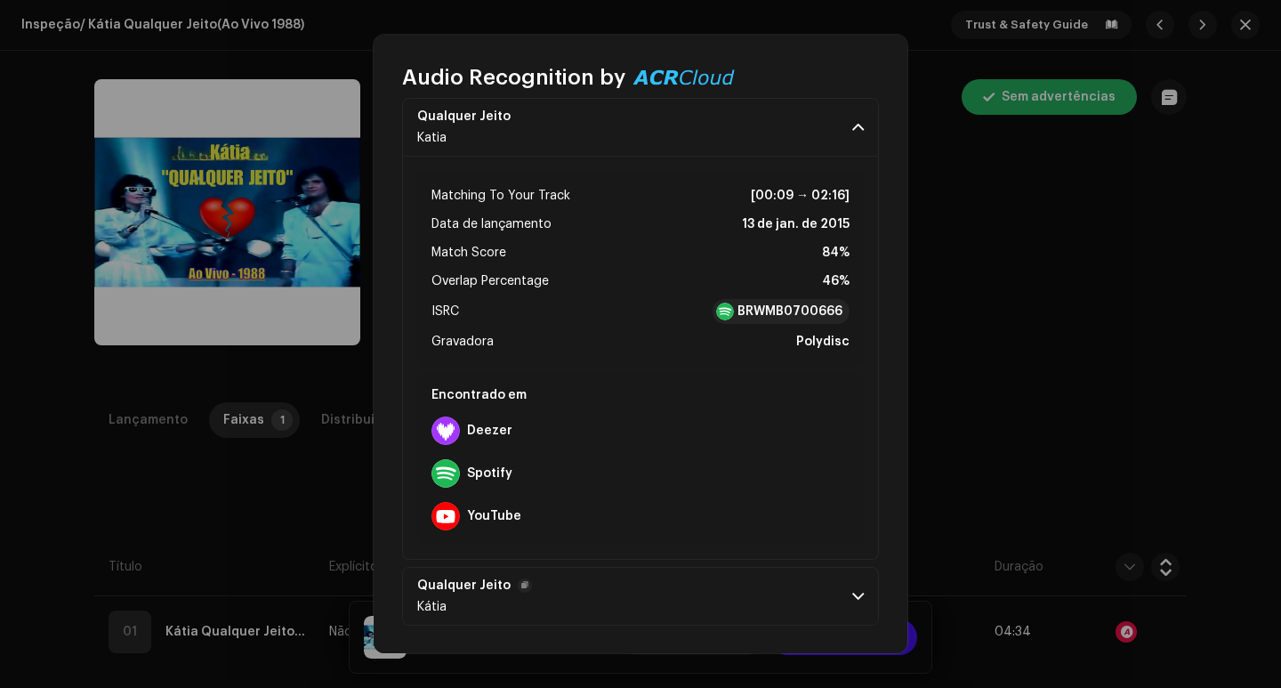
click at [841, 591] on p-accordion-header "Qualquer [PERSON_NAME]" at bounding box center [640, 596] width 477 height 59
click at [1020, 375] on div "Audio Recognition by Remix/Sample 4 Cover 37 Speech ! All results require revie…" at bounding box center [640, 344] width 1281 height 688
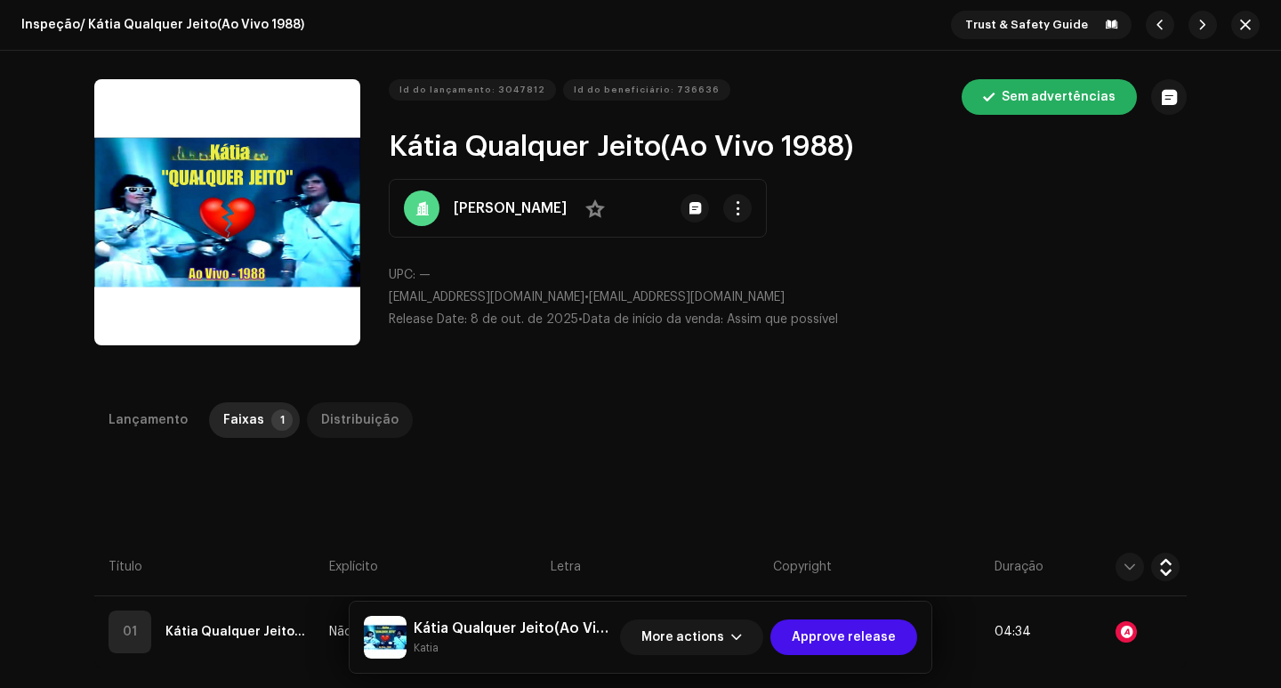
click at [338, 416] on div "Distribuição" at bounding box center [359, 420] width 77 height 36
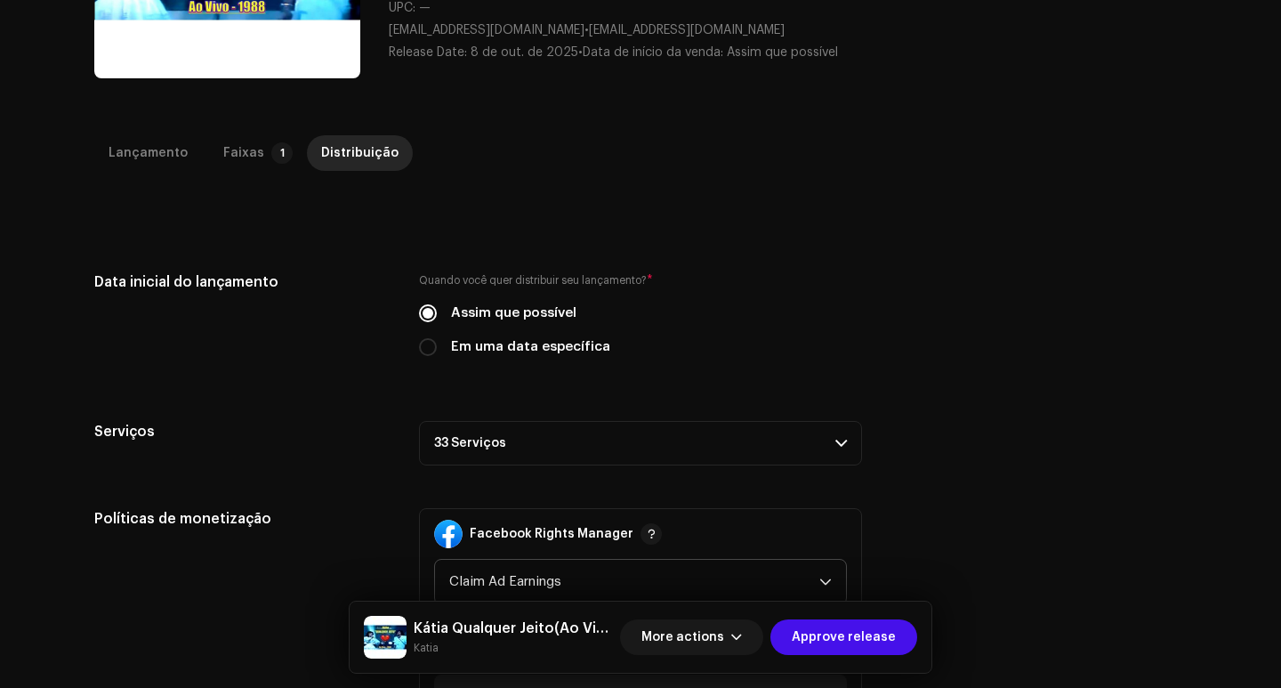
scroll to position [534, 0]
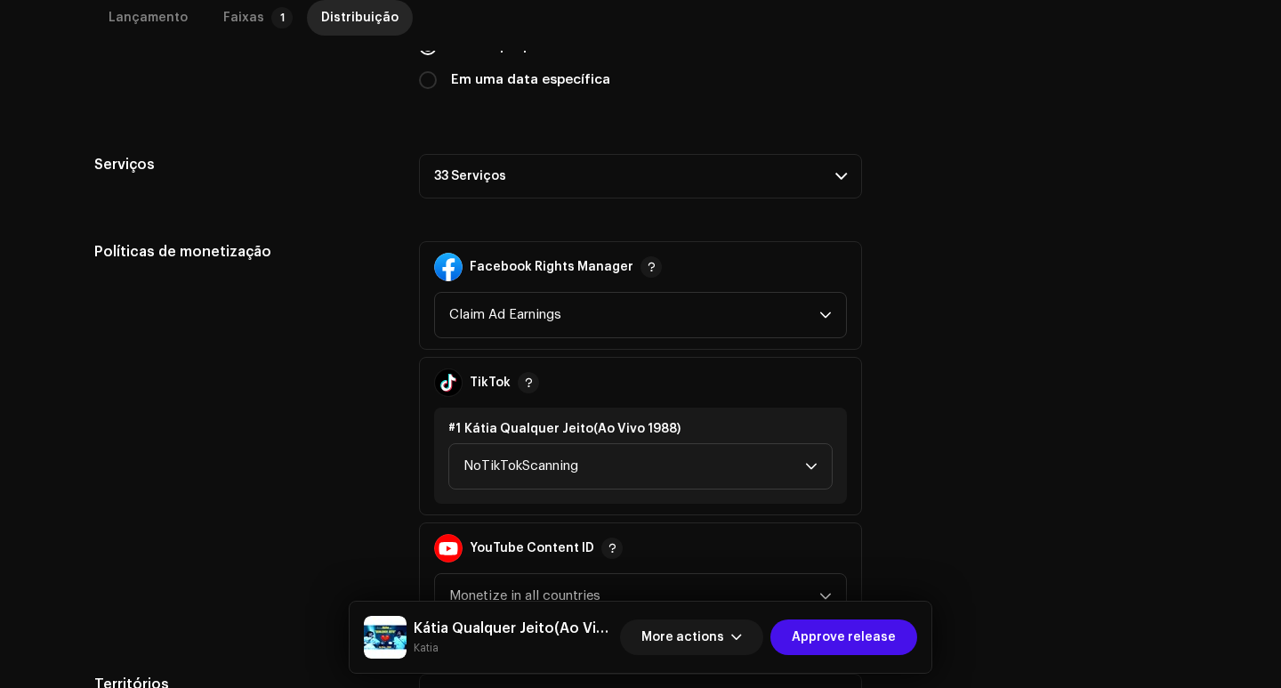
click at [608, 196] on p-accordion-header "33 Serviços" at bounding box center [640, 176] width 443 height 44
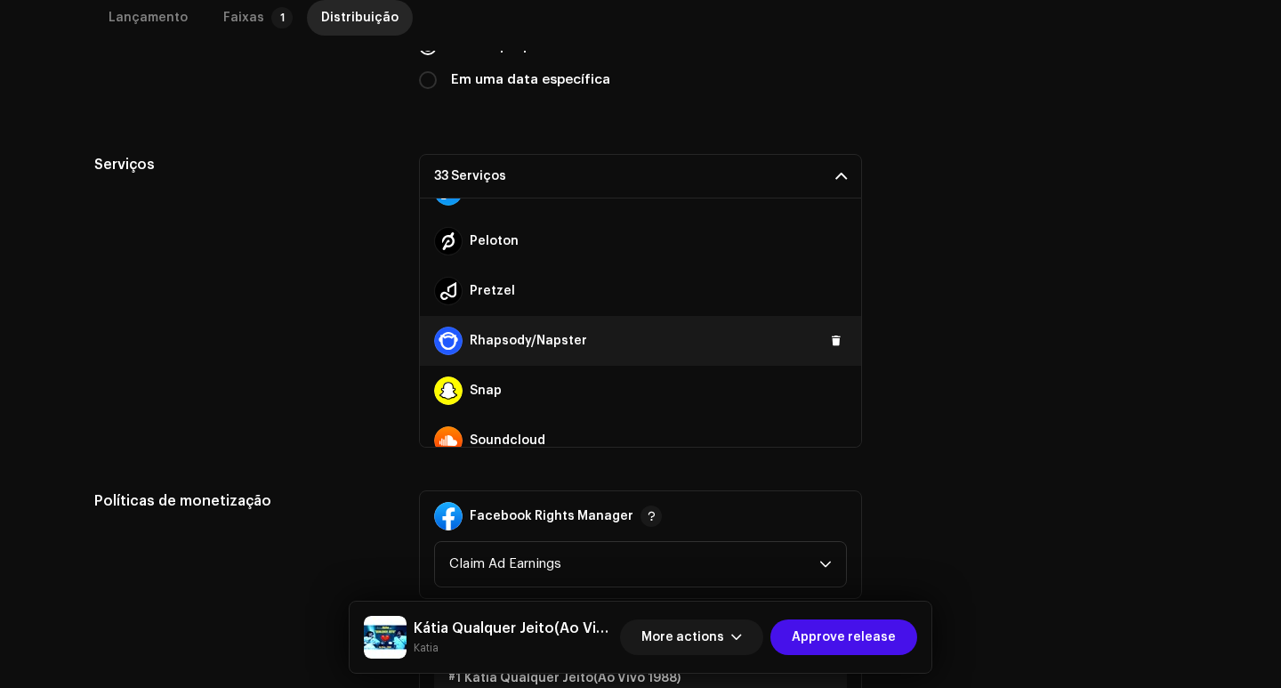
scroll to position [1334, 0]
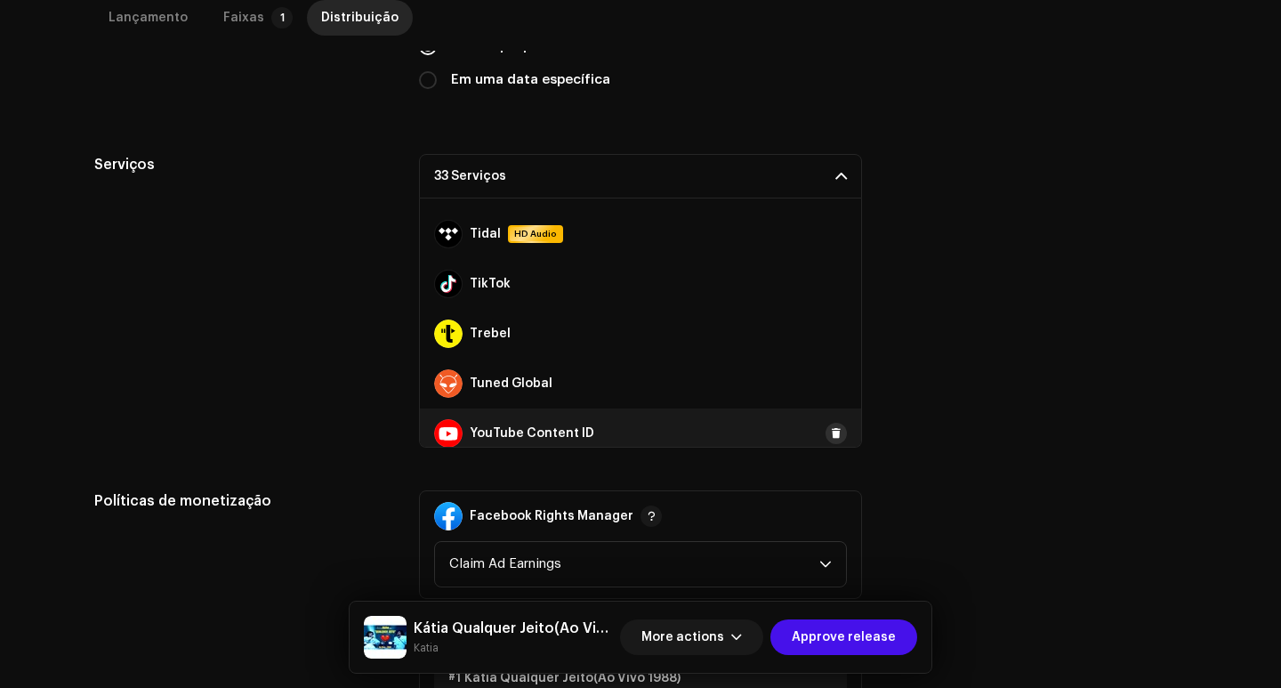
click at [825, 431] on button at bounding box center [835, 432] width 21 height 21
click at [921, 392] on div "Serviços 32 Serviços Amazon HD Audio Anghami Audiomack AWA Boomplay Deezer Face…" at bounding box center [640, 301] width 1092 height 294
click at [926, 314] on div "Serviços 32 Serviços Amazon HD Audio Anghami Audiomack AWA Boomplay Deezer Face…" at bounding box center [640, 301] width 1092 height 294
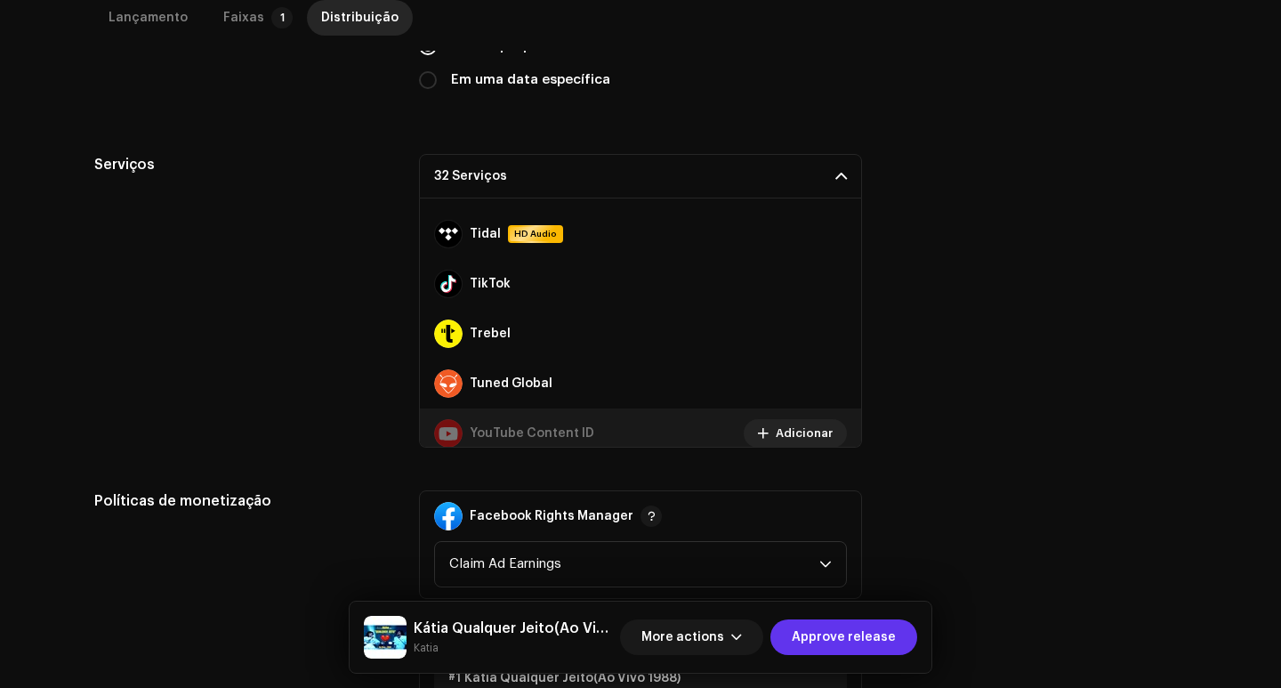
click at [854, 637] on span "Approve release" at bounding box center [844, 637] width 104 height 36
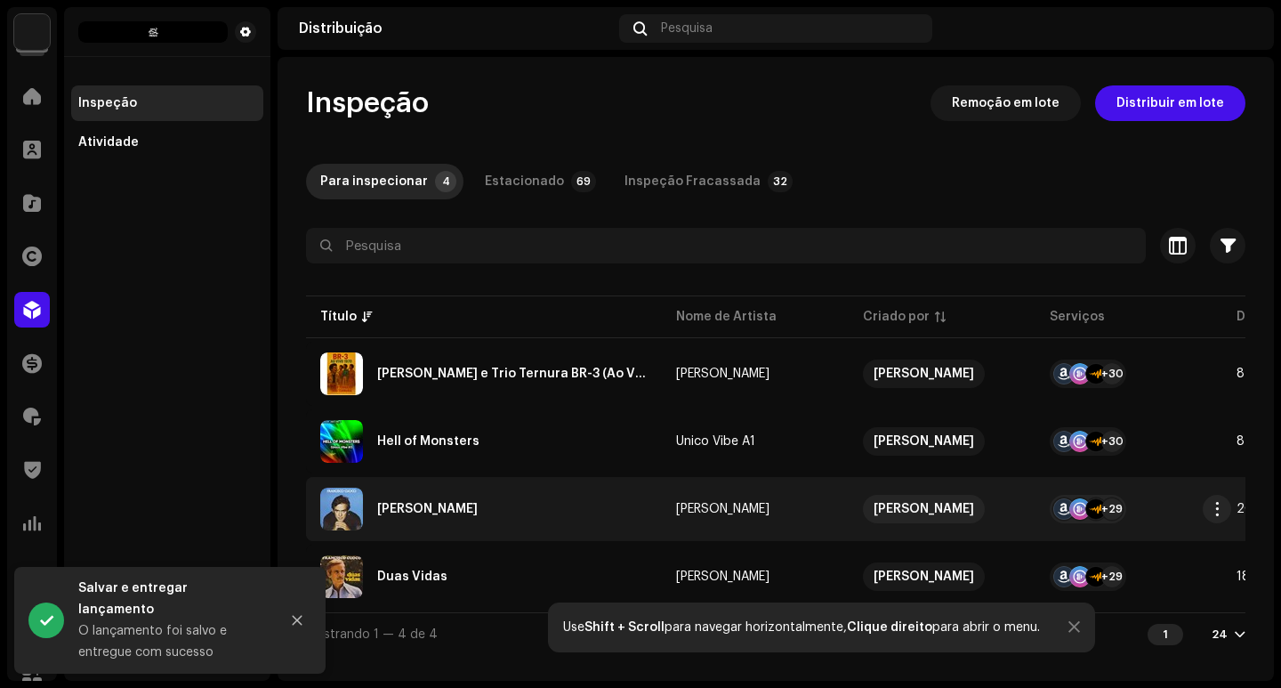
click at [674, 519] on td "[PERSON_NAME]" at bounding box center [755, 509] width 187 height 64
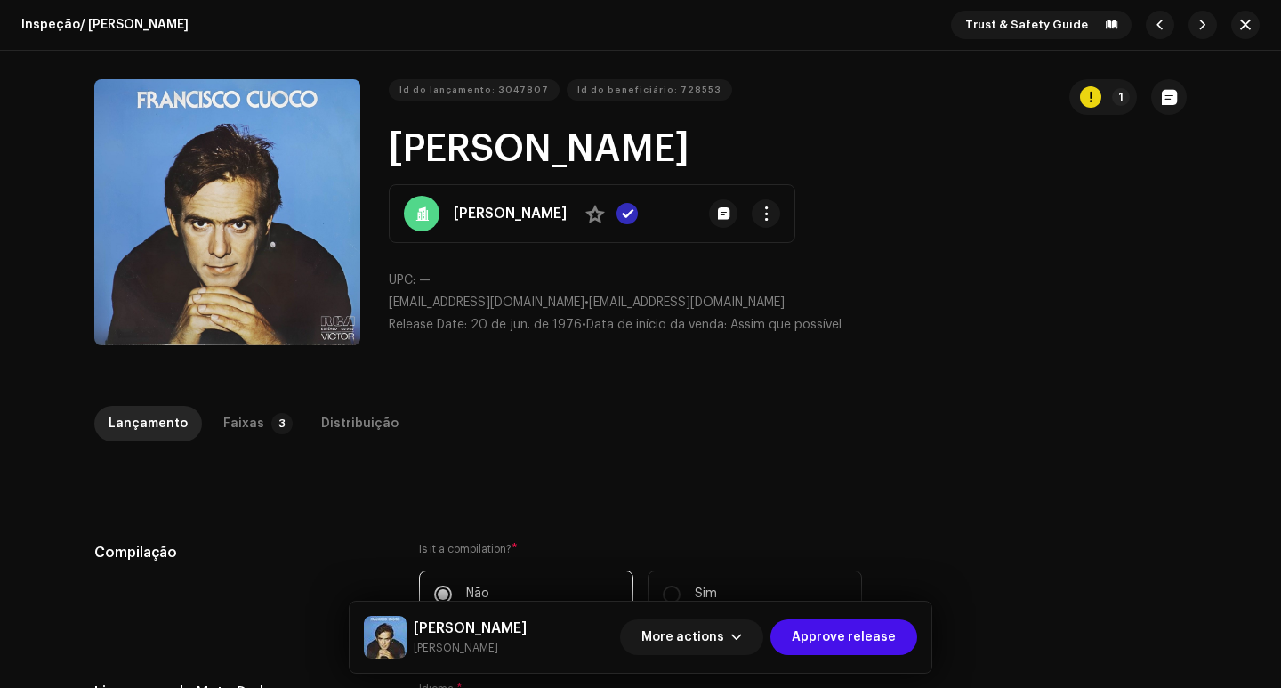
click at [229, 406] on div "Faixas" at bounding box center [243, 424] width 41 height 36
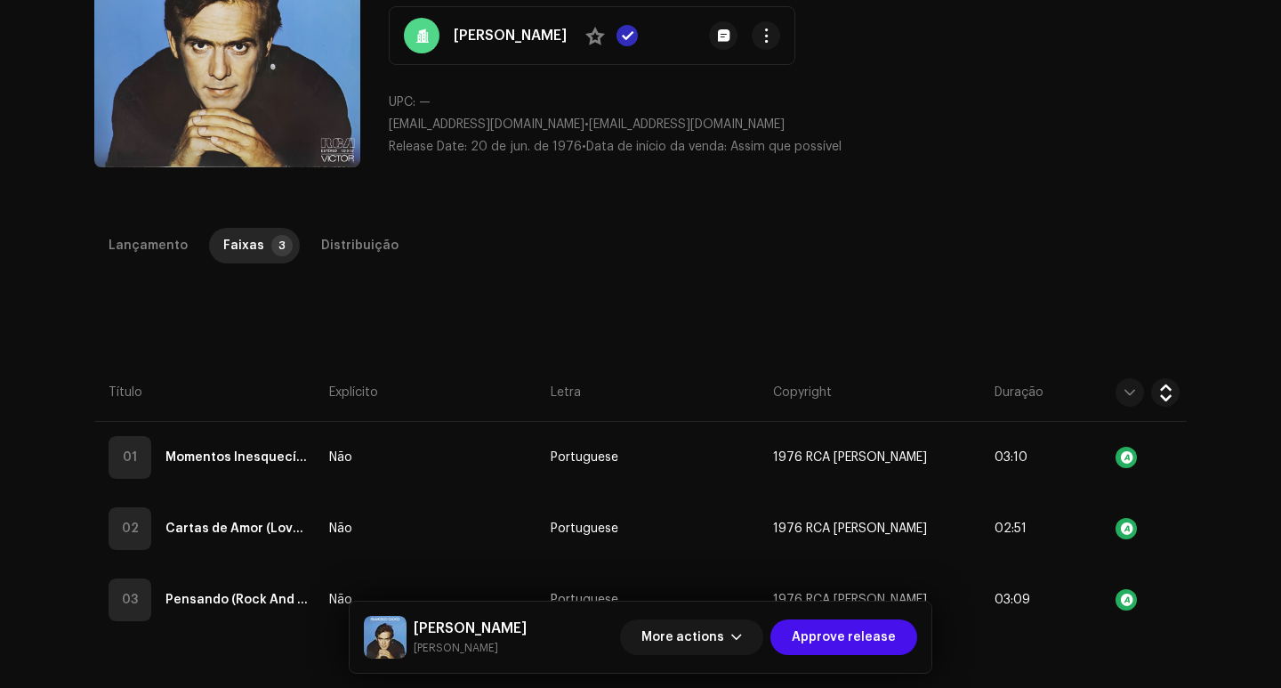
scroll to position [406, 0]
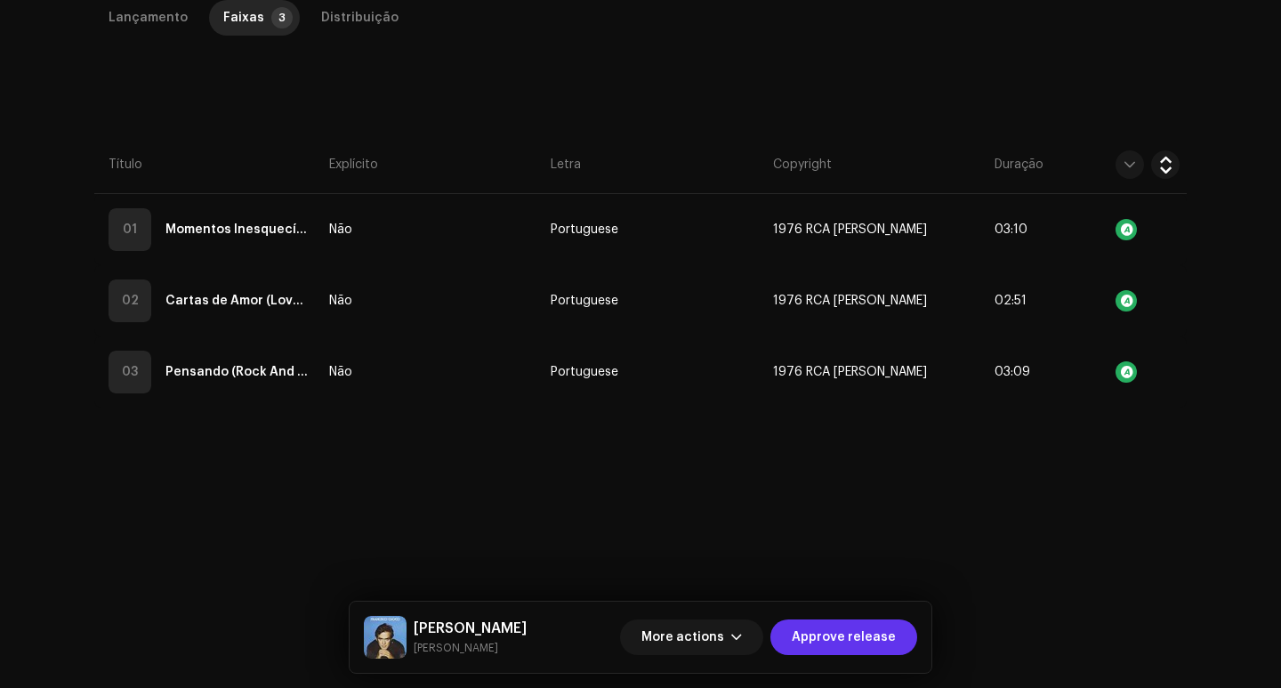
click at [859, 636] on span "Approve release" at bounding box center [844, 637] width 104 height 36
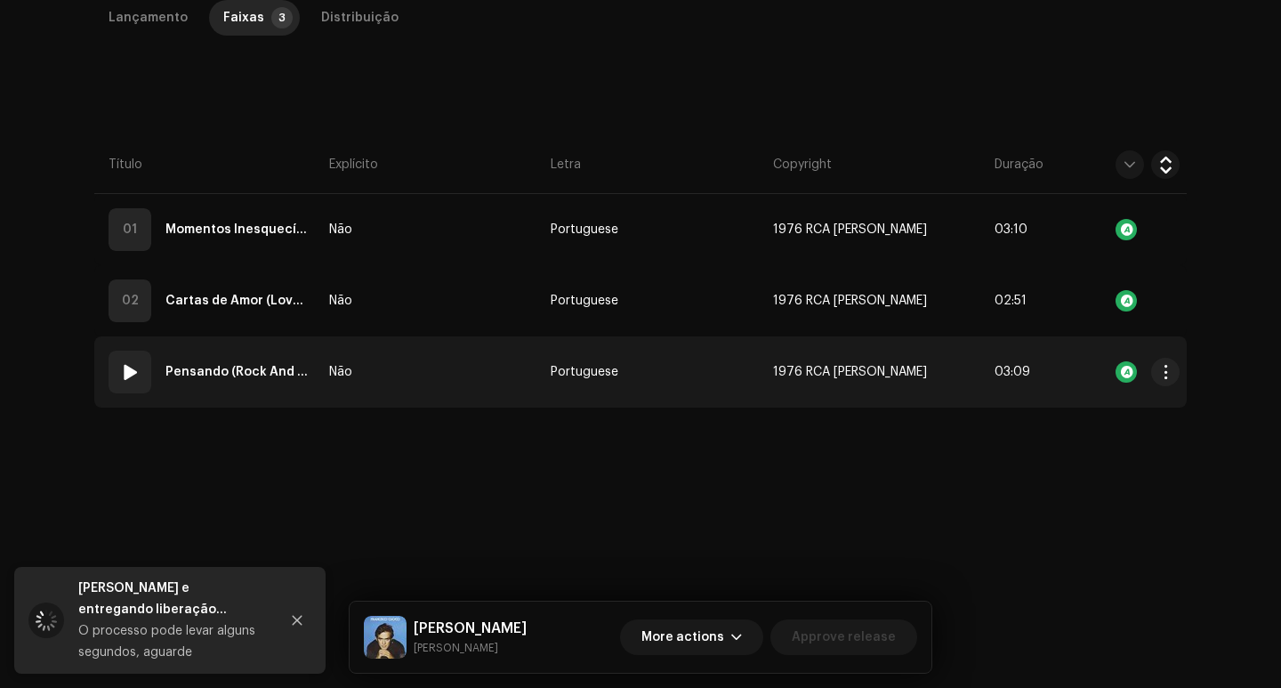
scroll to position [0, 0]
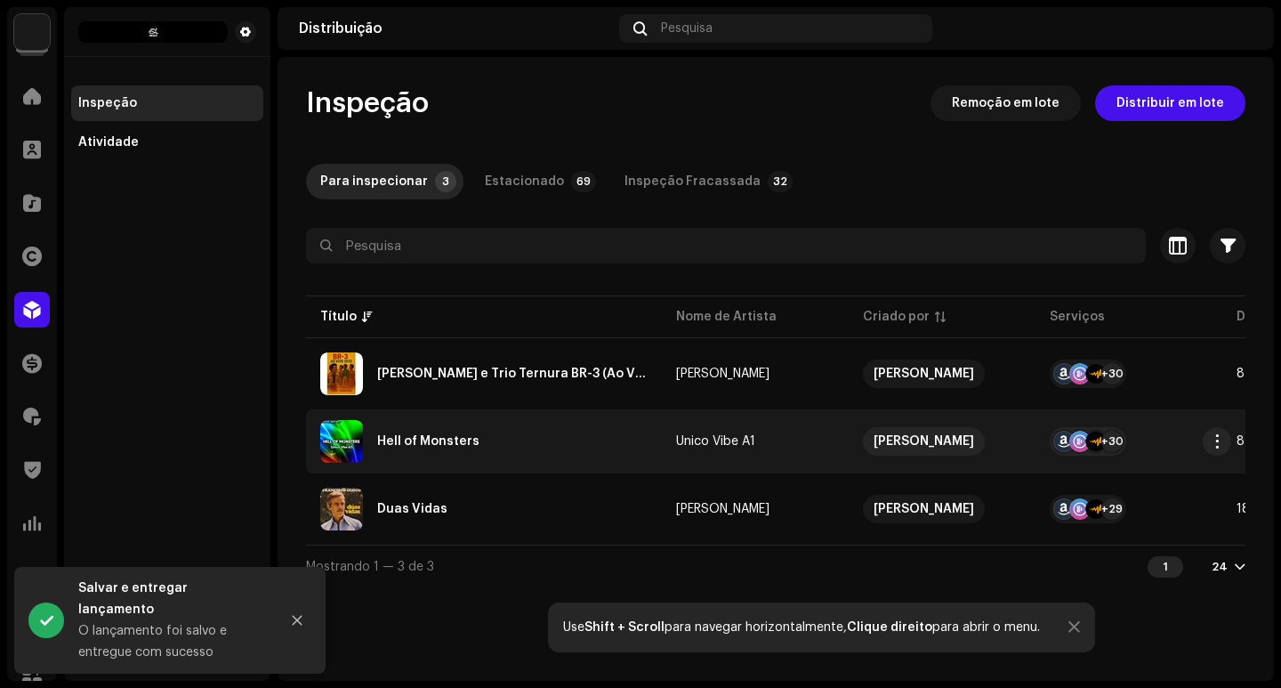
click at [662, 458] on td "Unico Vibe A1" at bounding box center [755, 441] width 187 height 64
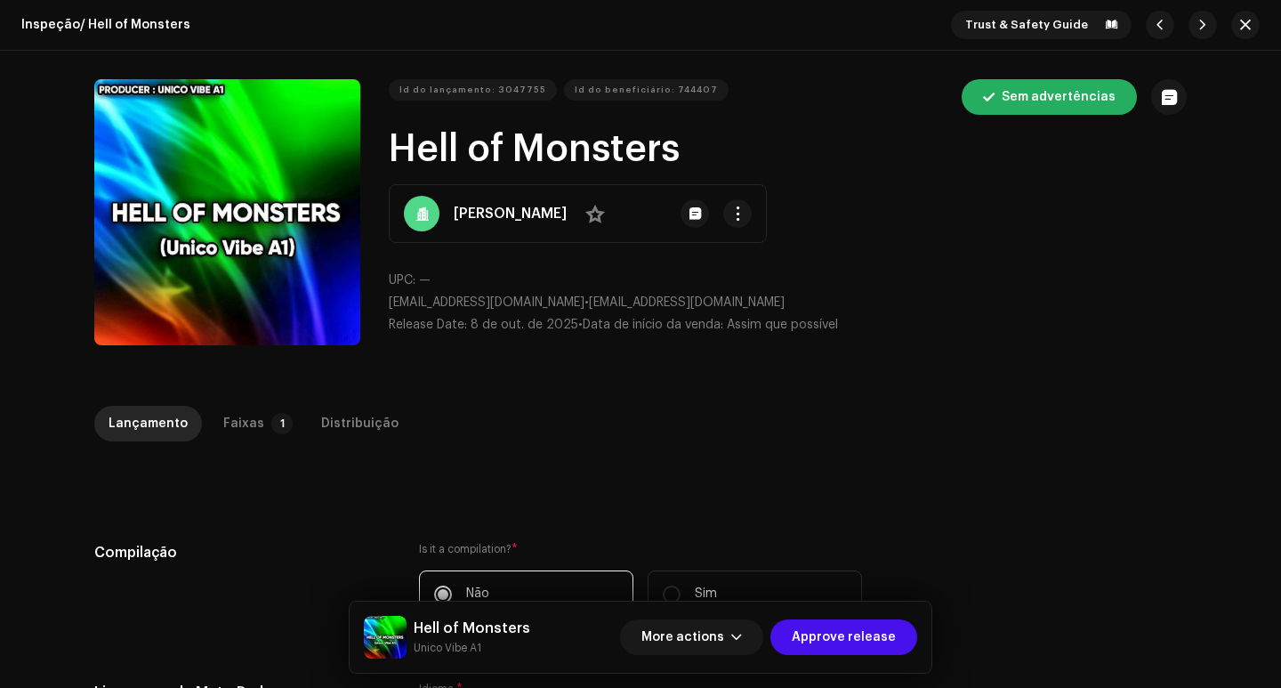
scroll to position [89, 0]
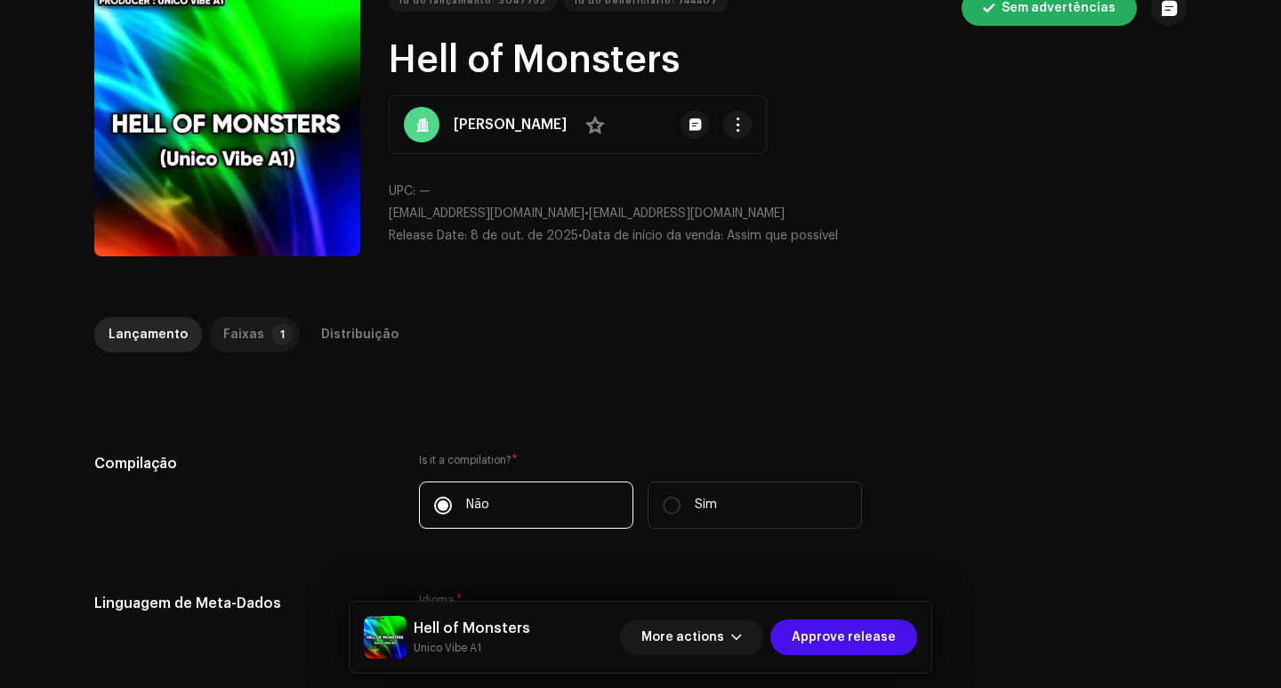
click at [254, 345] on p-tab "Faixas 1" at bounding box center [254, 335] width 91 height 36
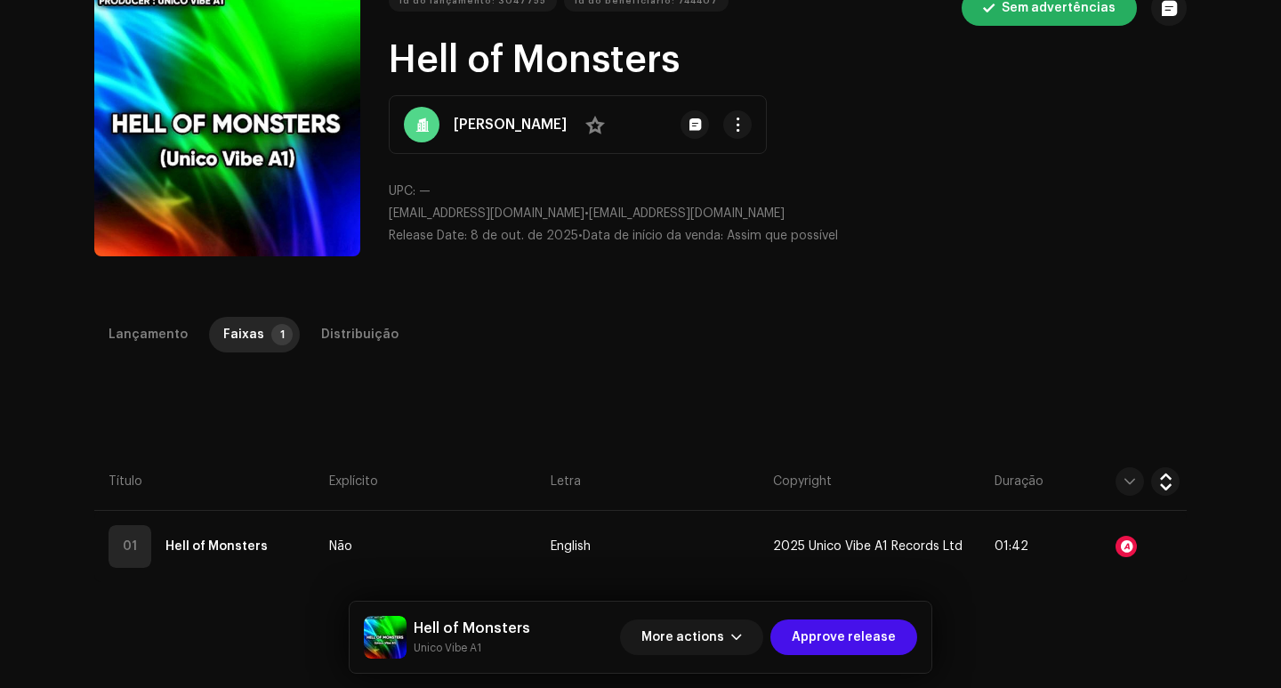
scroll to position [267, 0]
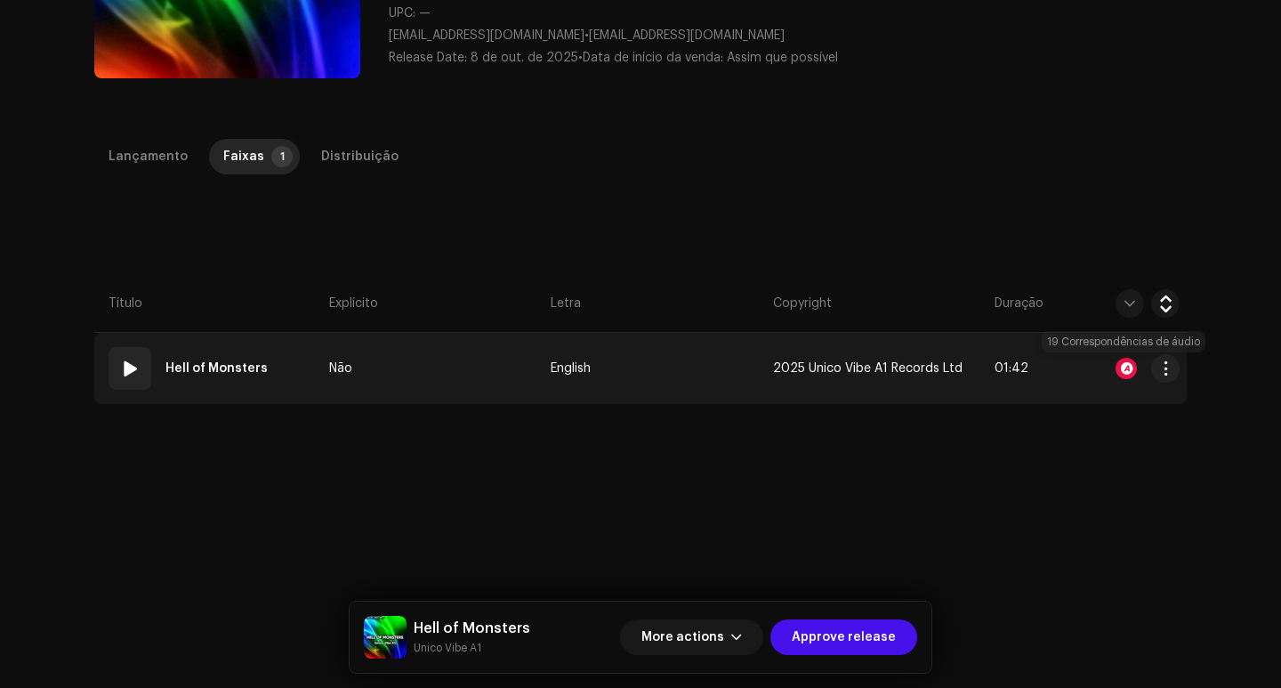
click at [1127, 369] on div at bounding box center [1125, 368] width 21 height 21
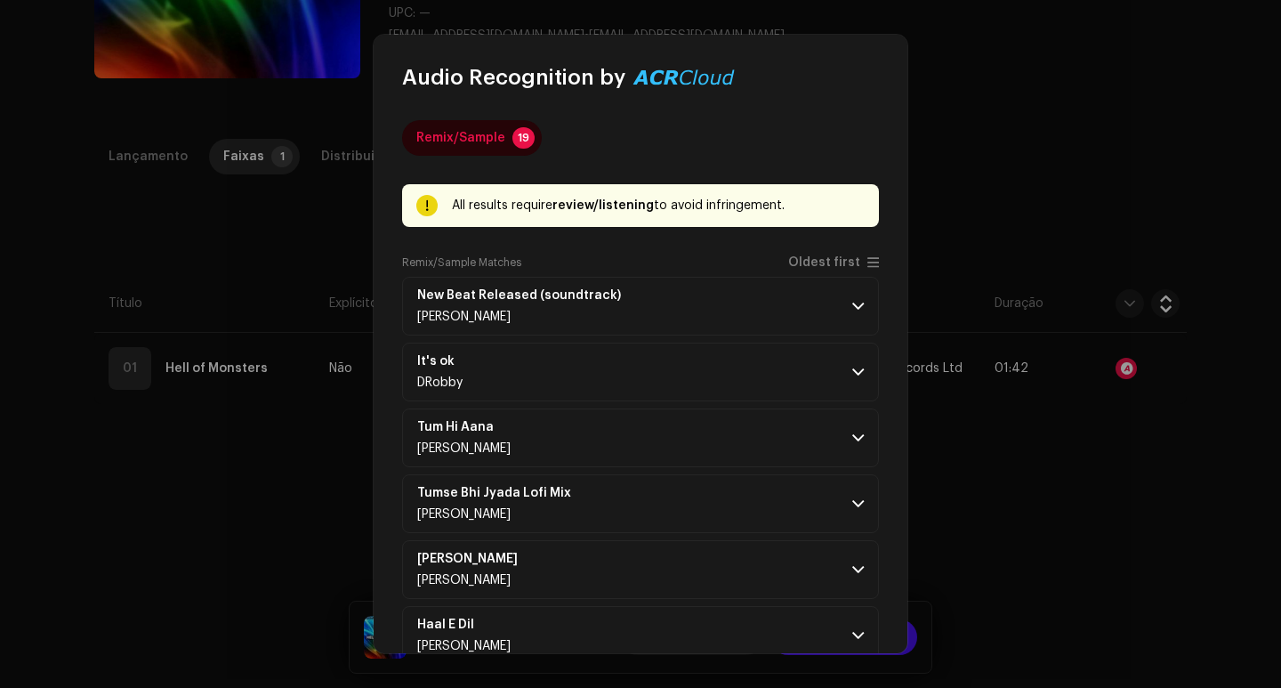
click at [843, 257] on span "Oldest first" at bounding box center [824, 262] width 72 height 13
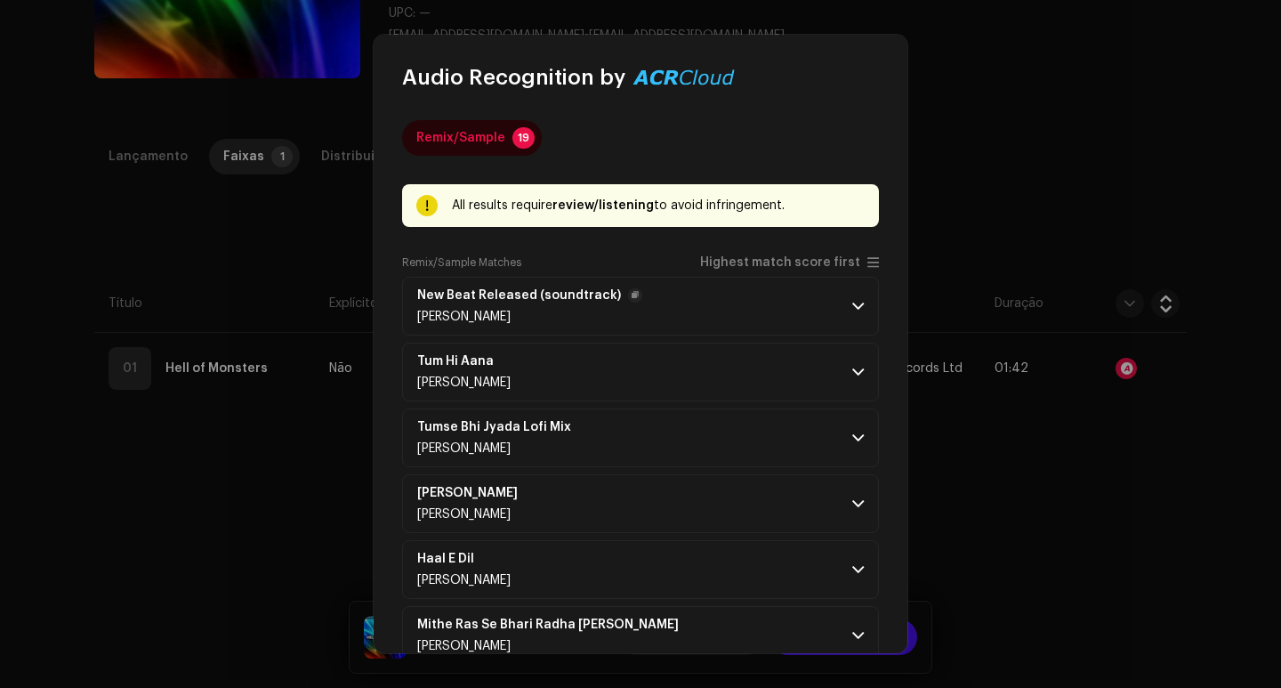
click at [852, 299] on span at bounding box center [858, 306] width 12 height 14
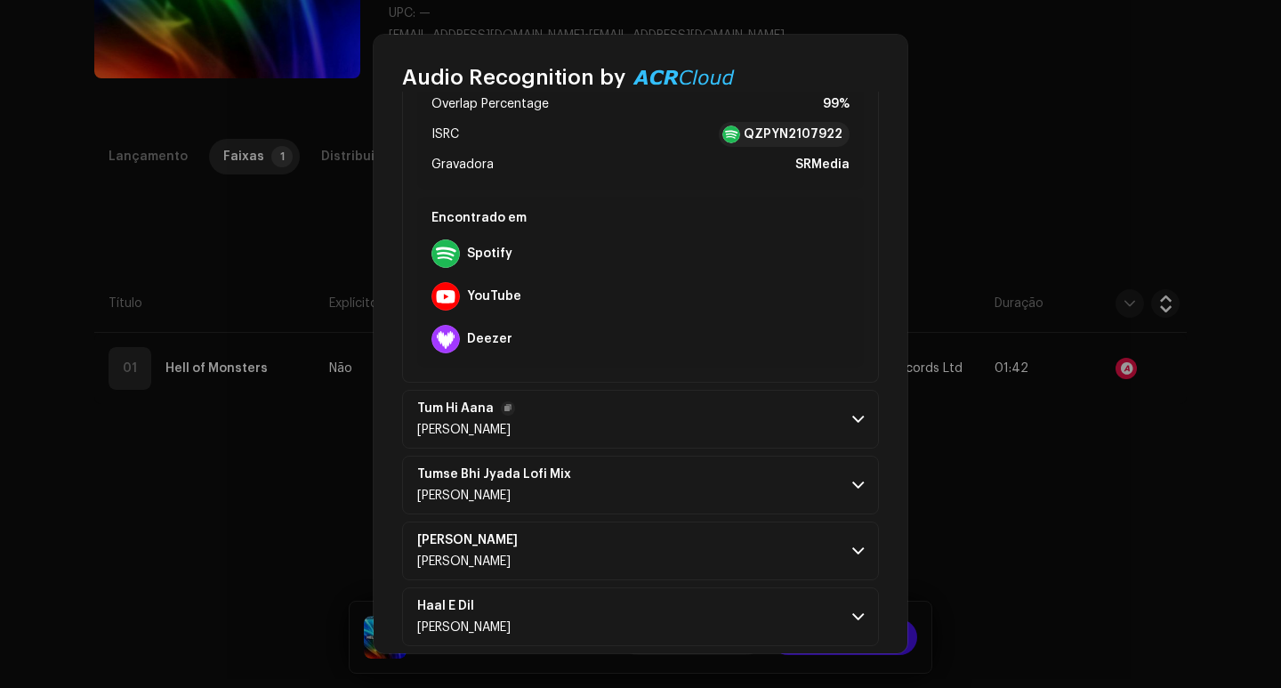
scroll to position [534, 0]
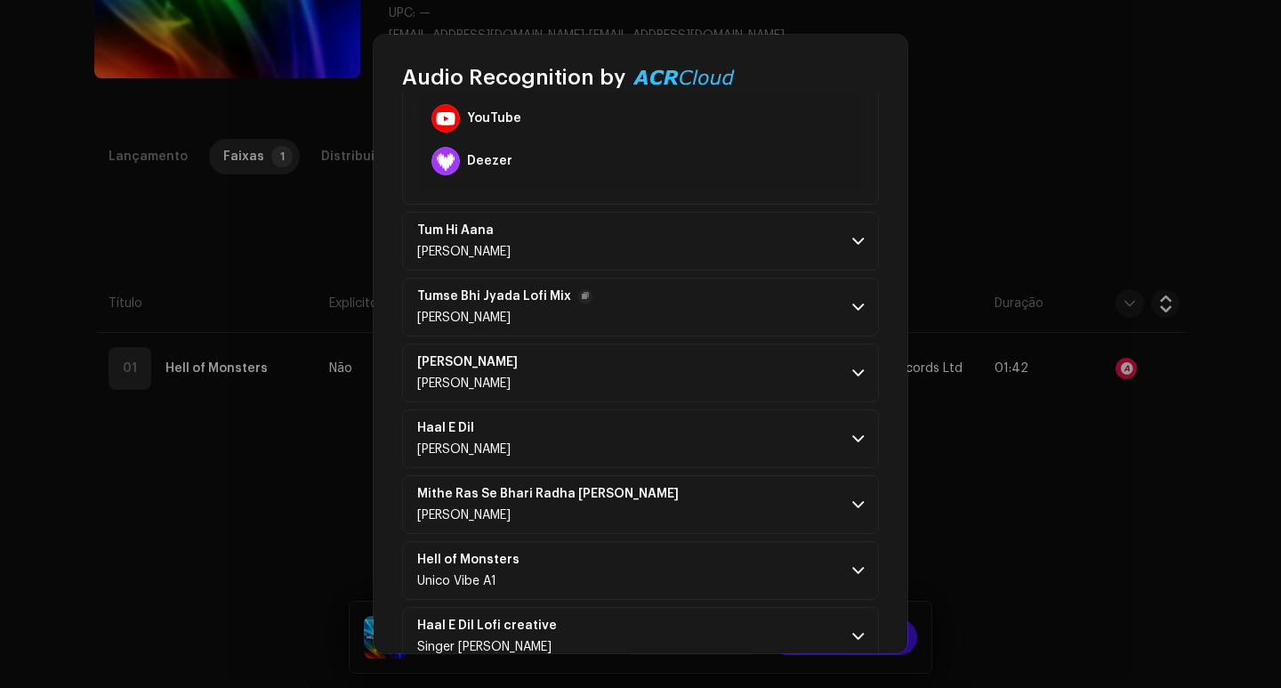
click at [854, 280] on p-accordion-header "Tumse Bhi Jyada Lofi Mix [PERSON_NAME]" at bounding box center [640, 307] width 477 height 59
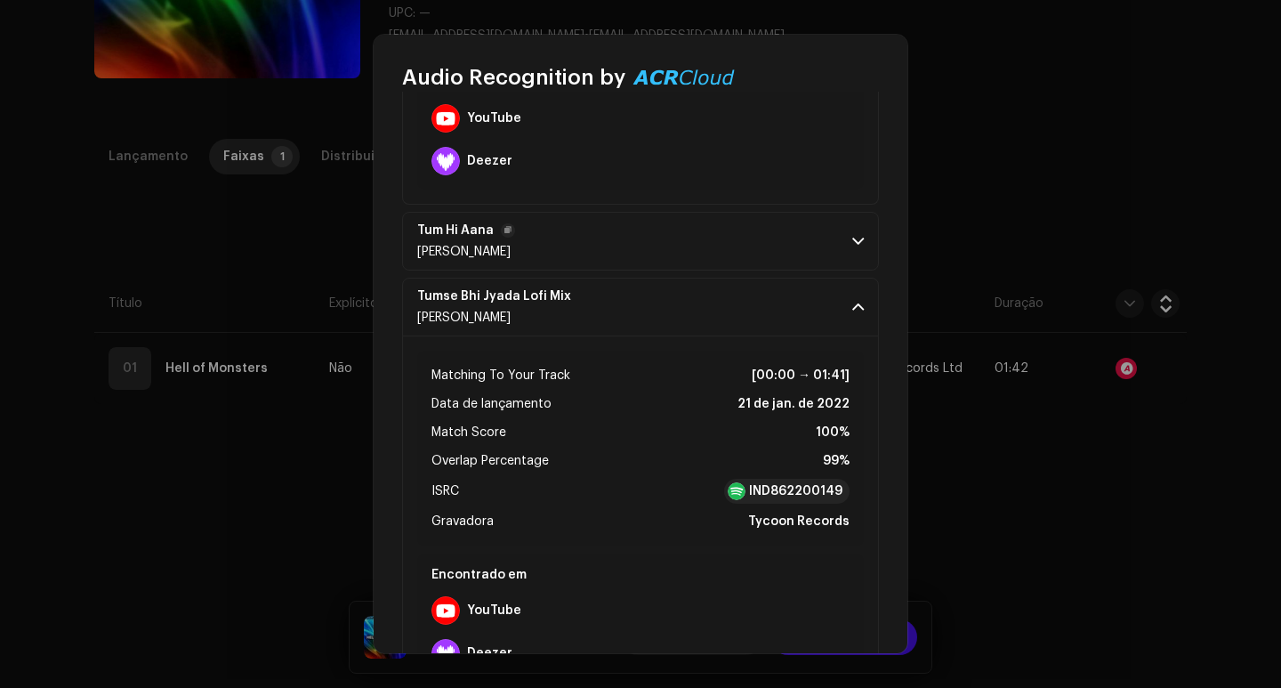
click at [853, 262] on p-accordion-header "Tum Hi [PERSON_NAME]" at bounding box center [640, 241] width 477 height 59
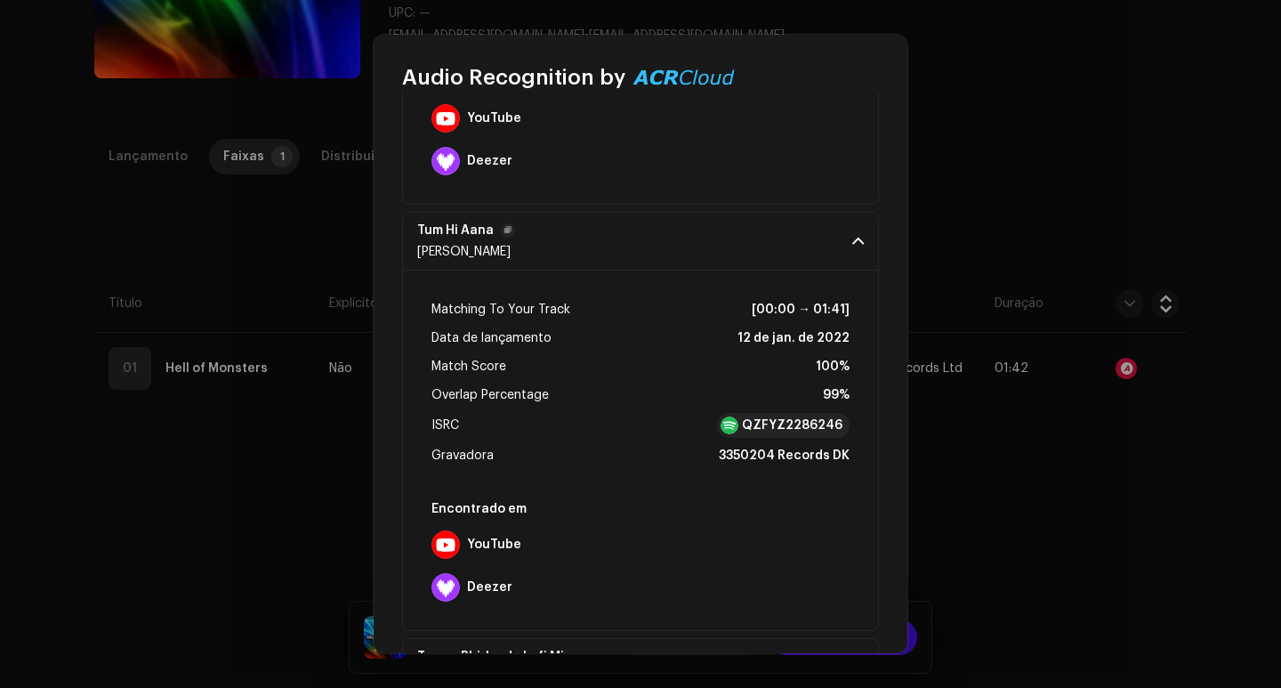
scroll to position [712, 0]
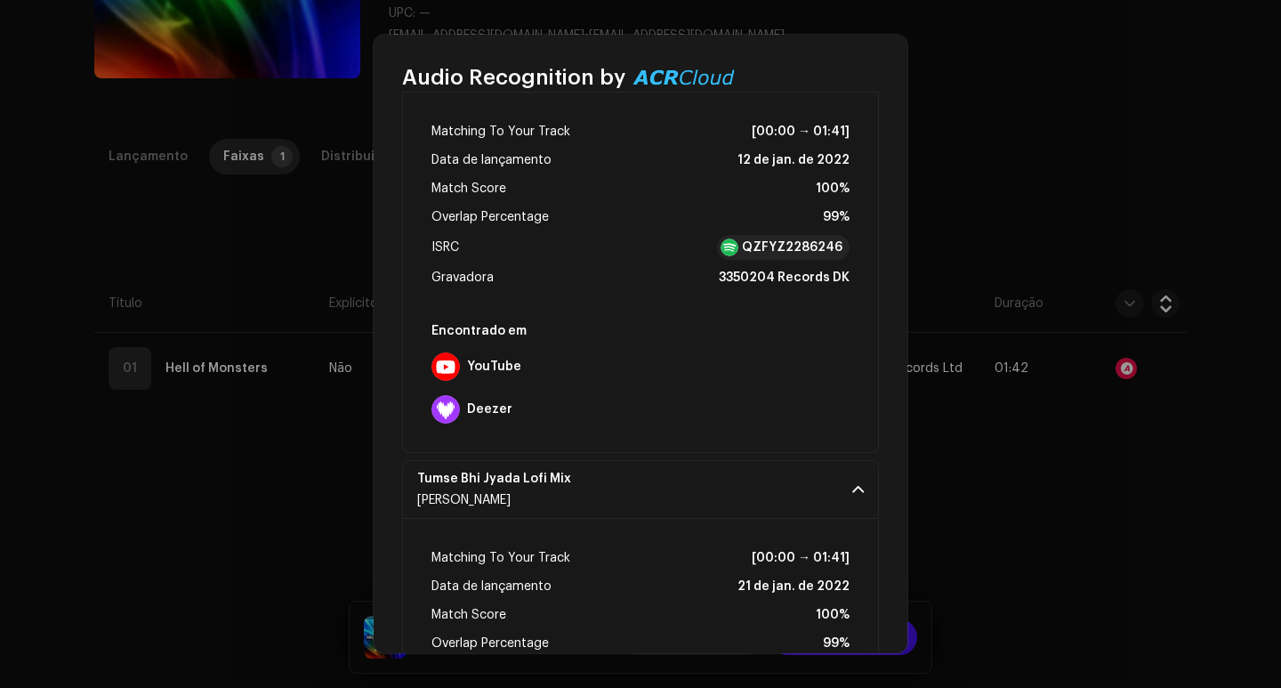
click at [1020, 205] on div "Audio Recognition by Remix/Sample 19 All results require review/listening to av…" at bounding box center [640, 344] width 1281 height 688
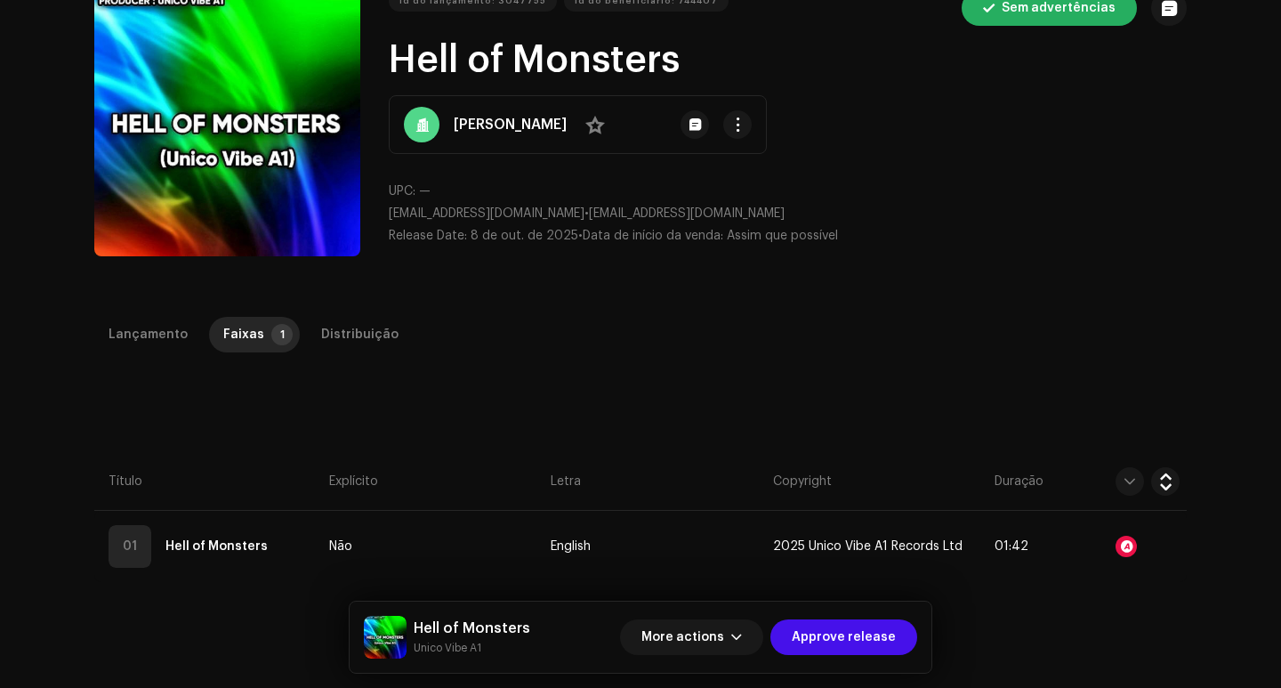
scroll to position [0, 0]
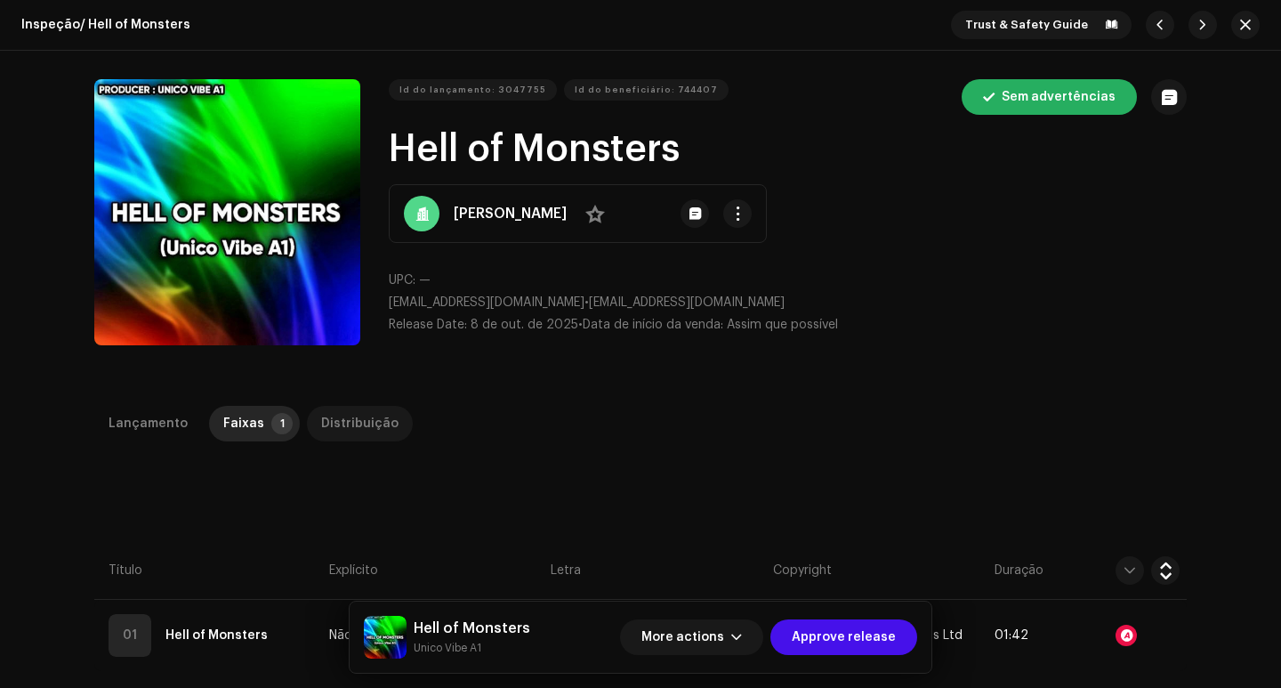
click at [353, 411] on div "Distribuição" at bounding box center [359, 424] width 77 height 36
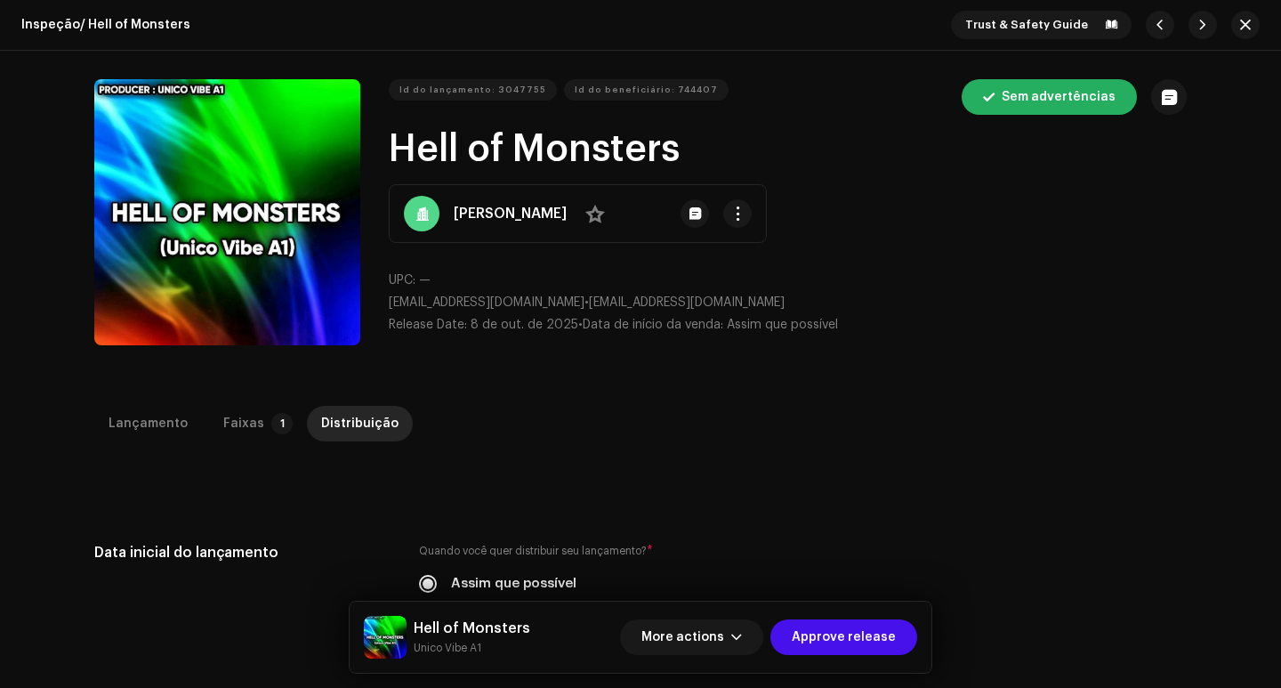
scroll to position [445, 0]
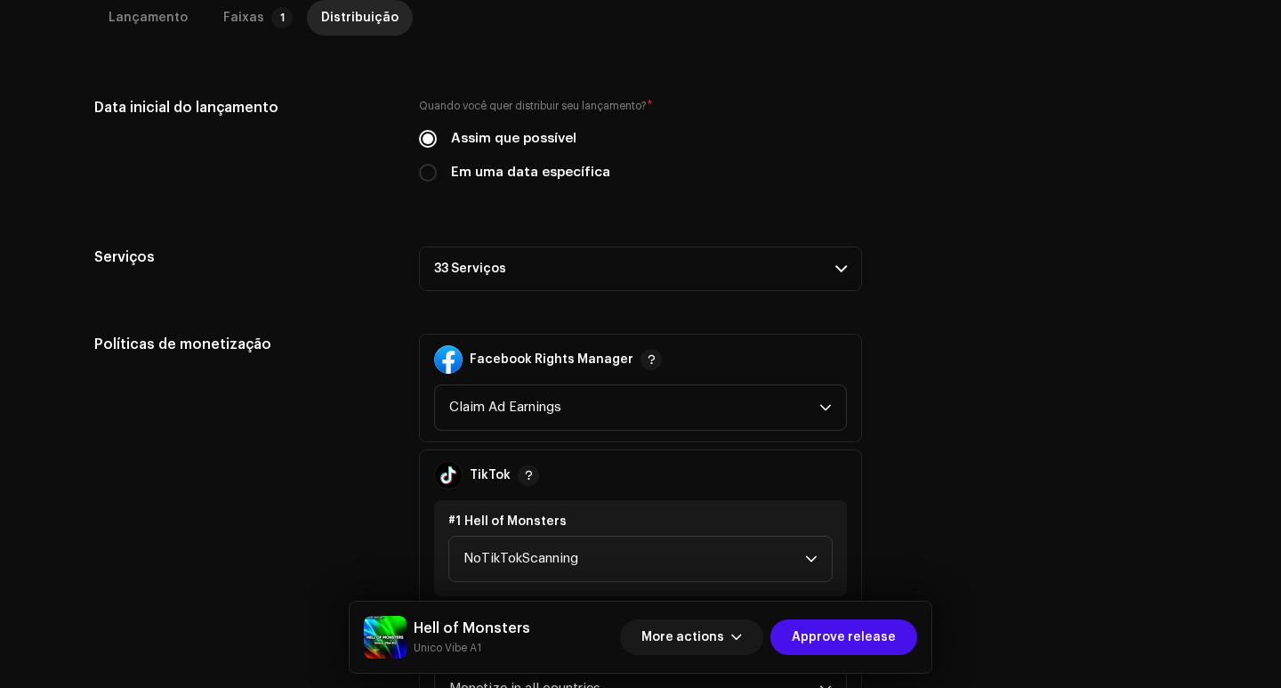
click at [629, 286] on p-accordion-header "33 Serviços" at bounding box center [640, 268] width 443 height 44
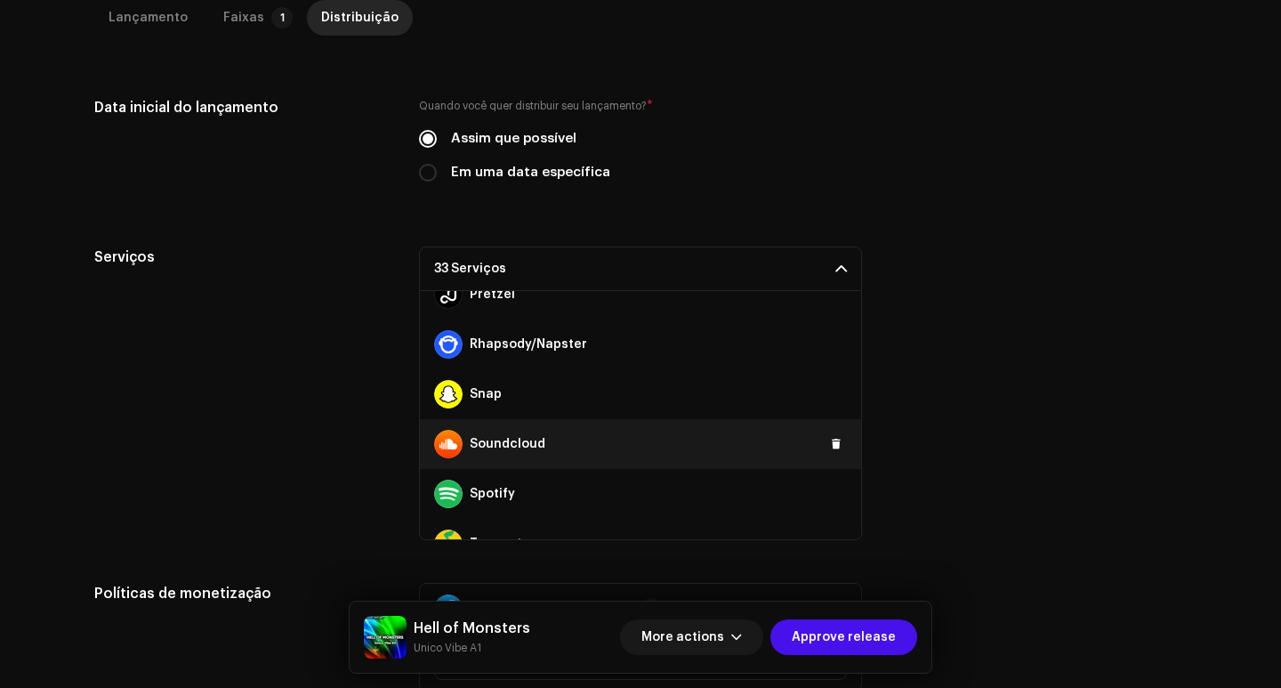
scroll to position [1396, 0]
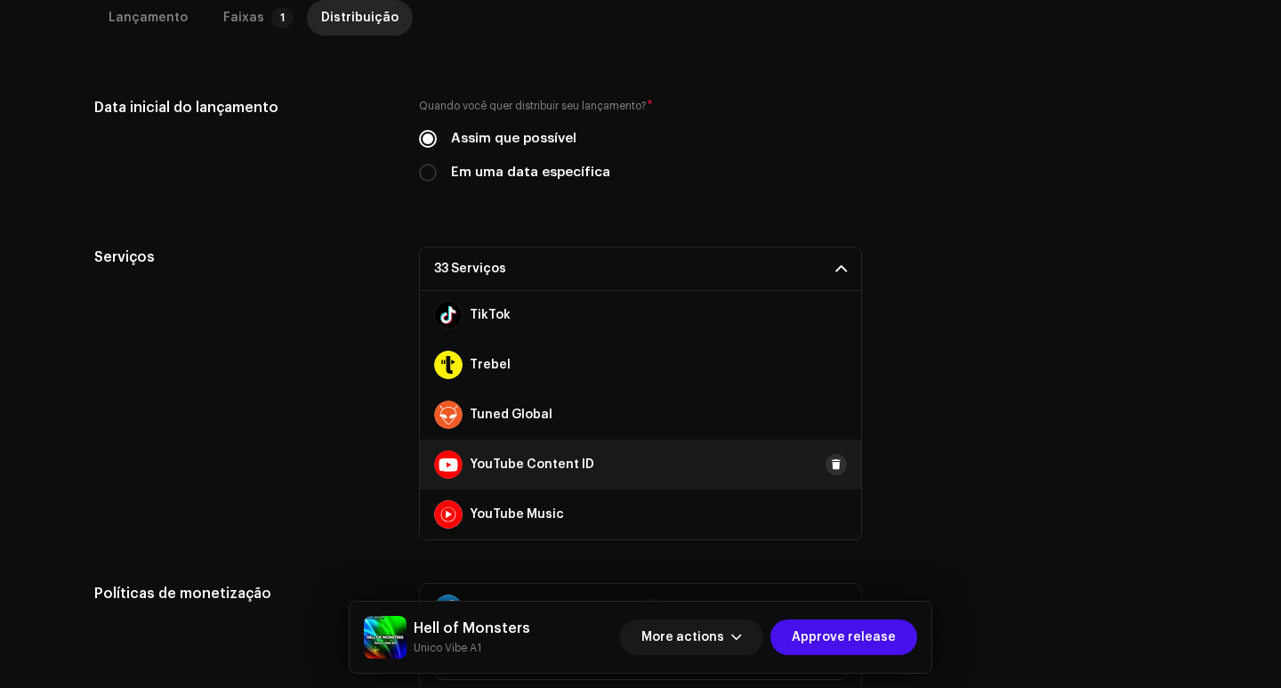
click at [831, 470] on span at bounding box center [836, 464] width 11 height 14
click at [923, 412] on div "Serviços 32 Serviços Amazon HD Audio Anghami Audiomack AWA Boomplay Deezer Face…" at bounding box center [640, 393] width 1092 height 294
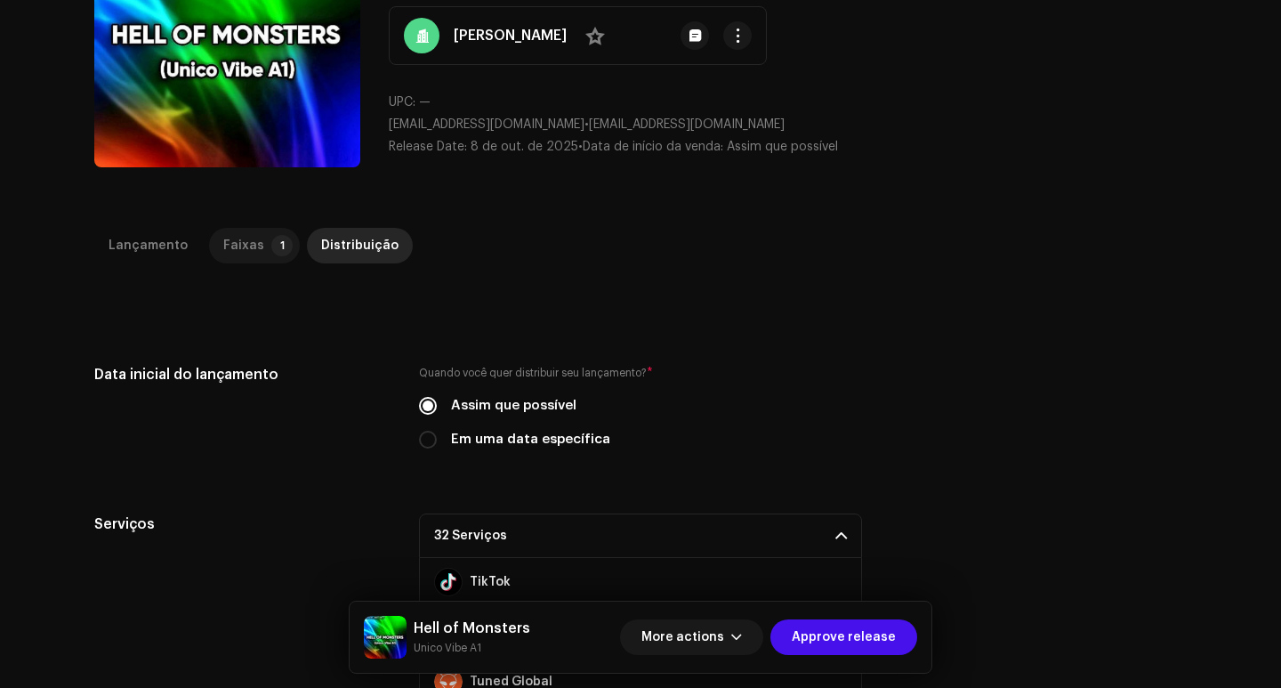
click at [271, 252] on p-badge "1" at bounding box center [281, 245] width 21 height 21
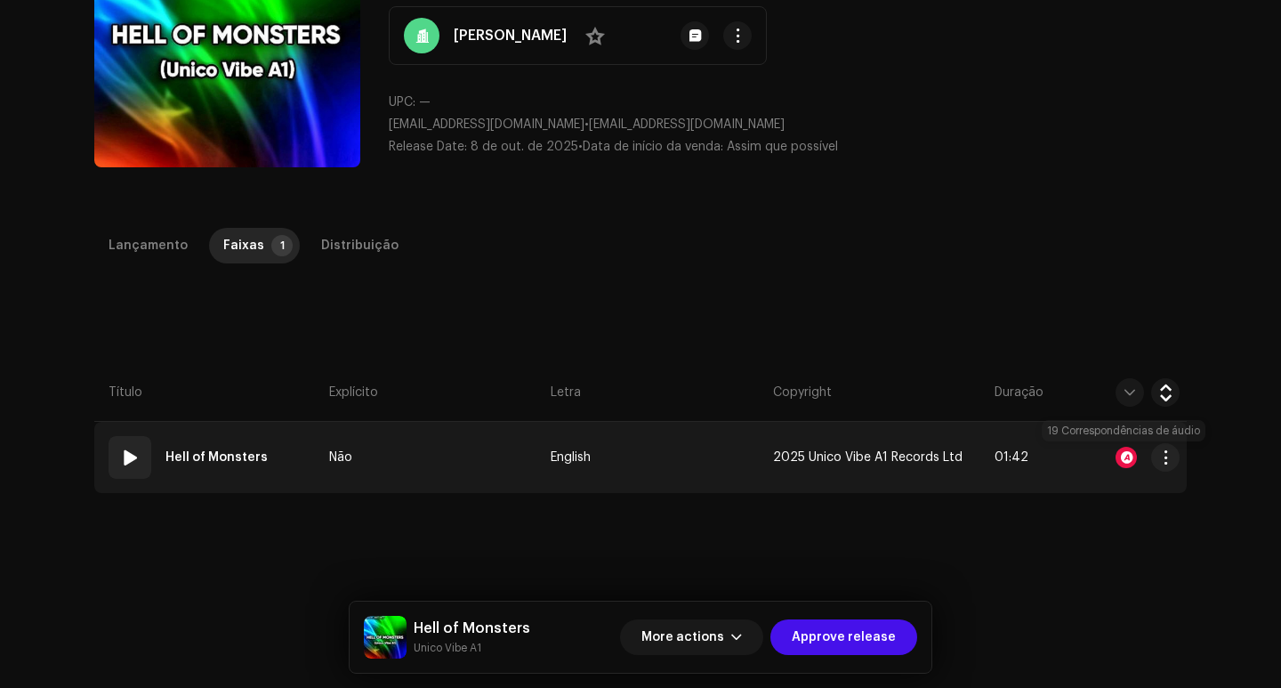
click at [1131, 453] on div at bounding box center [1125, 457] width 21 height 21
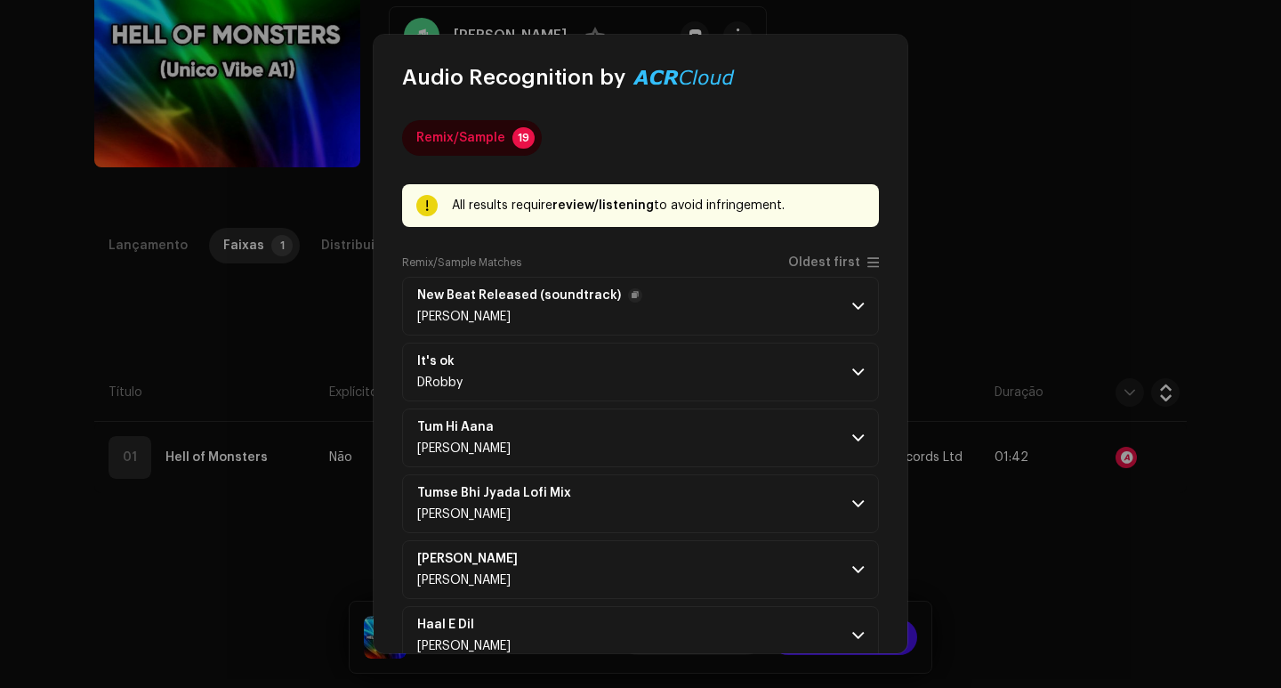
click at [841, 304] on p-accordion-header "New Beat Released (soundtrack) [PERSON_NAME]" at bounding box center [640, 306] width 477 height 59
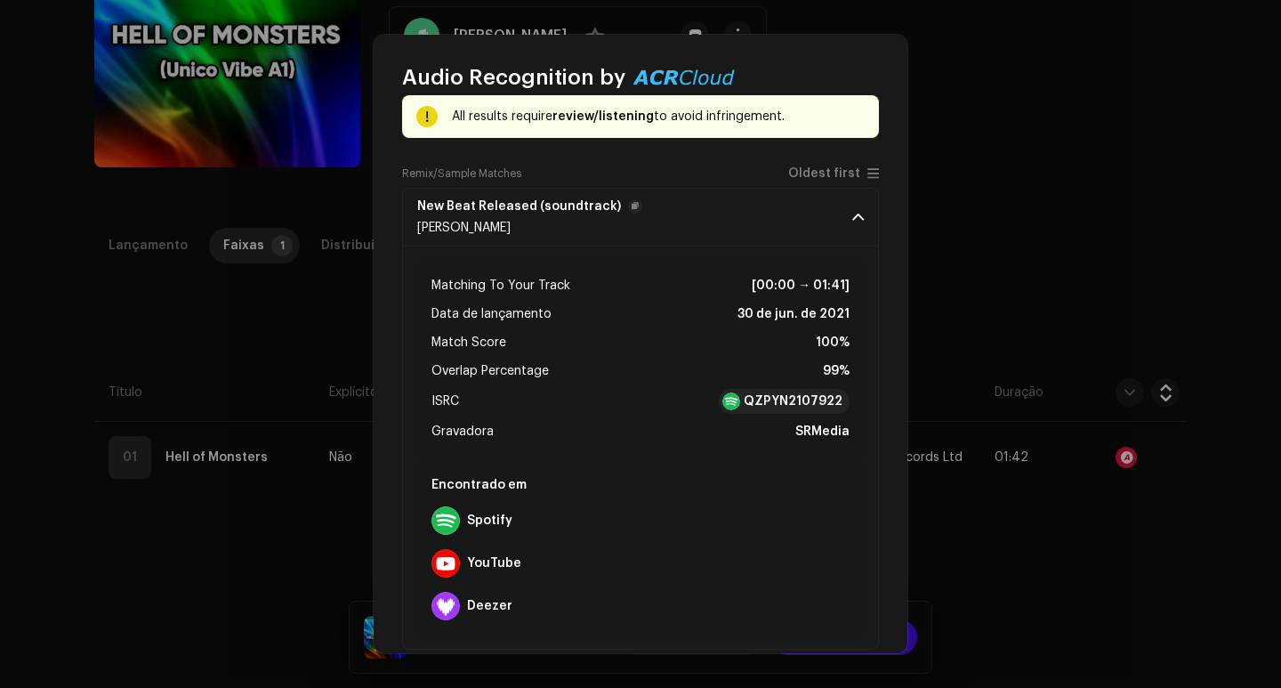
scroll to position [0, 0]
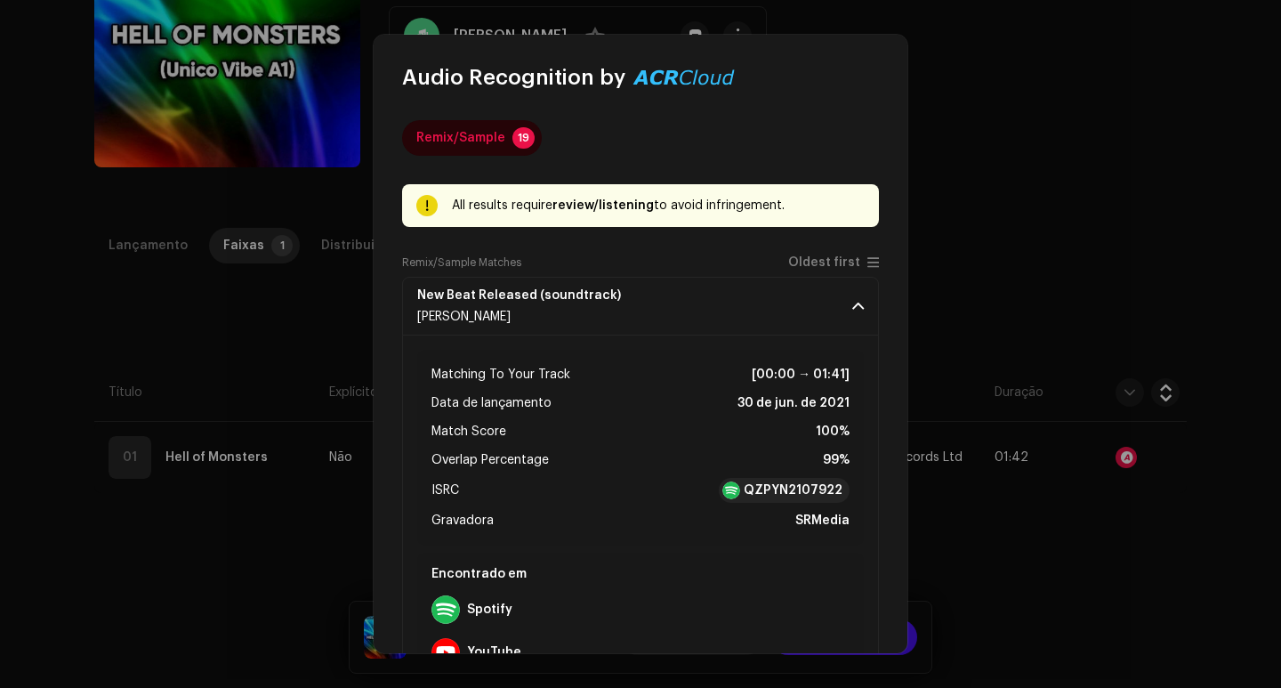
click at [974, 259] on div "Audio Recognition by Remix/Sample 19 All results require review/listening to av…" at bounding box center [640, 344] width 1281 height 688
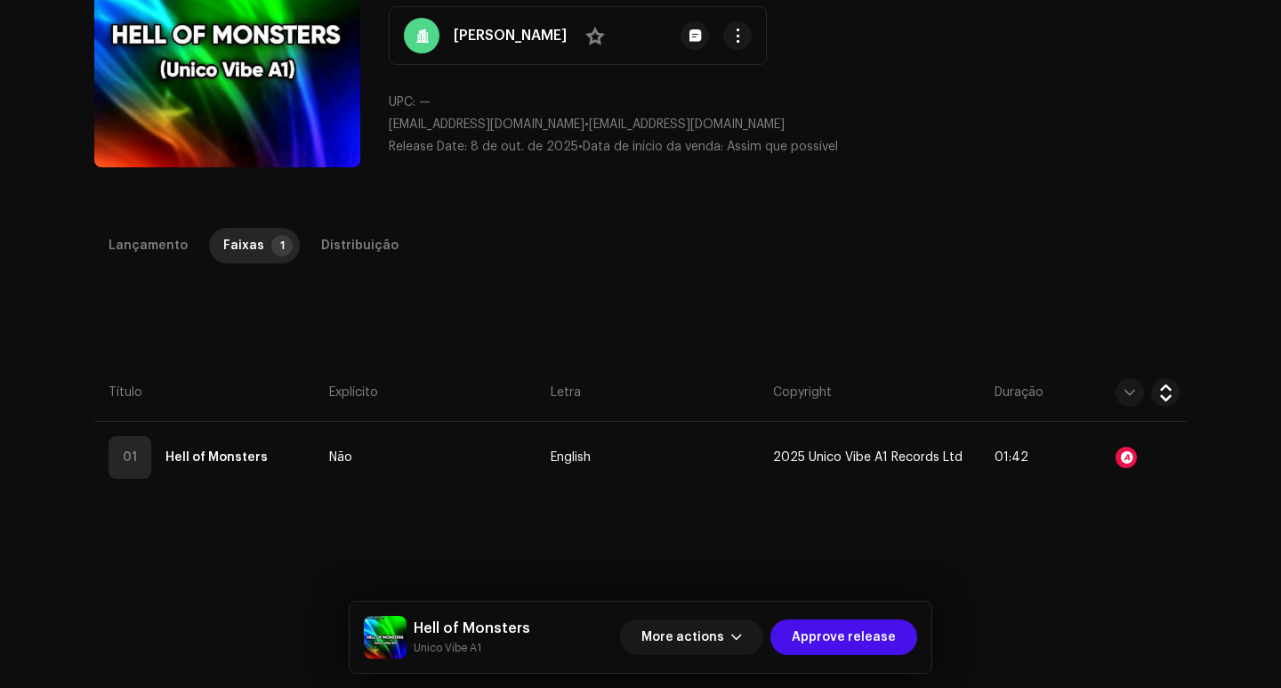
scroll to position [89, 0]
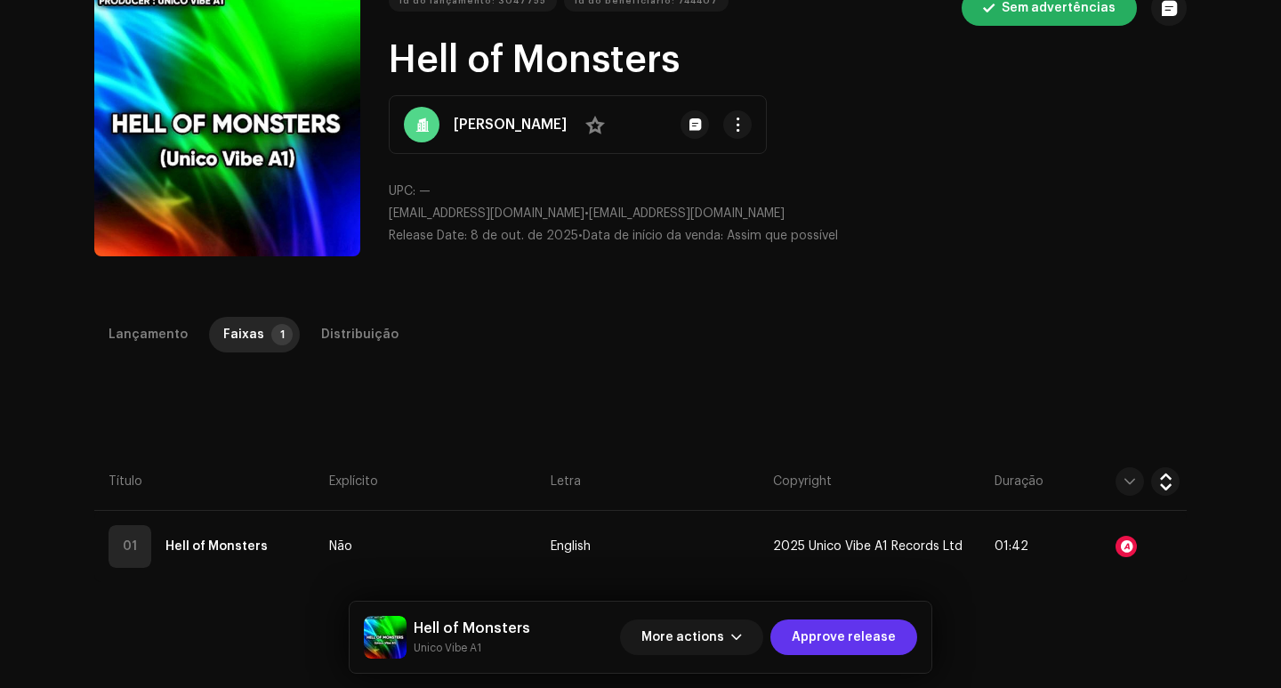
click at [866, 624] on span "Approve release" at bounding box center [844, 637] width 104 height 36
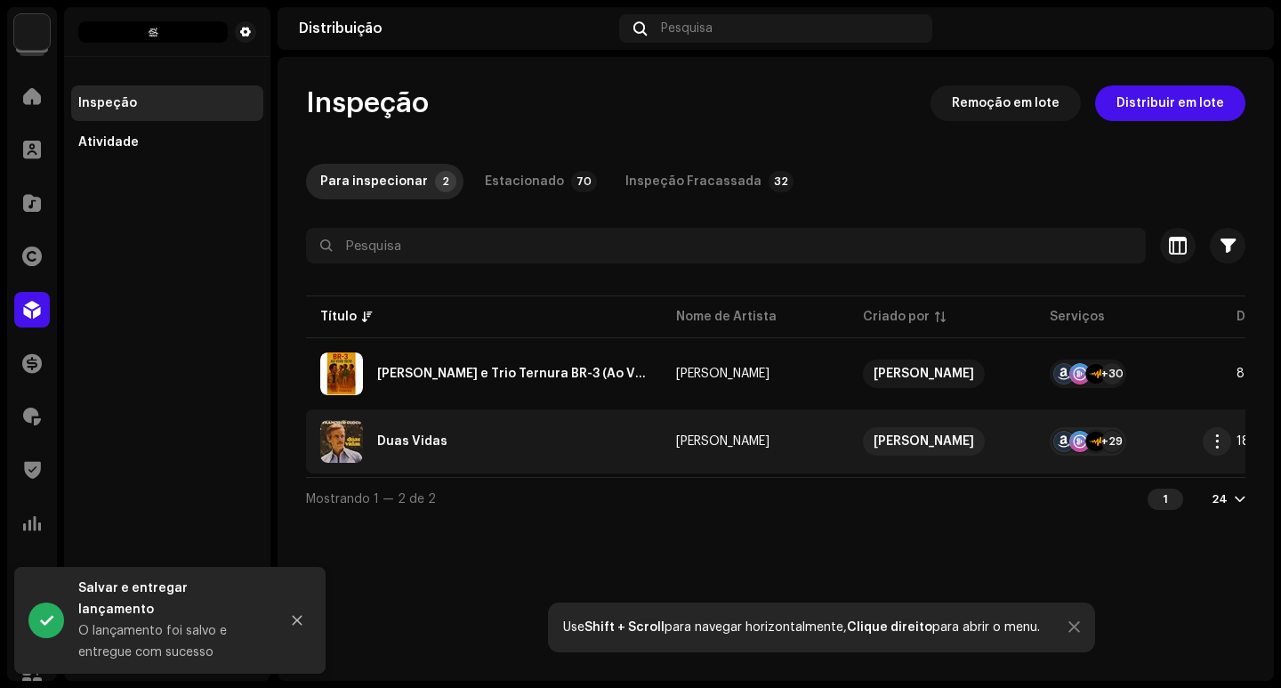
click at [648, 432] on td "Duas Vidas" at bounding box center [484, 441] width 356 height 64
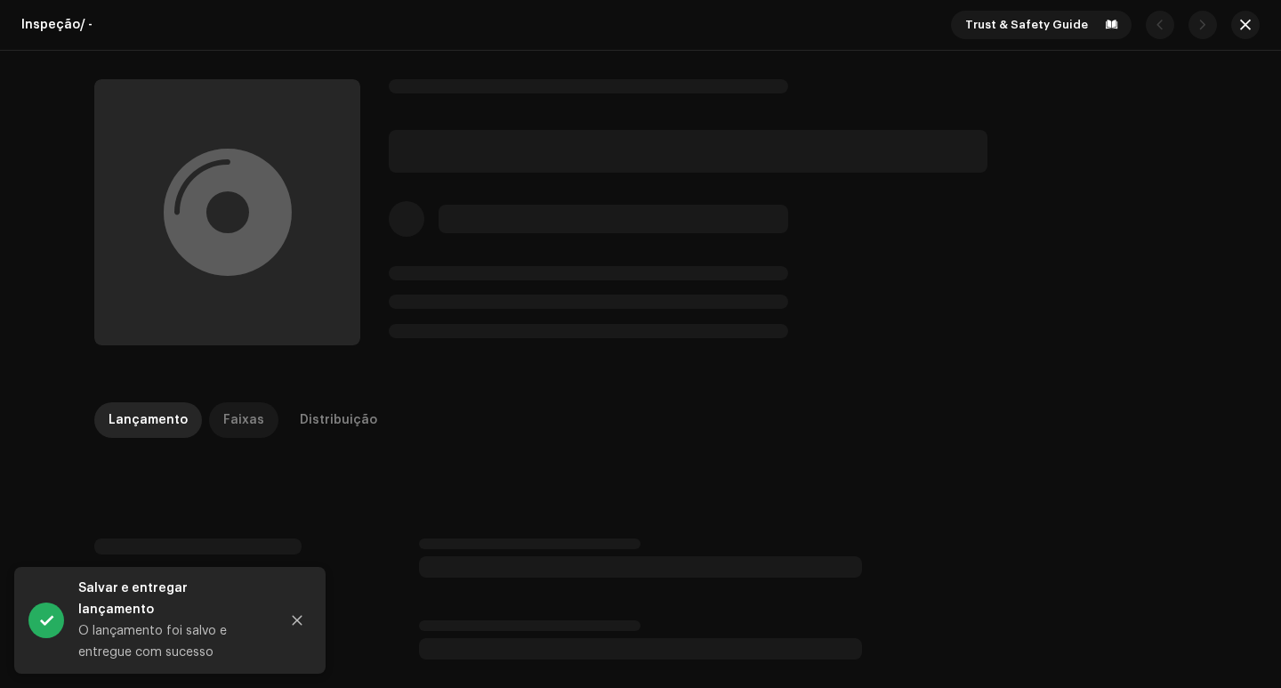
click at [245, 415] on div "Faixas" at bounding box center [243, 420] width 41 height 36
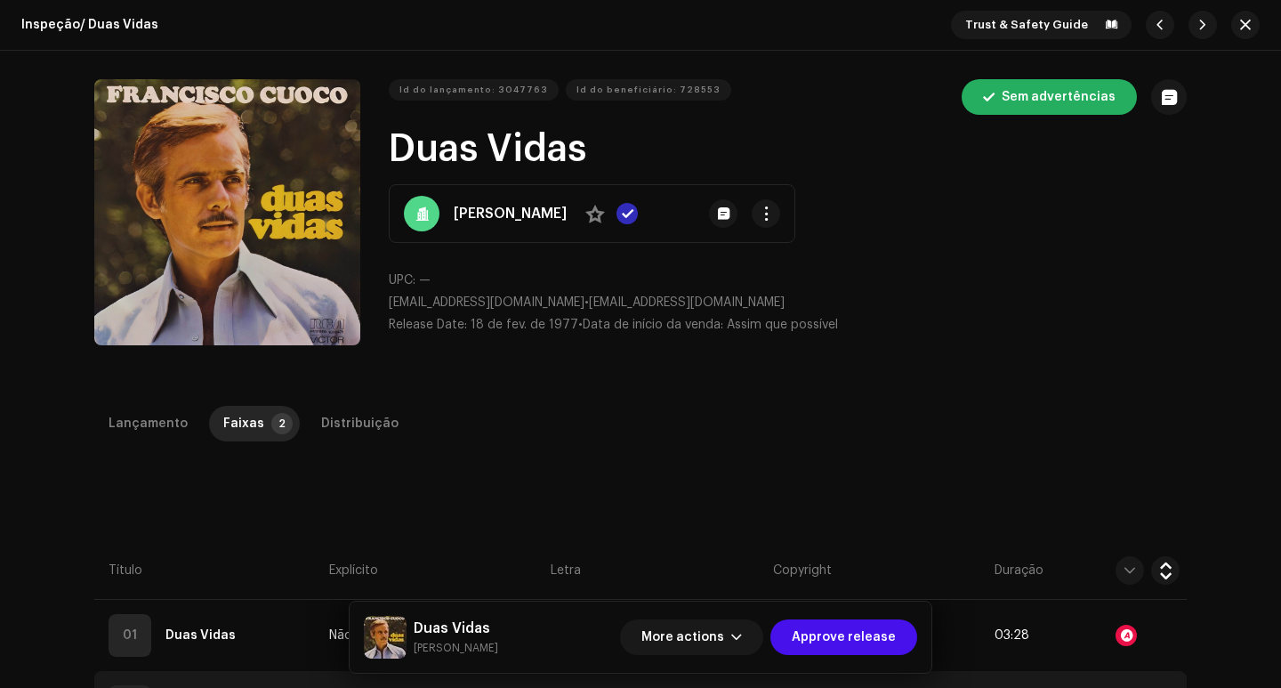
scroll to position [178, 0]
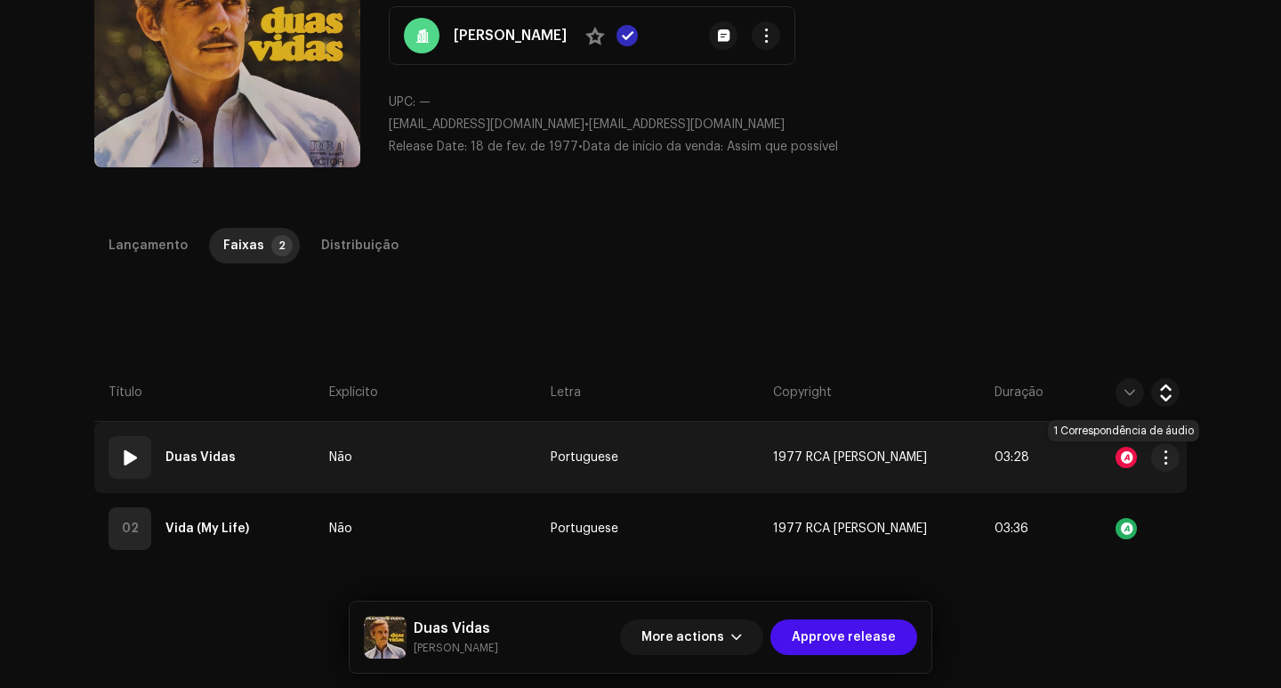
click at [1124, 455] on div at bounding box center [1125, 457] width 21 height 21
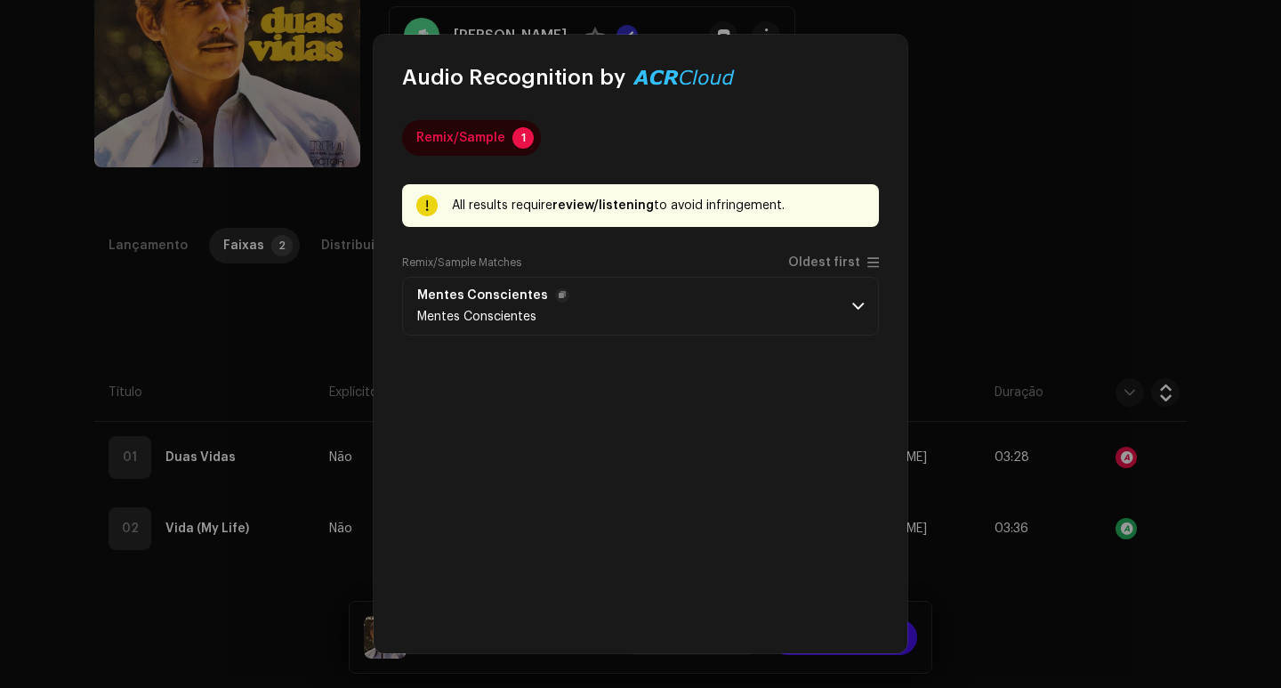
click at [797, 320] on p-accordion-header "Mentes Conscientes Mentes Conscientes" at bounding box center [640, 306] width 477 height 59
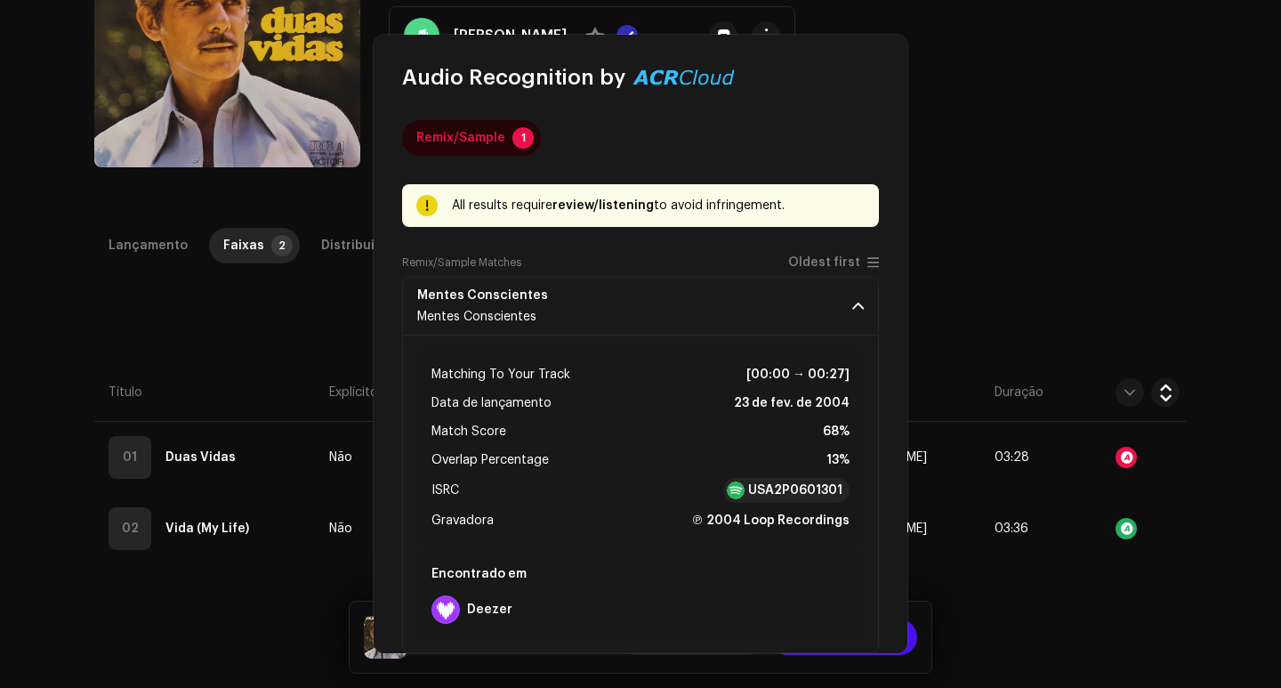
click at [1053, 310] on div "Audio Recognition by Remix/Sample 1 All results require review/listening to avo…" at bounding box center [640, 344] width 1281 height 688
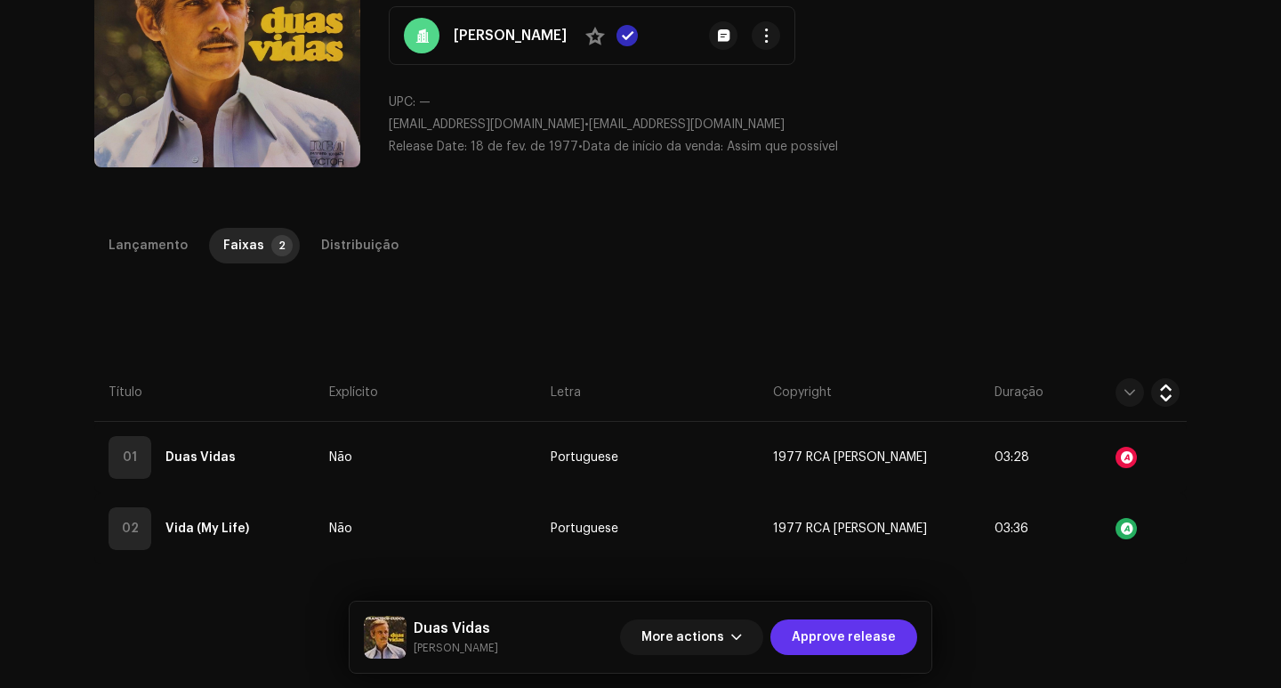
click at [834, 636] on span "Approve release" at bounding box center [844, 637] width 104 height 36
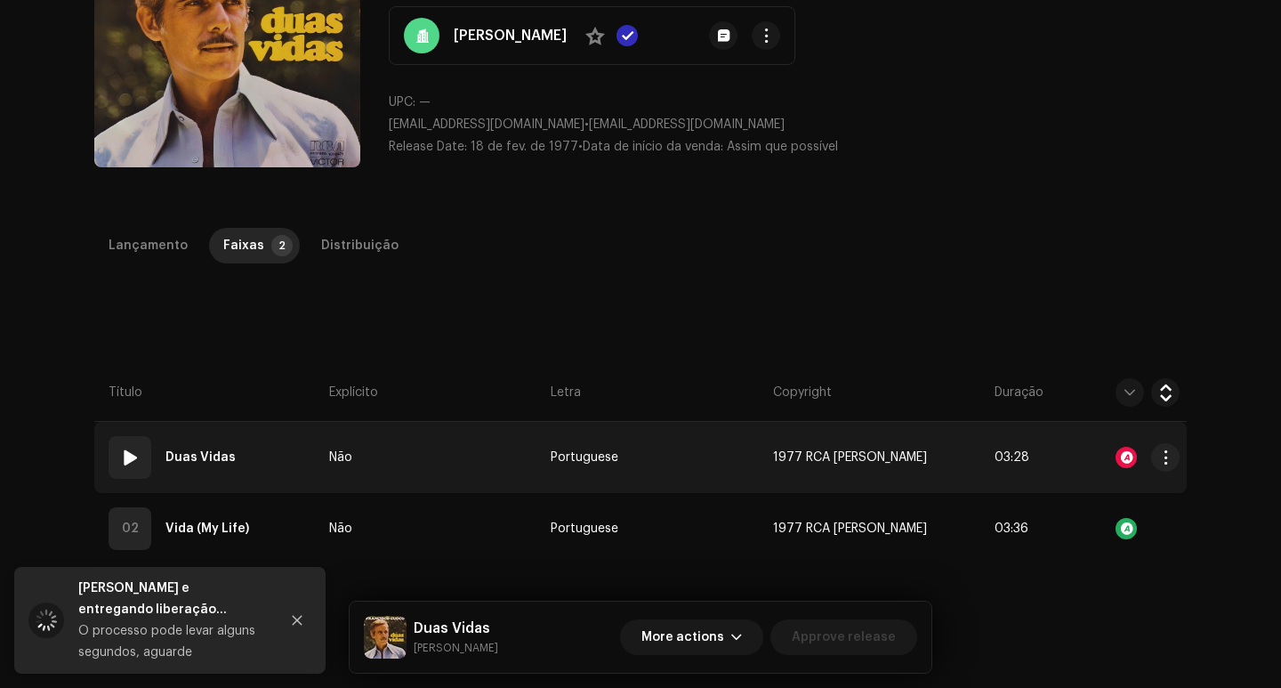
scroll to position [0, 0]
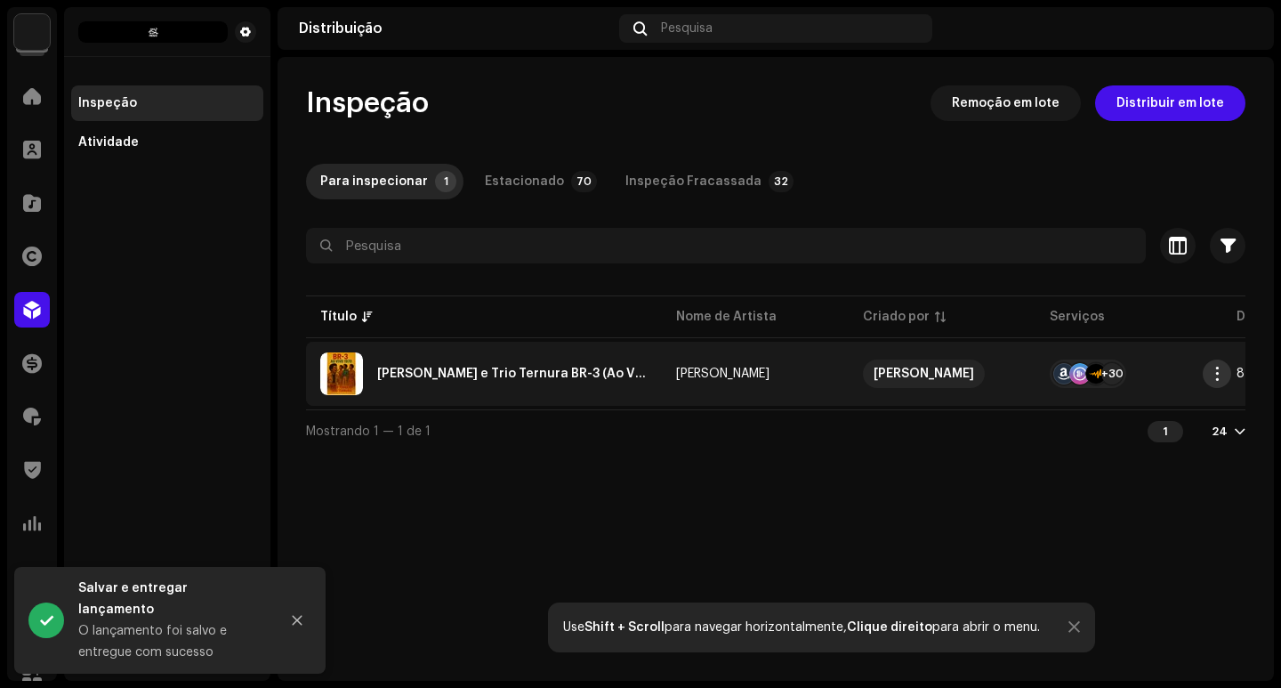
click at [1214, 377] on span "button" at bounding box center [1217, 373] width 13 height 14
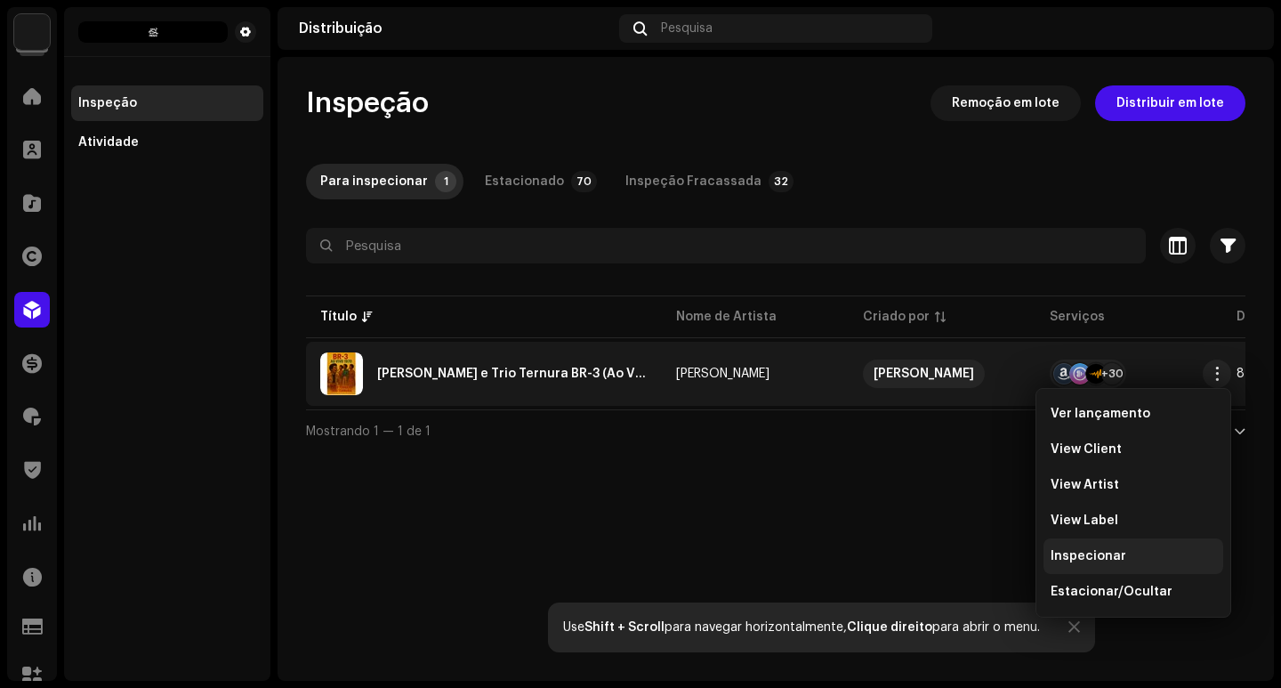
click at [1088, 564] on div "Inspecionar" at bounding box center [1133, 556] width 180 height 36
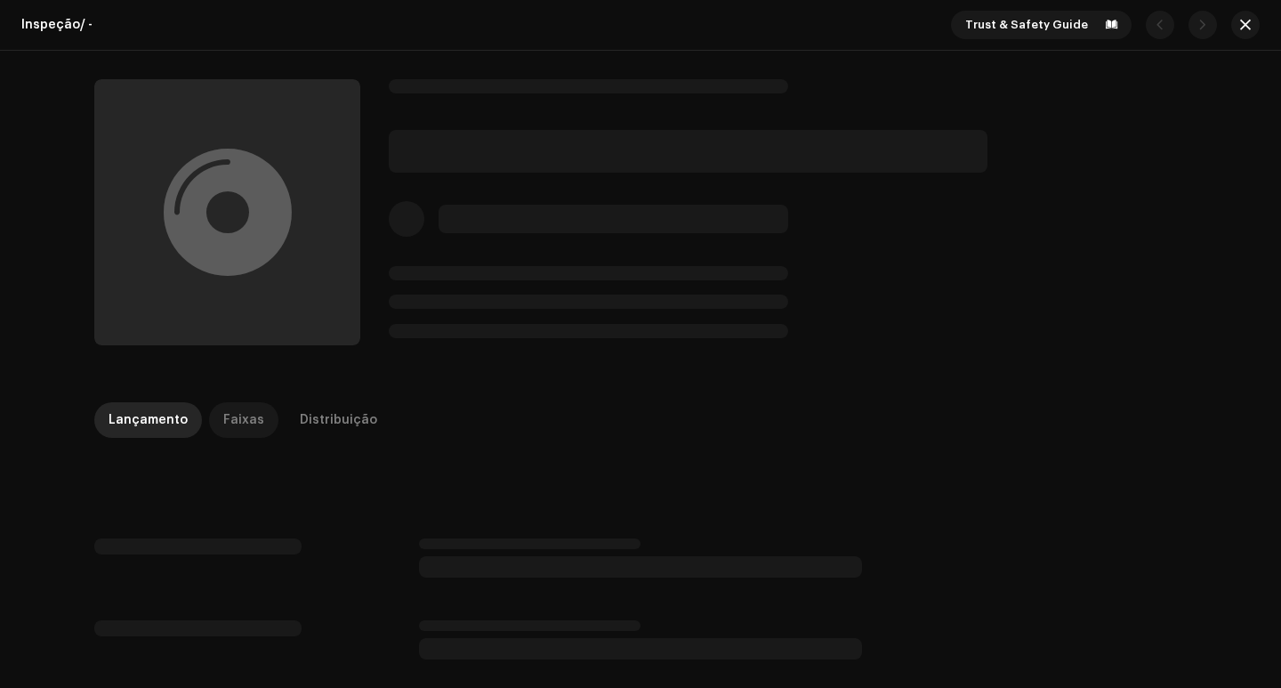
click at [241, 428] on div "Faixas" at bounding box center [243, 420] width 41 height 36
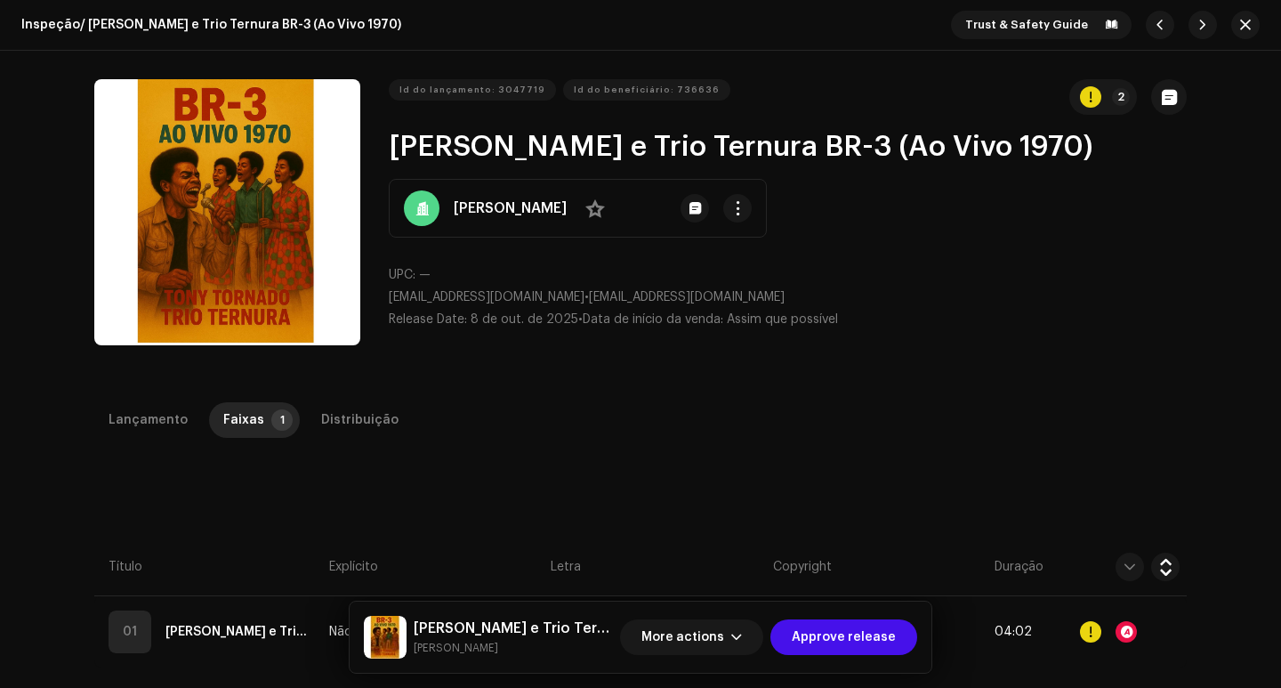
scroll to position [178, 0]
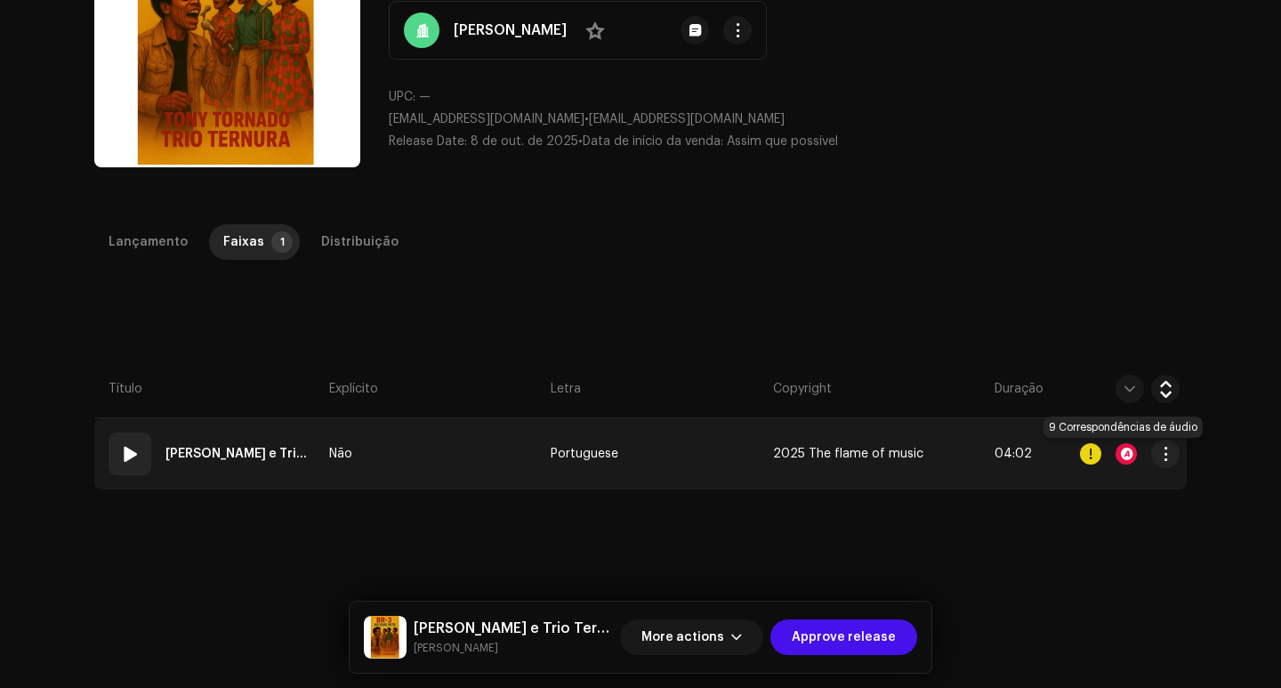
click at [1123, 453] on div at bounding box center [1125, 453] width 21 height 21
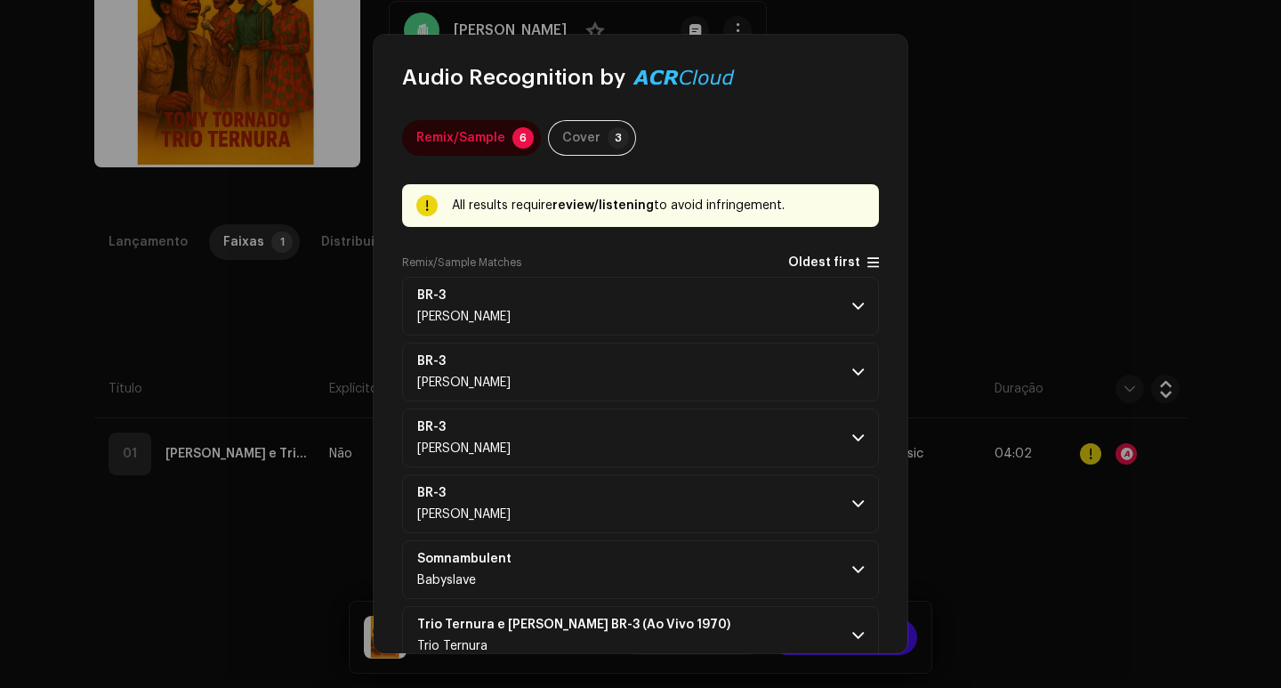
click at [867, 265] on span at bounding box center [873, 262] width 12 height 14
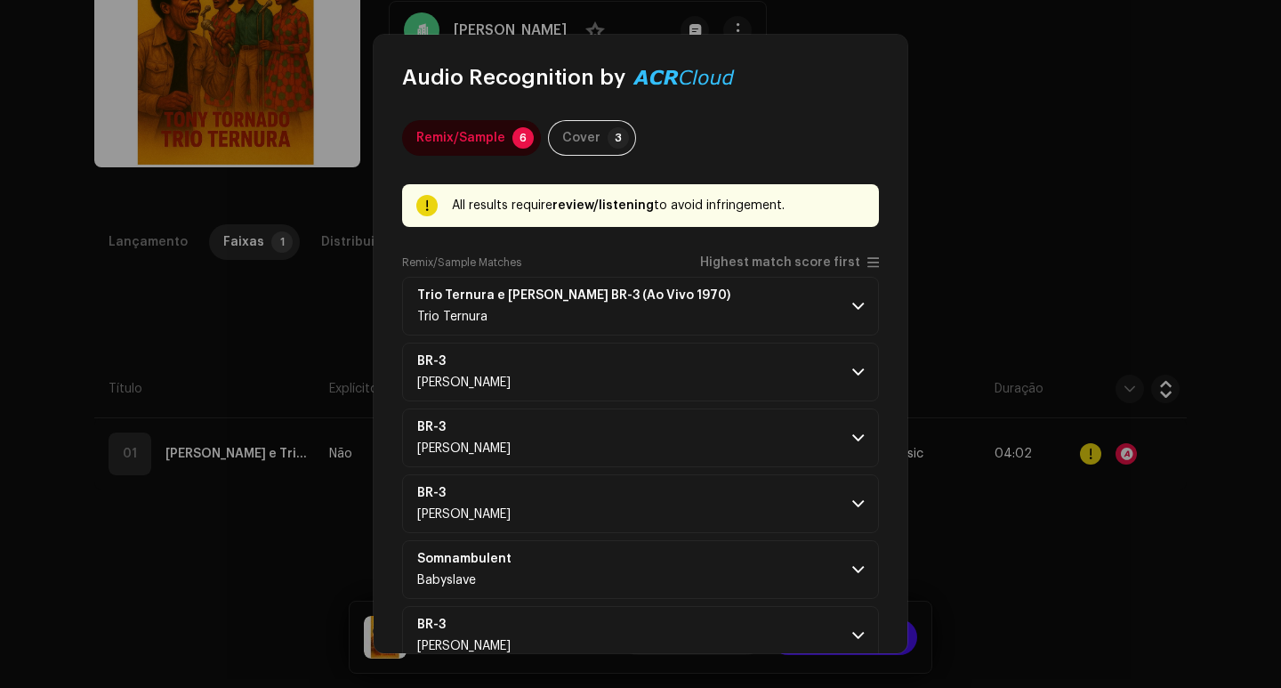
click at [1024, 219] on div "Audio Recognition by Remix/Sample 6 Cover 3 All results require review/listenin…" at bounding box center [640, 344] width 1281 height 688
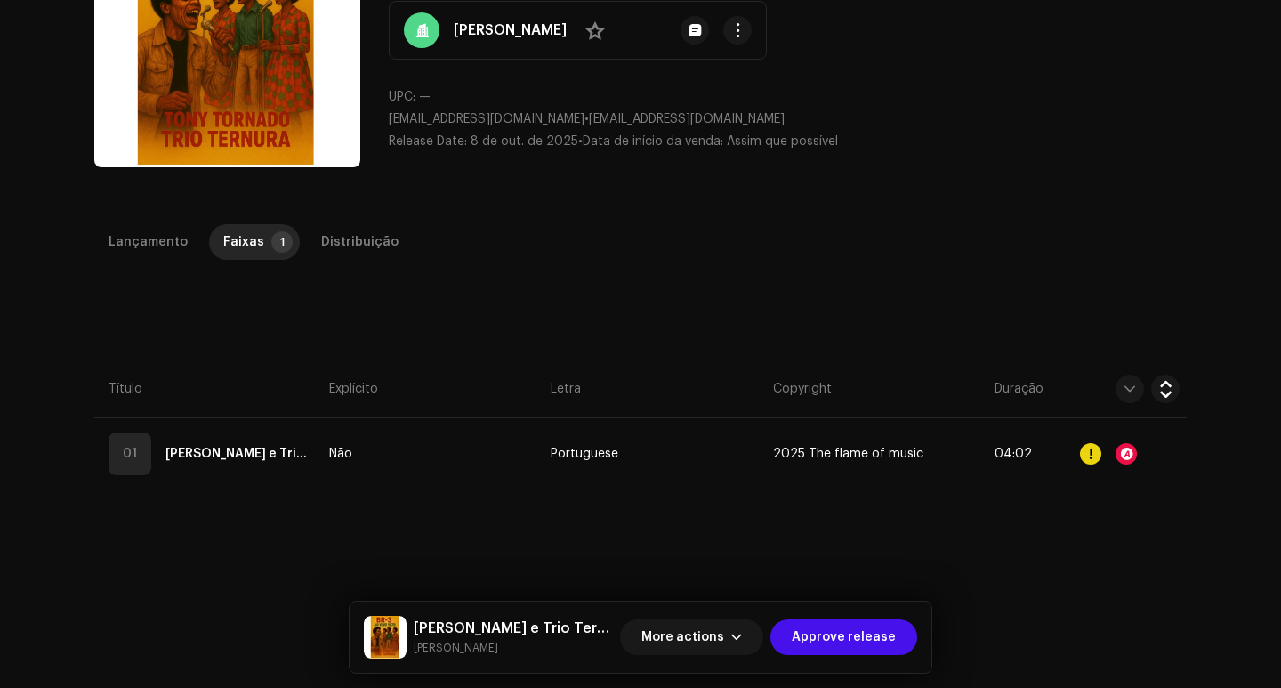
scroll to position [0, 0]
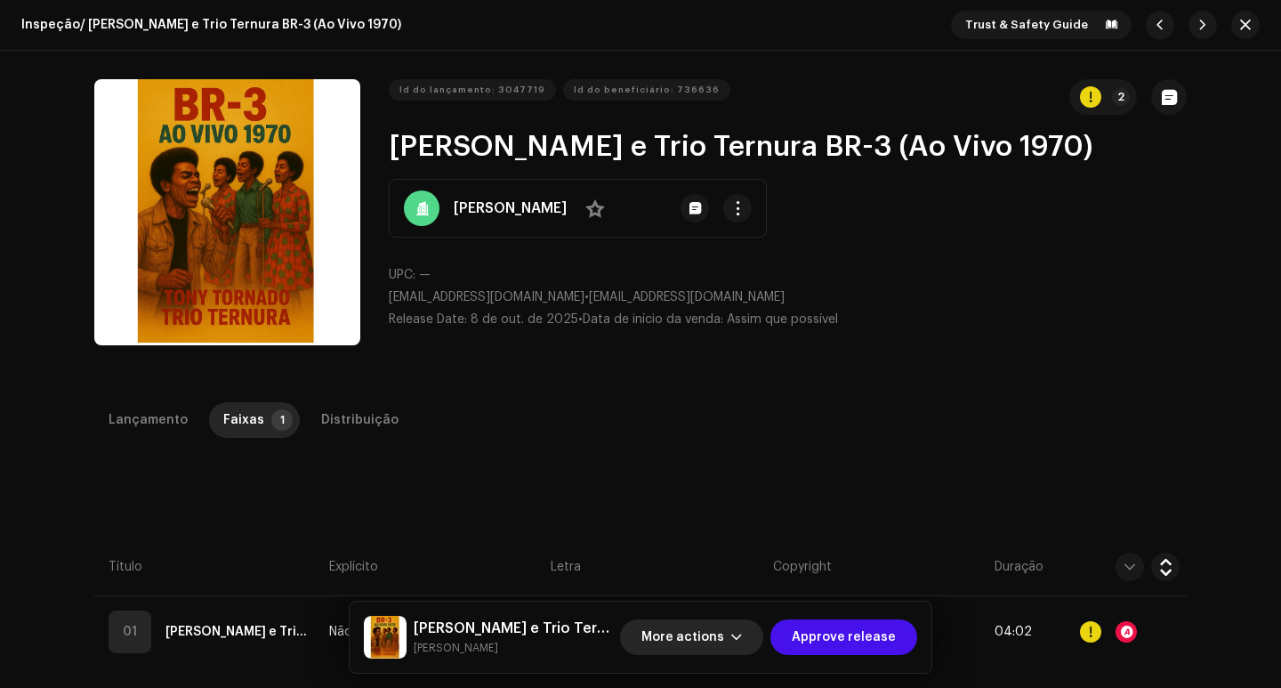
click at [724, 627] on span "More actions" at bounding box center [682, 637] width 83 height 36
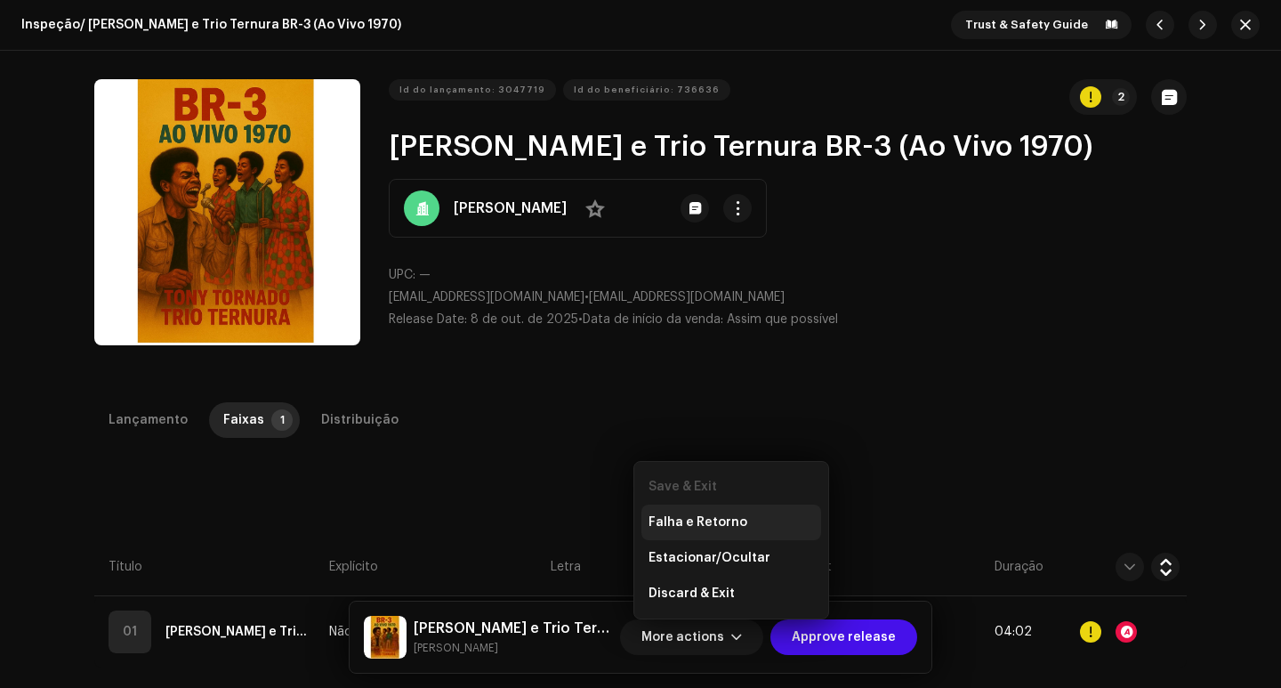
click at [706, 524] on span "Falha e Retorno" at bounding box center [697, 522] width 99 height 14
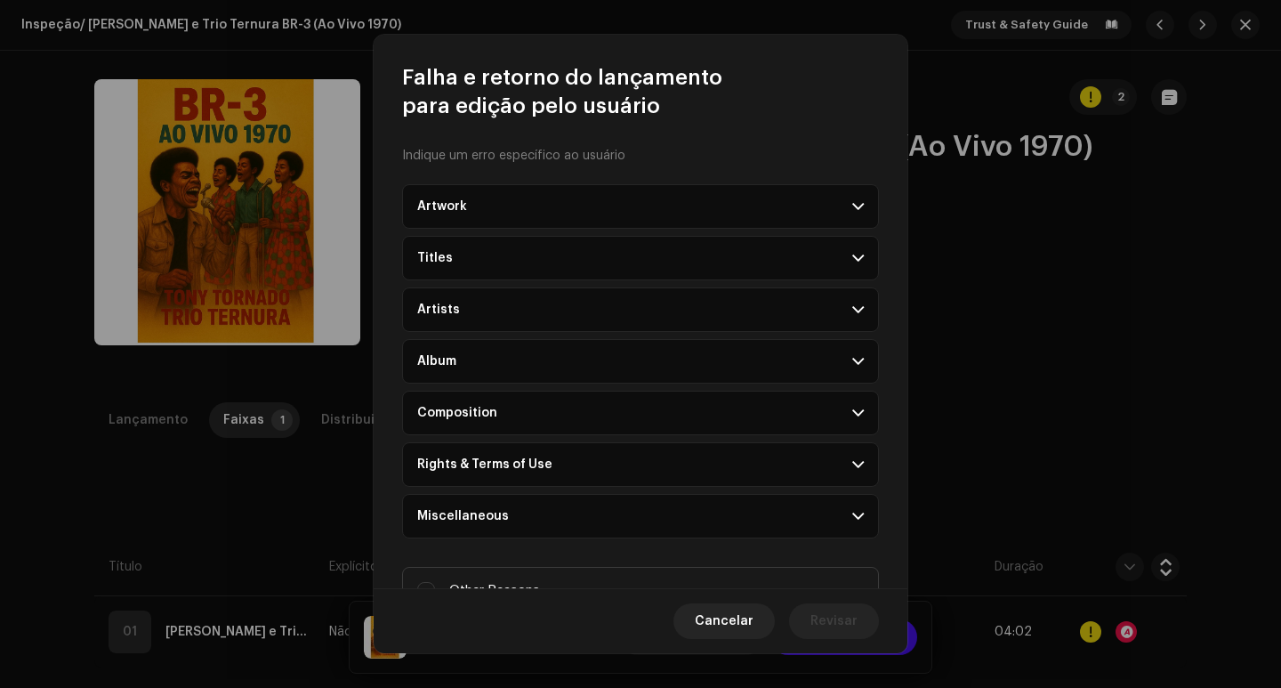
scroll to position [76, 0]
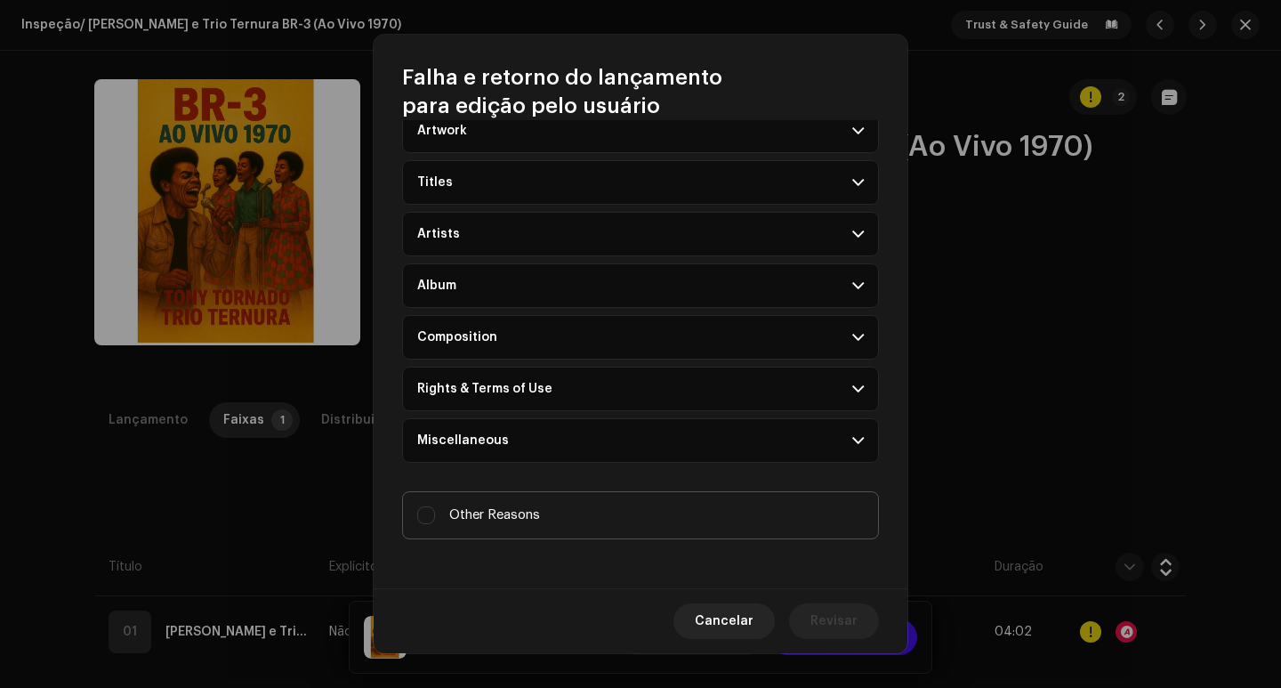
click at [479, 510] on span "Other Reasons" at bounding box center [494, 515] width 91 height 20
click at [435, 510] on input "Other Reasons" at bounding box center [426, 515] width 18 height 18
checkbox input "true"
click at [564, 568] on textarea at bounding box center [640, 585] width 477 height 64
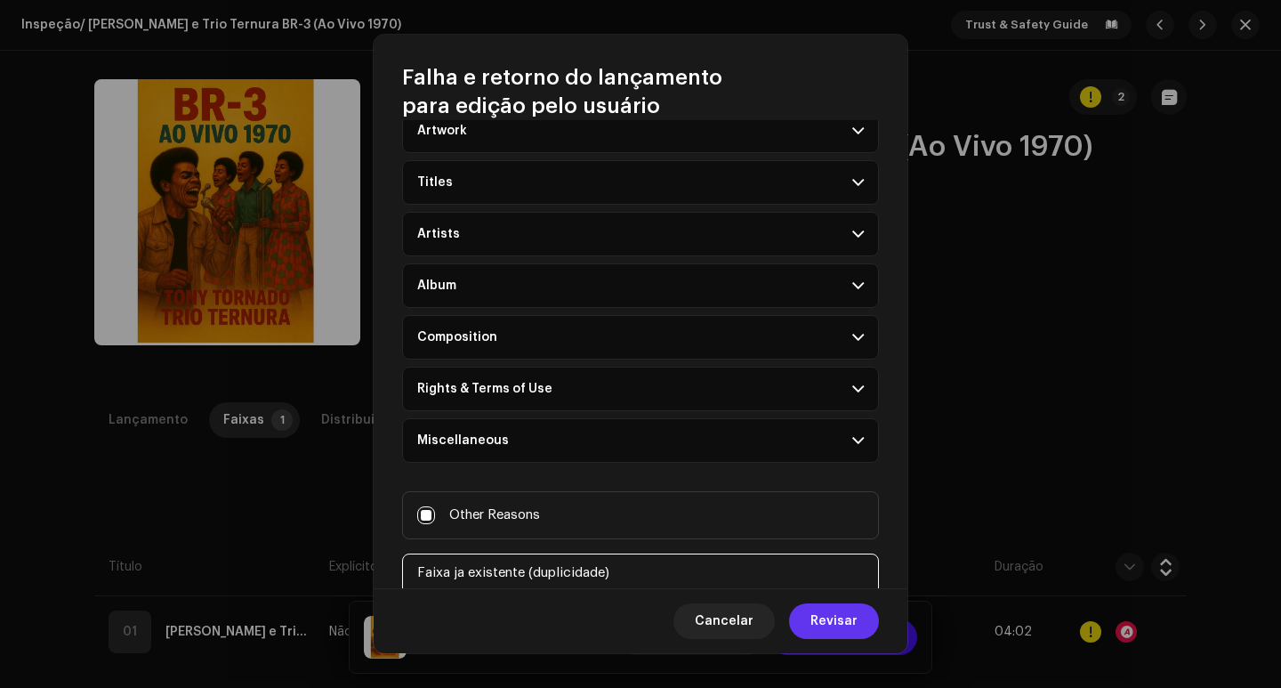
type textarea "Faixa ja existente (duplicidade)"
click at [838, 619] on span "Revisar" at bounding box center [833, 621] width 47 height 36
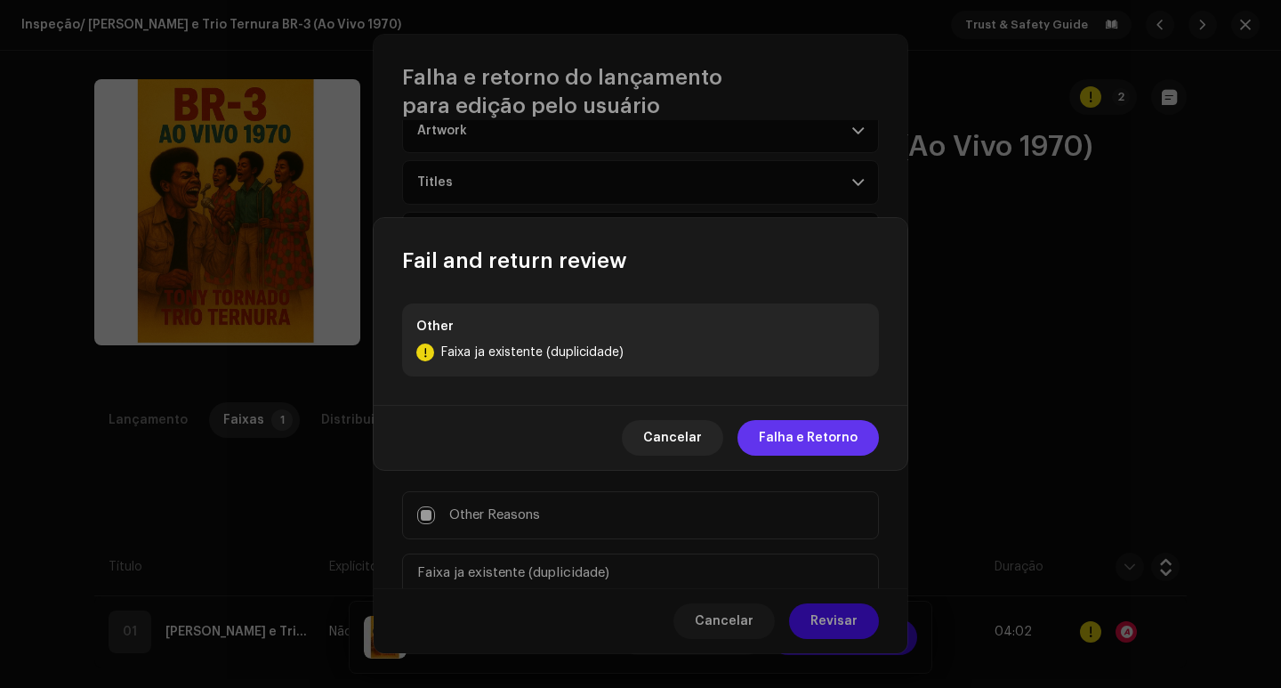
click at [799, 437] on span "Falha e Retorno" at bounding box center [808, 438] width 99 height 36
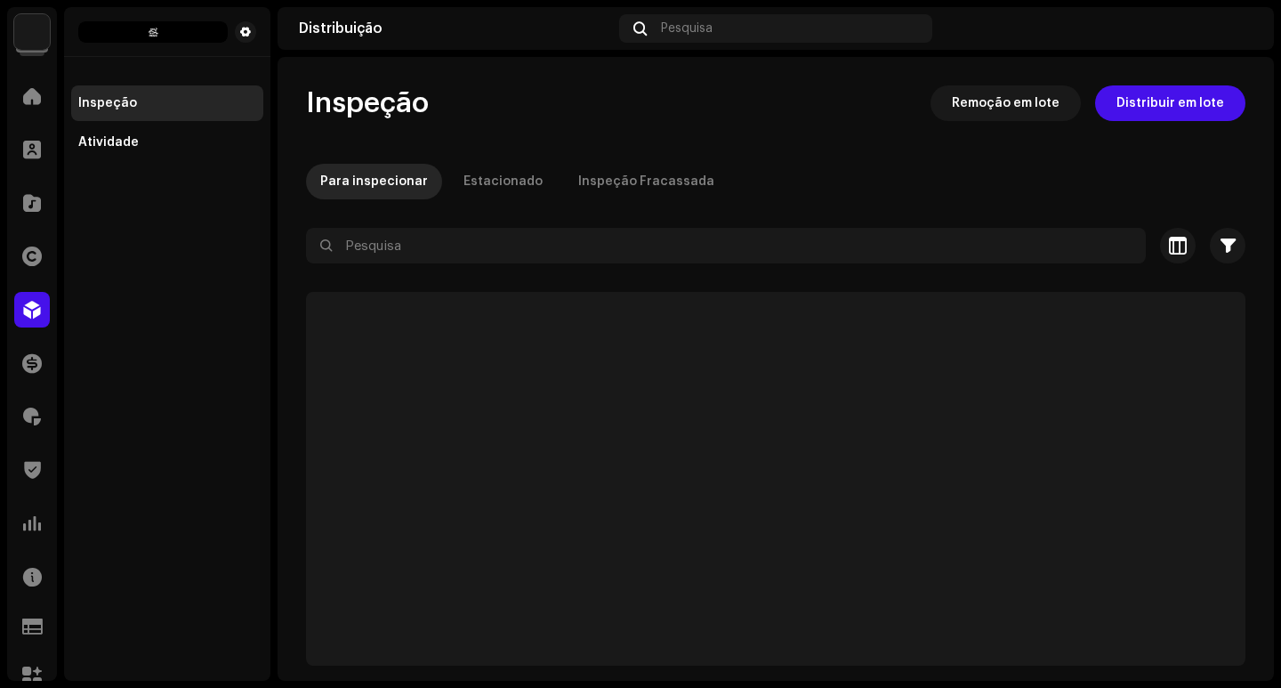
click at [1085, 358] on p-skeleton at bounding box center [775, 479] width 939 height 374
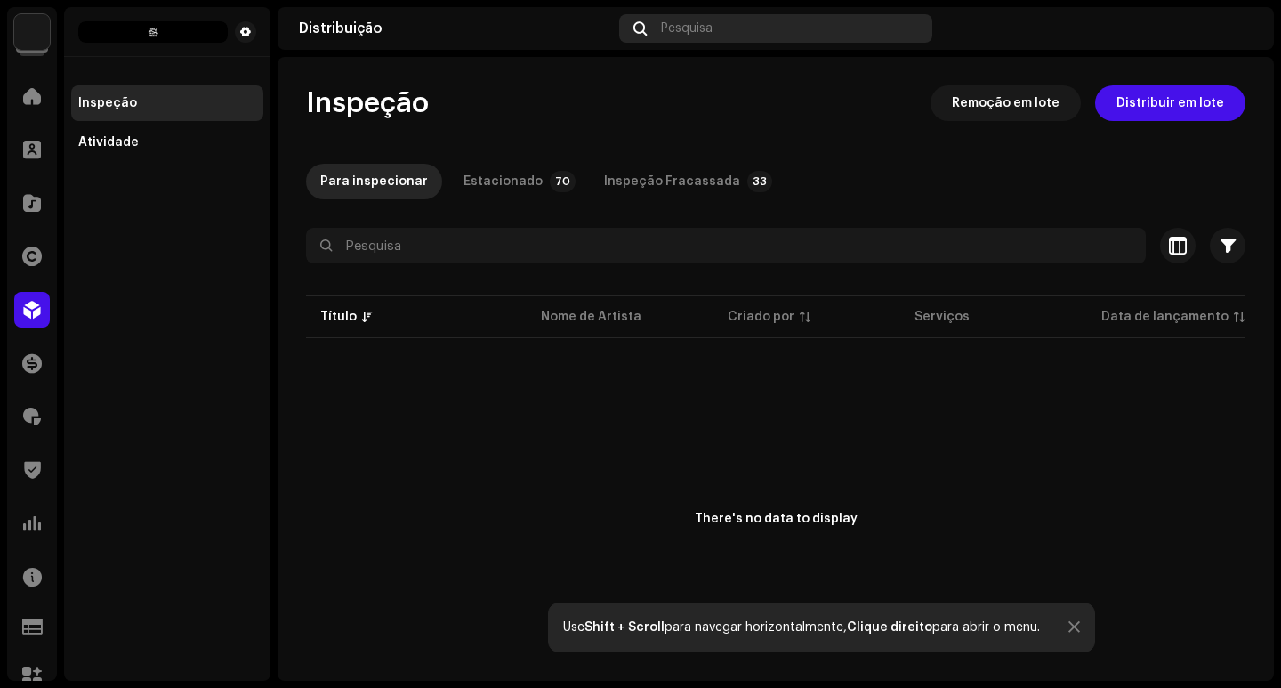
click at [687, 36] on div "Pesquisa" at bounding box center [775, 28] width 313 height 28
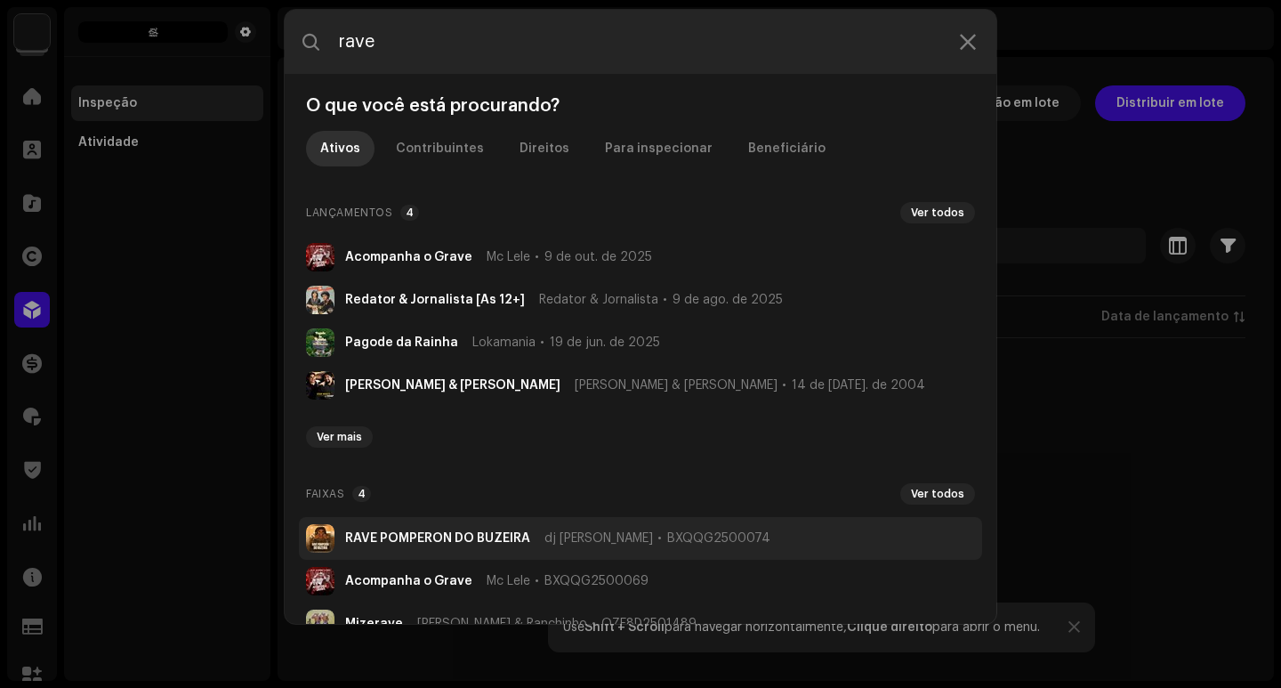
type input "rave"
click at [516, 533] on strong "RAVE POMPERON DO BUZEIRA" at bounding box center [437, 538] width 185 height 14
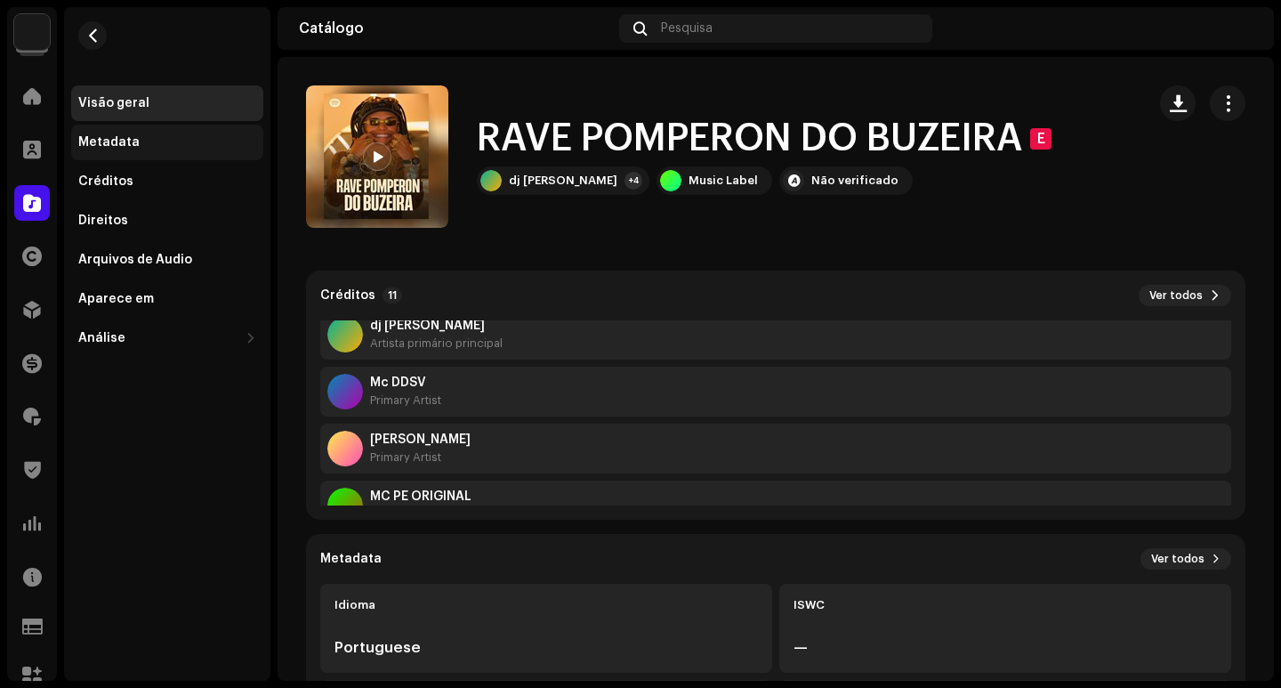
click at [95, 142] on div "Metadata" at bounding box center [108, 142] width 61 height 14
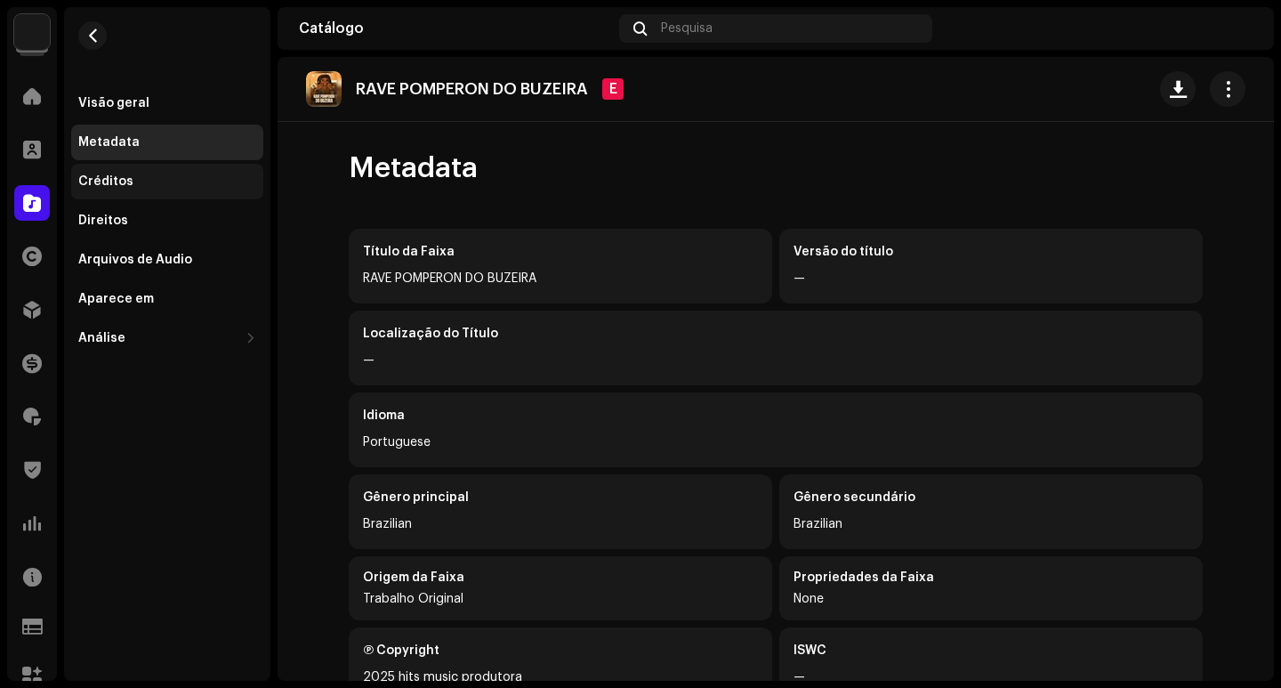
click at [147, 193] on div "Créditos" at bounding box center [167, 182] width 192 height 36
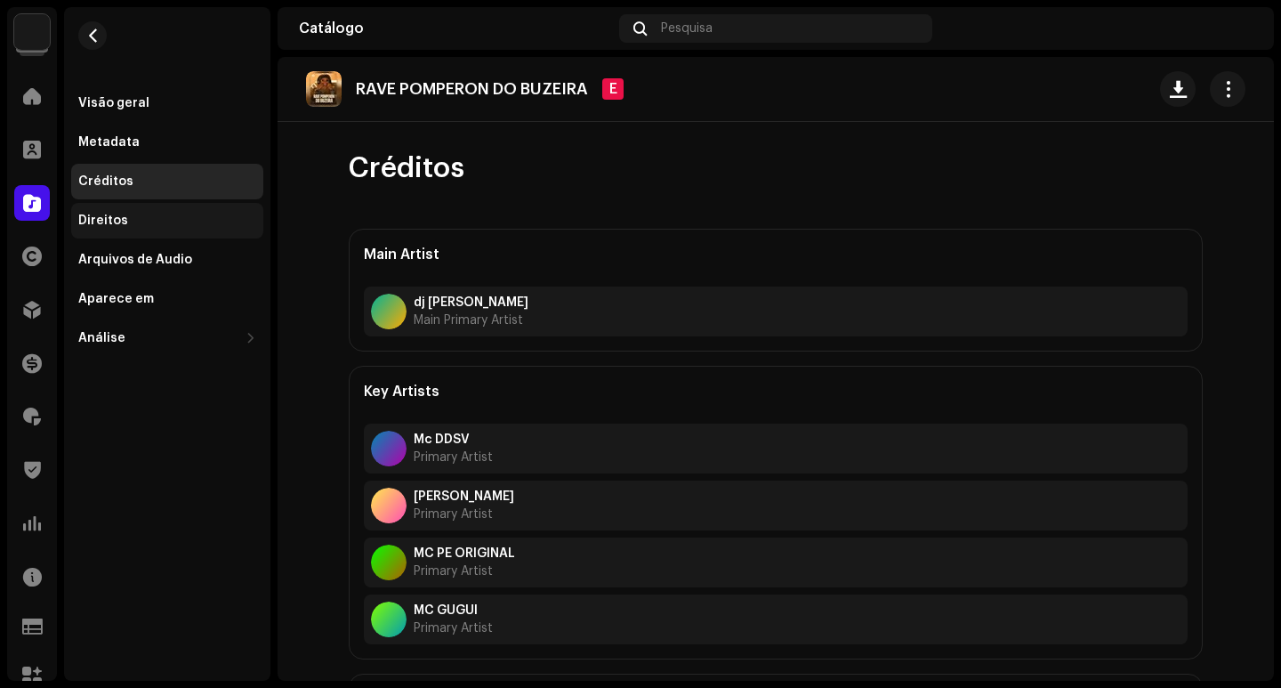
click at [155, 224] on div "Direitos" at bounding box center [167, 220] width 178 height 14
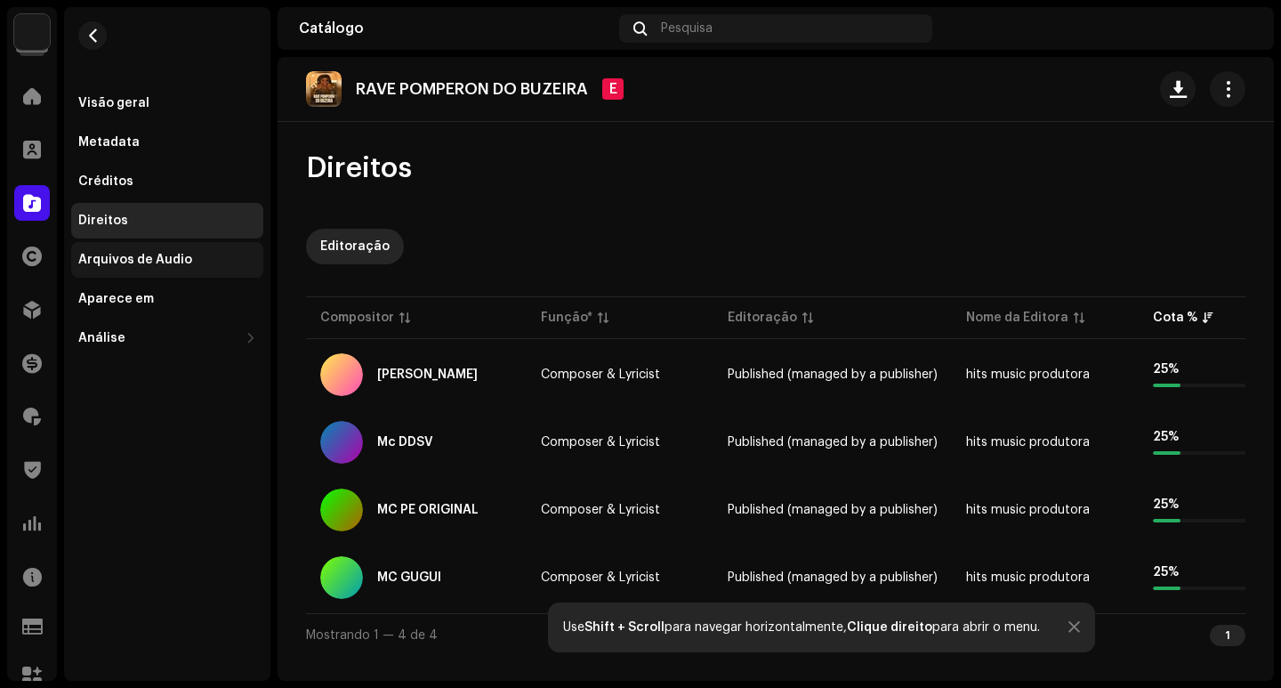
click at [153, 251] on div "Arquivos de Áudio" at bounding box center [167, 260] width 192 height 36
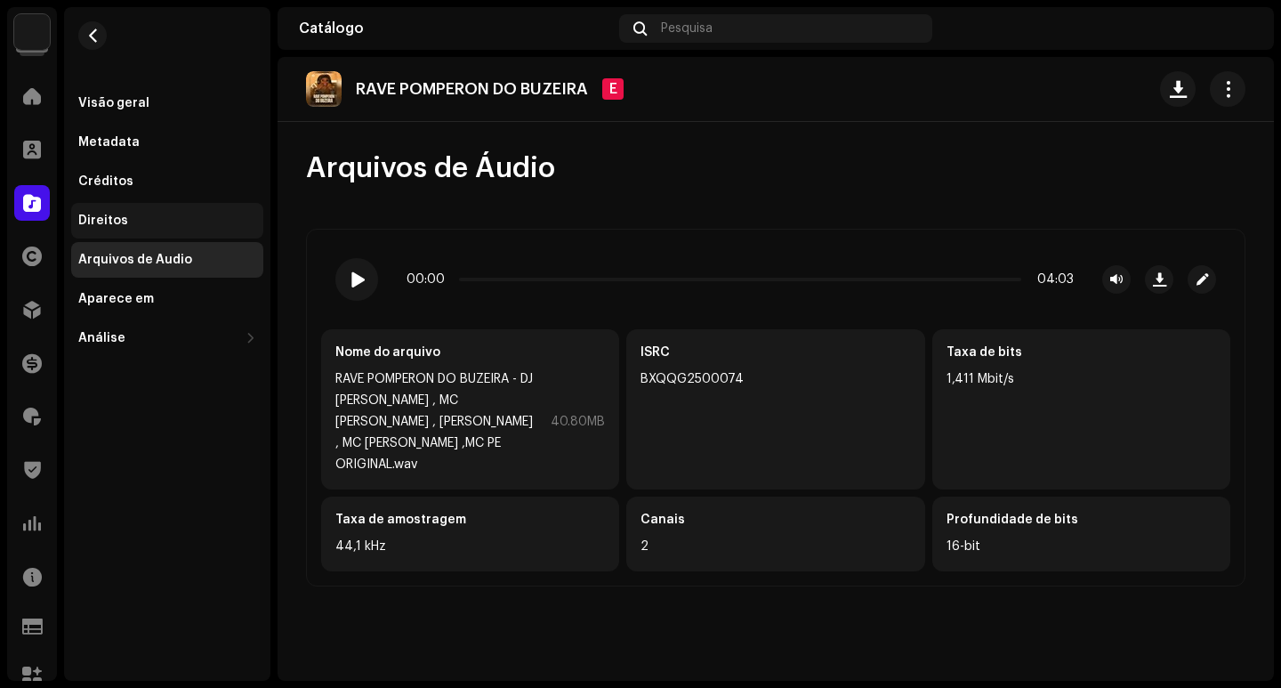
click at [146, 208] on div "Direitos" at bounding box center [167, 221] width 192 height 36
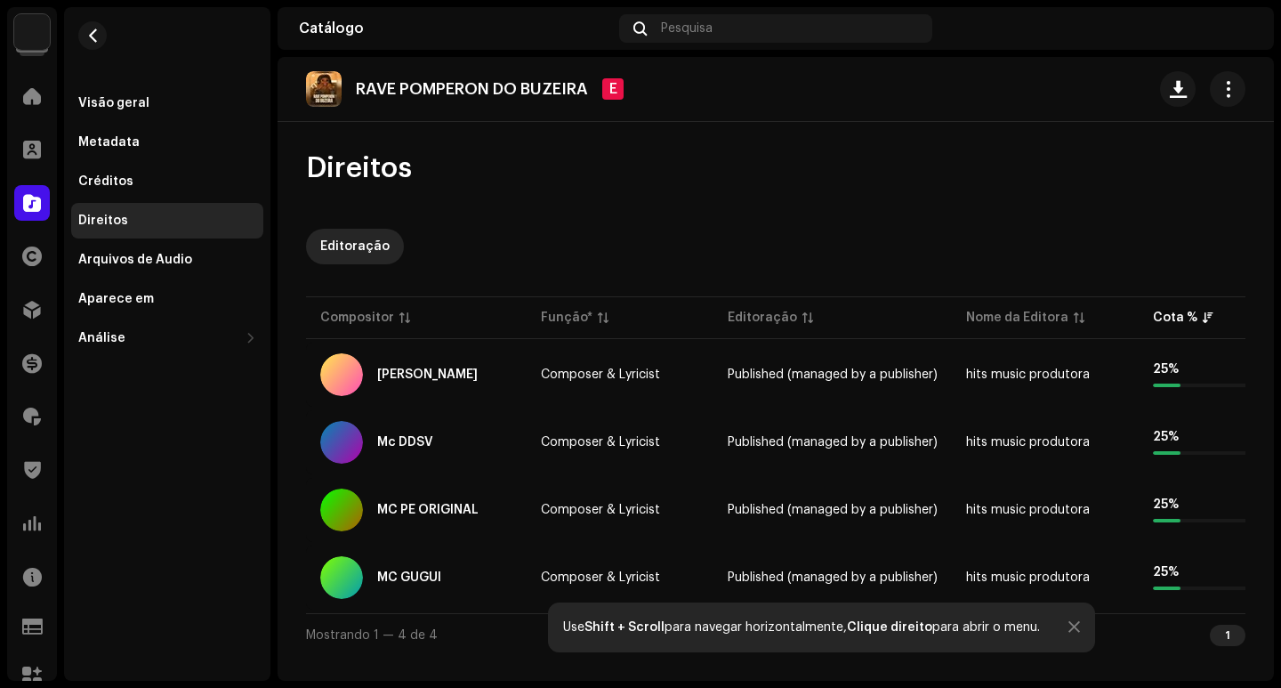
click at [149, 84] on div "Visão geral Metadata Créditos Direitos Arquivos de Áudio Aparece em Análise Con…" at bounding box center [167, 181] width 206 height 349
click at [414, 80] on p "RAVE POMPERON DO BUZEIRA" at bounding box center [472, 89] width 232 height 19
click at [108, 99] on div "Visão geral" at bounding box center [113, 103] width 71 height 14
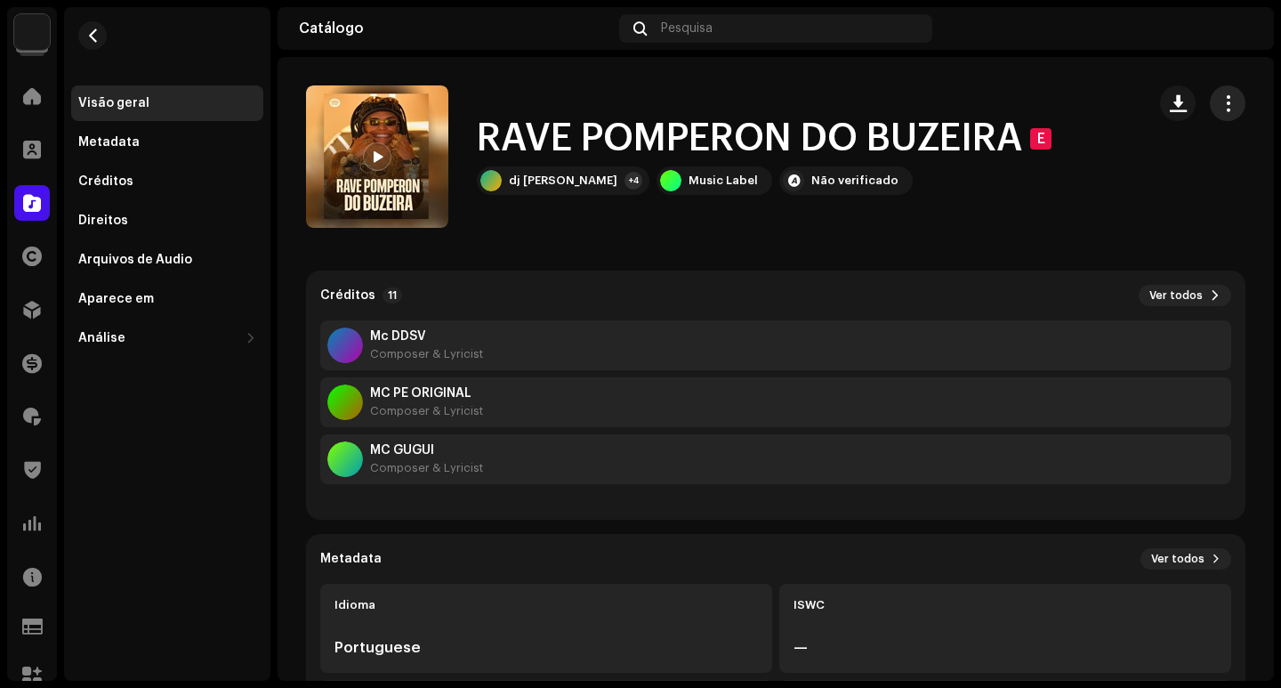
click at [1221, 103] on span "button" at bounding box center [1227, 103] width 17 height 14
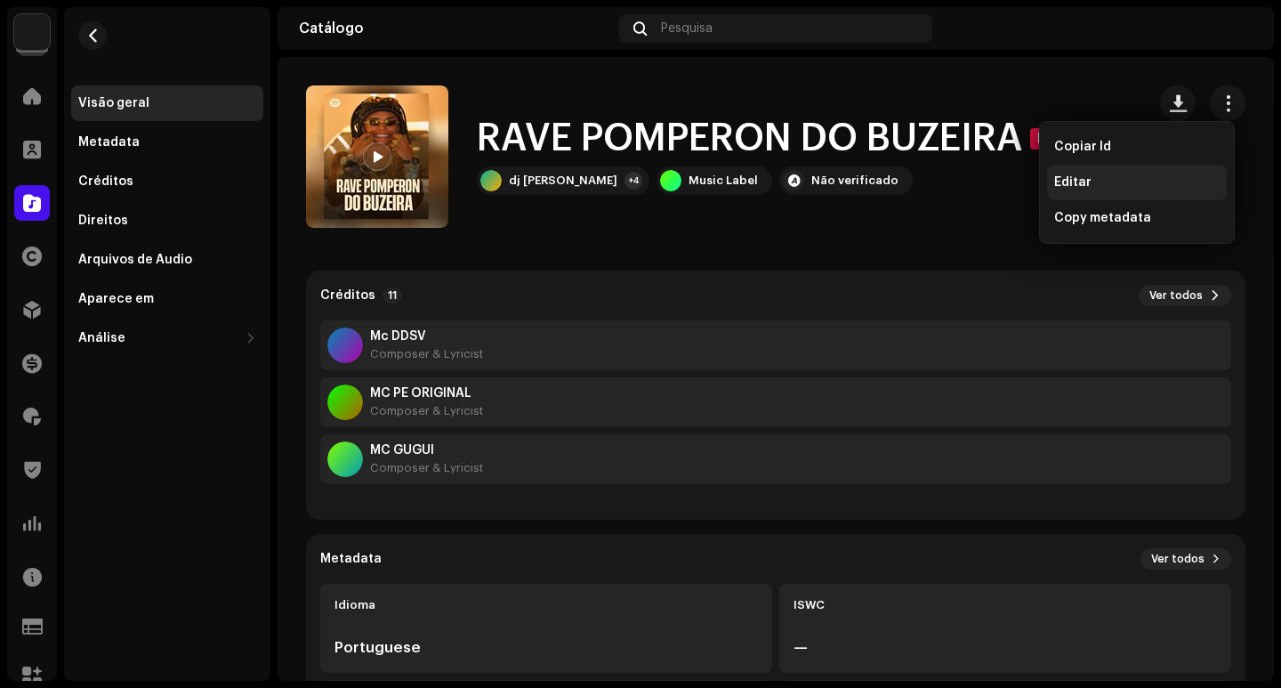
click at [1099, 190] on div "Editar" at bounding box center [1137, 183] width 180 height 36
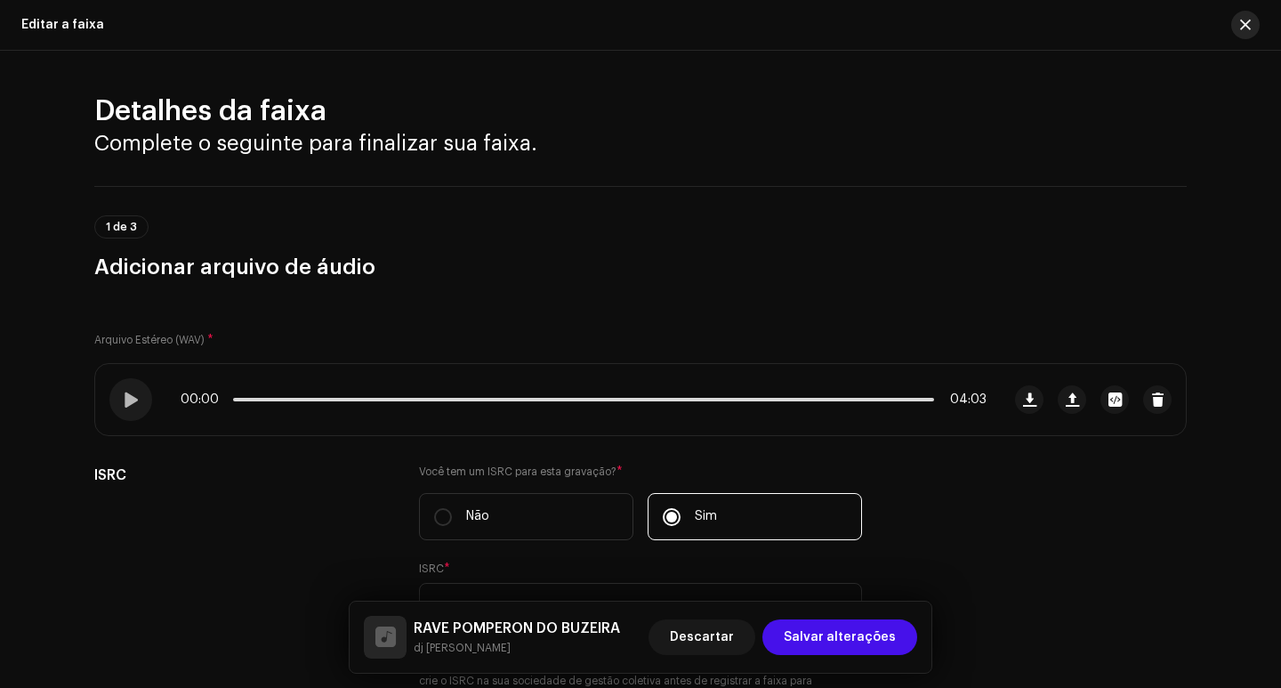
click at [1235, 25] on button "button" at bounding box center [1245, 25] width 28 height 28
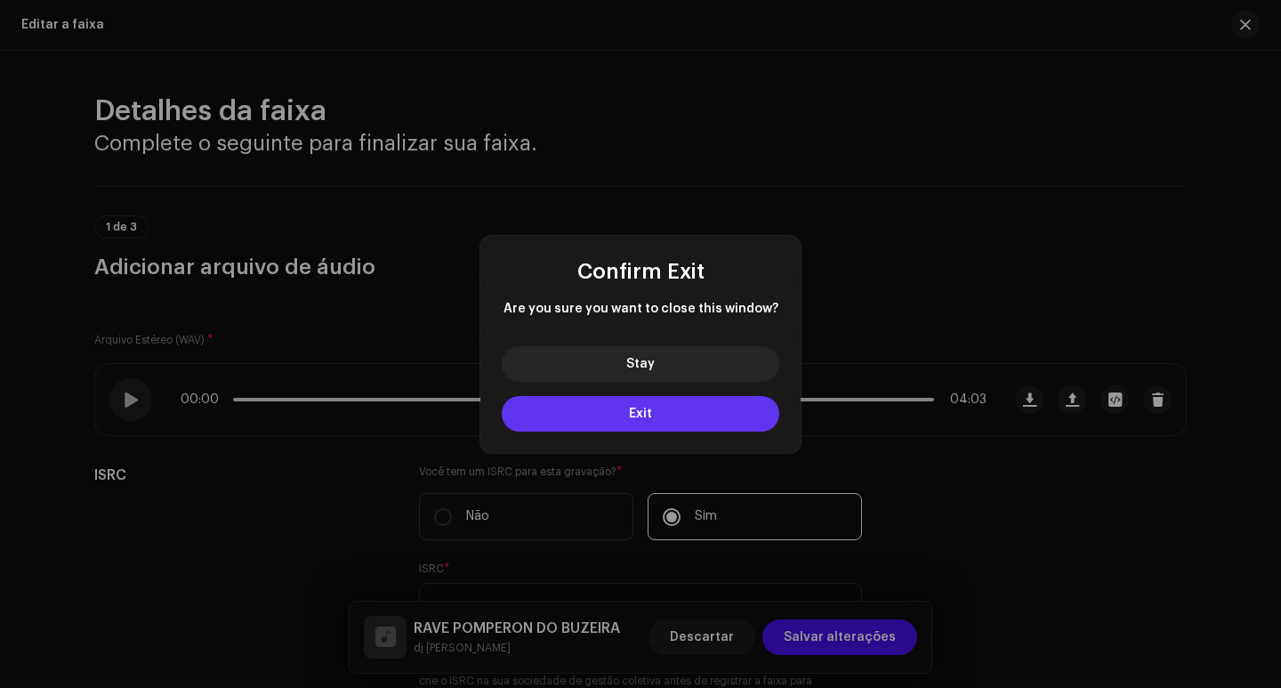
click at [642, 418] on span "Exit" at bounding box center [640, 413] width 23 height 12
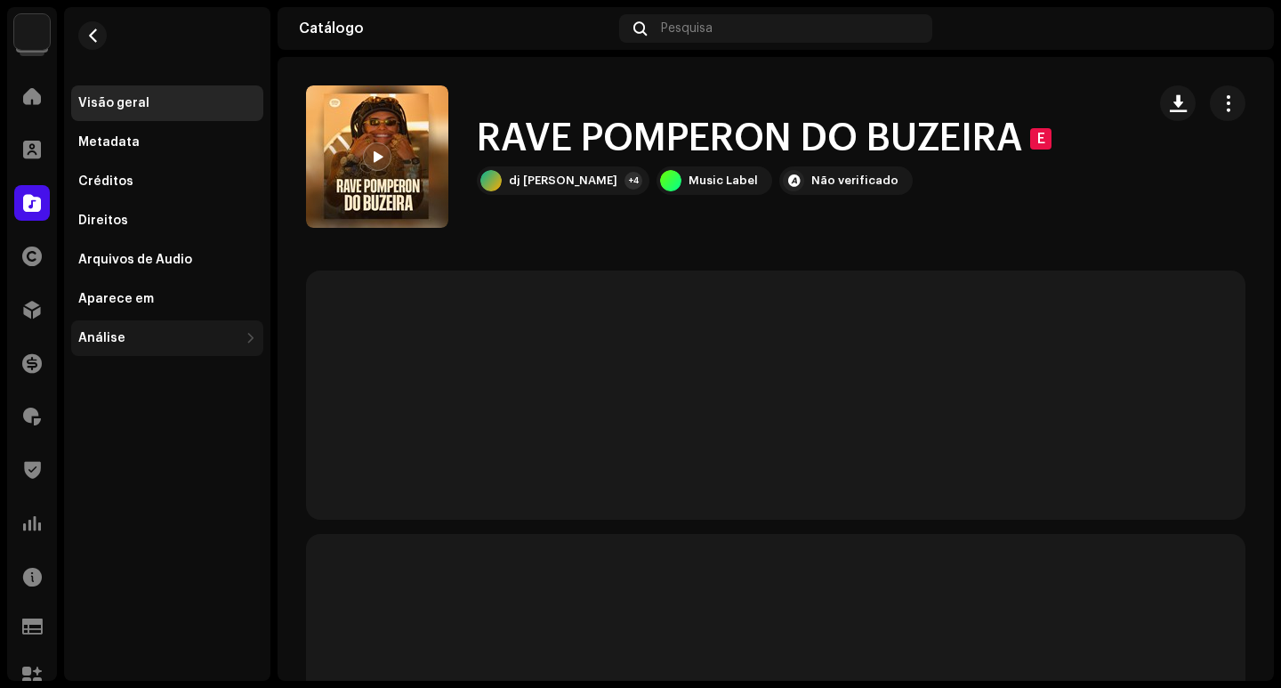
click at [245, 337] on div at bounding box center [250, 338] width 11 height 14
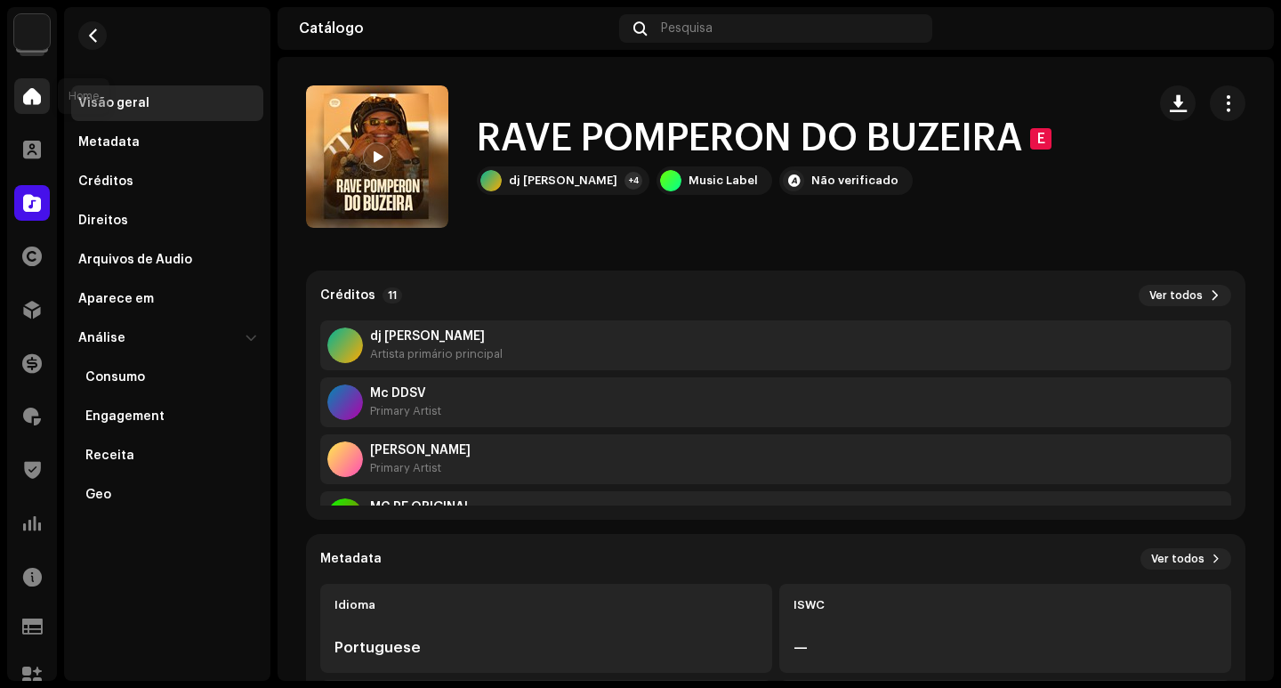
click at [23, 98] on span at bounding box center [32, 96] width 18 height 14
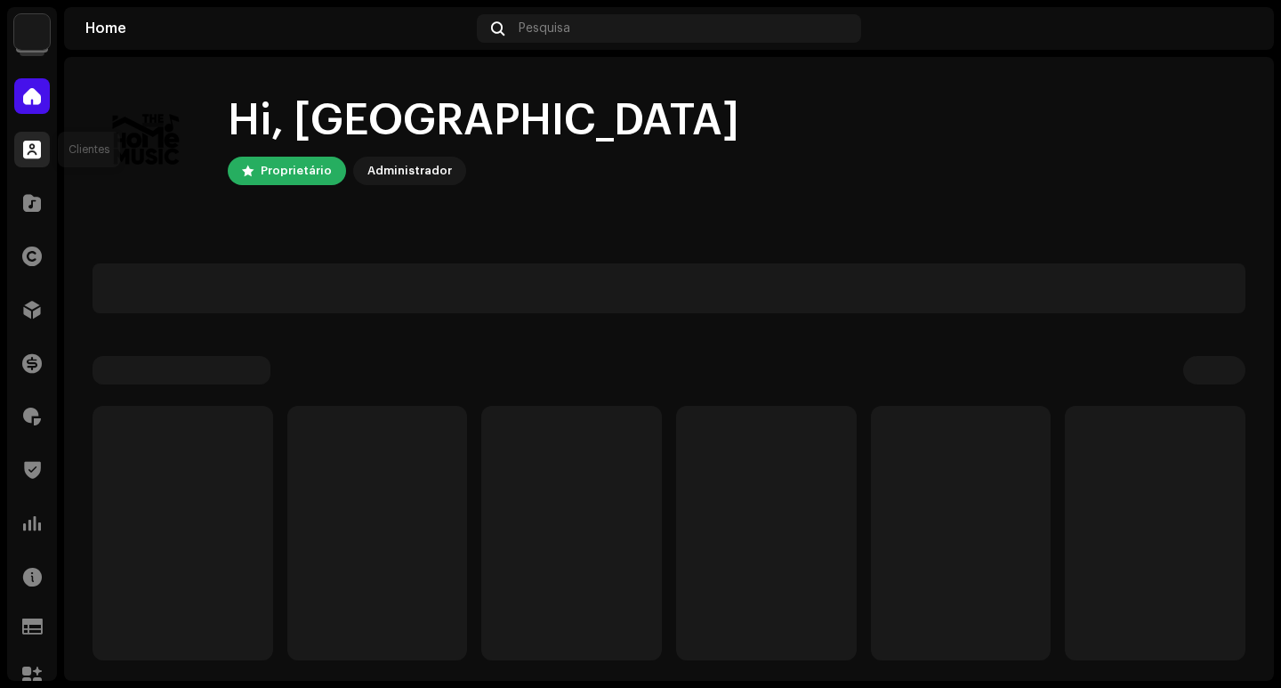
click at [31, 133] on div at bounding box center [32, 150] width 36 height 36
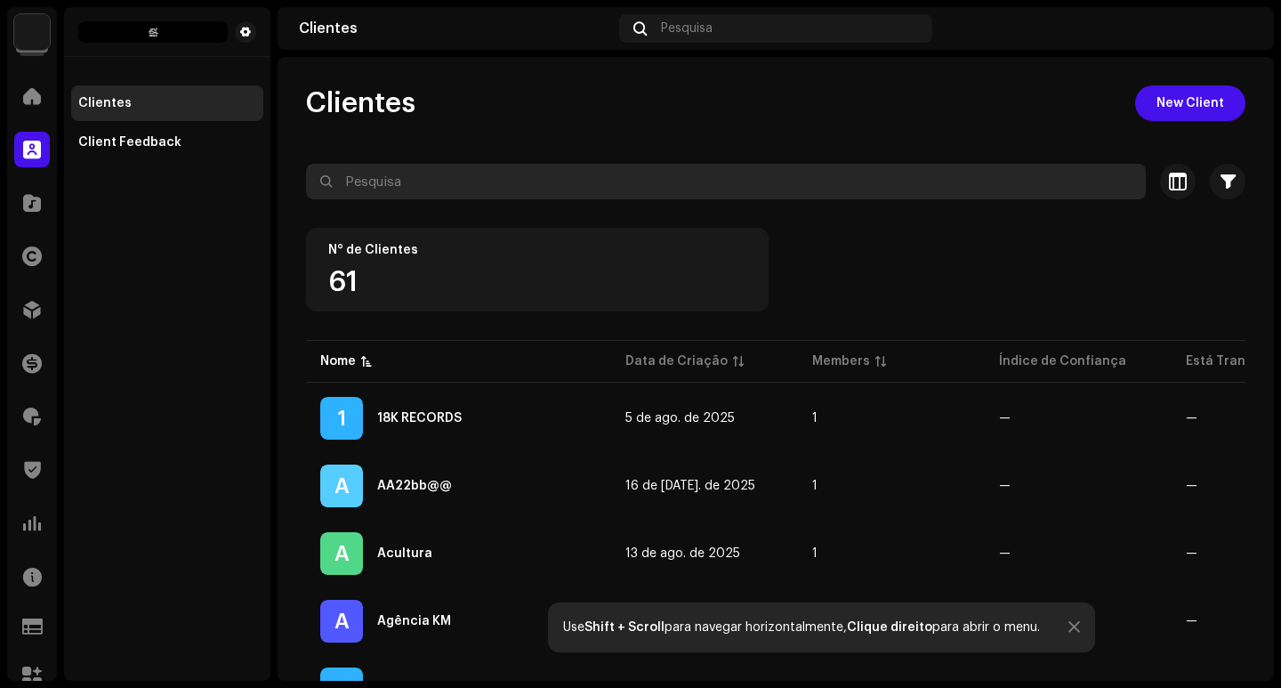
click at [520, 166] on input "text" at bounding box center [726, 182] width 840 height 36
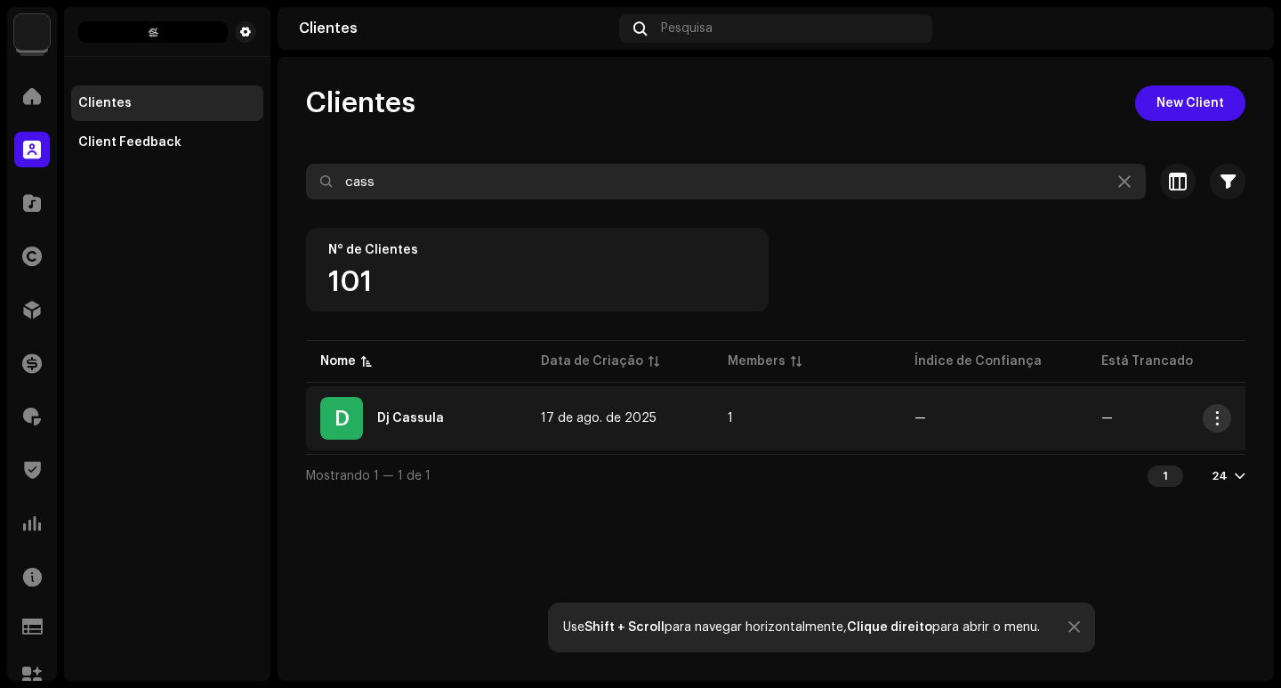
type input "cass"
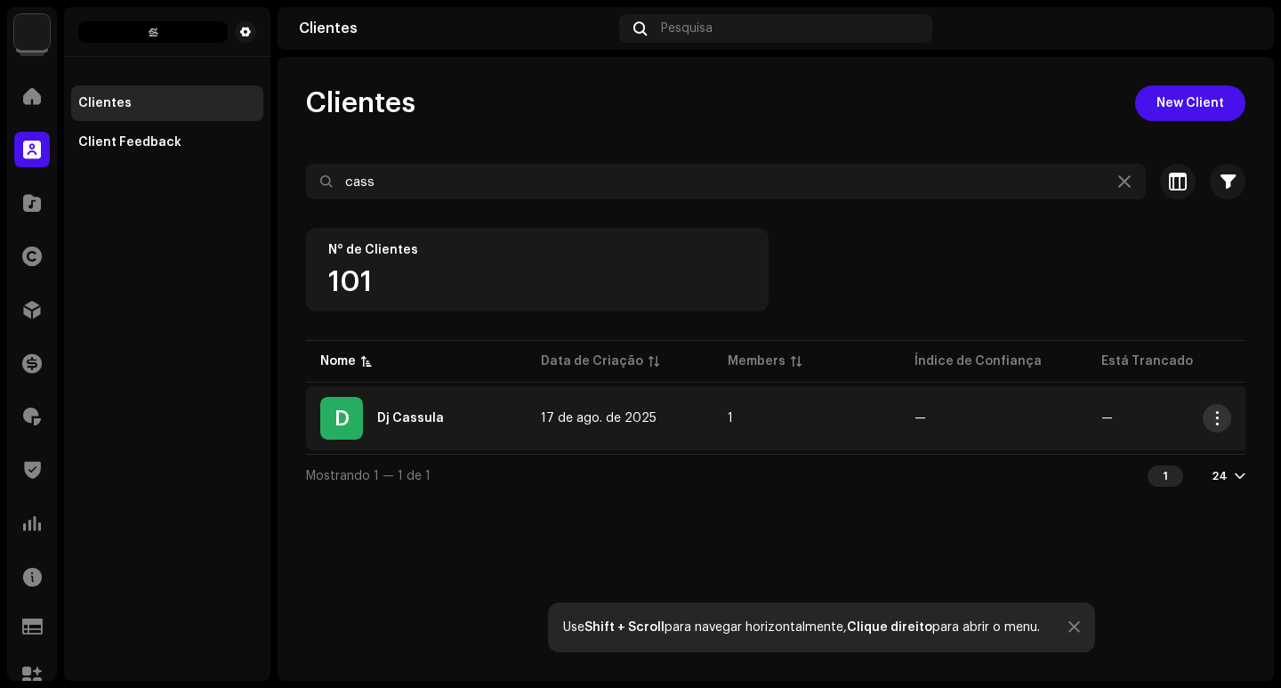
click at [1211, 417] on span "button" at bounding box center [1217, 418] width 13 height 14
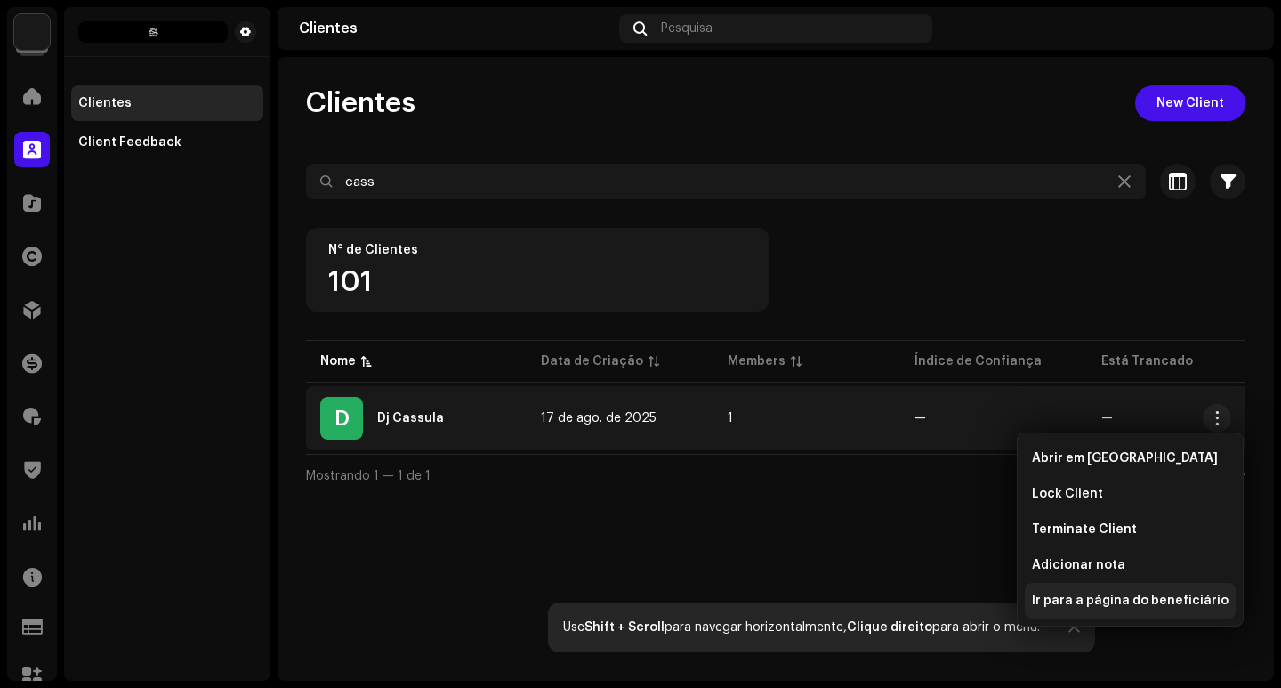
click at [1149, 597] on span "Ir para a página do beneficiário" at bounding box center [1130, 600] width 197 height 14
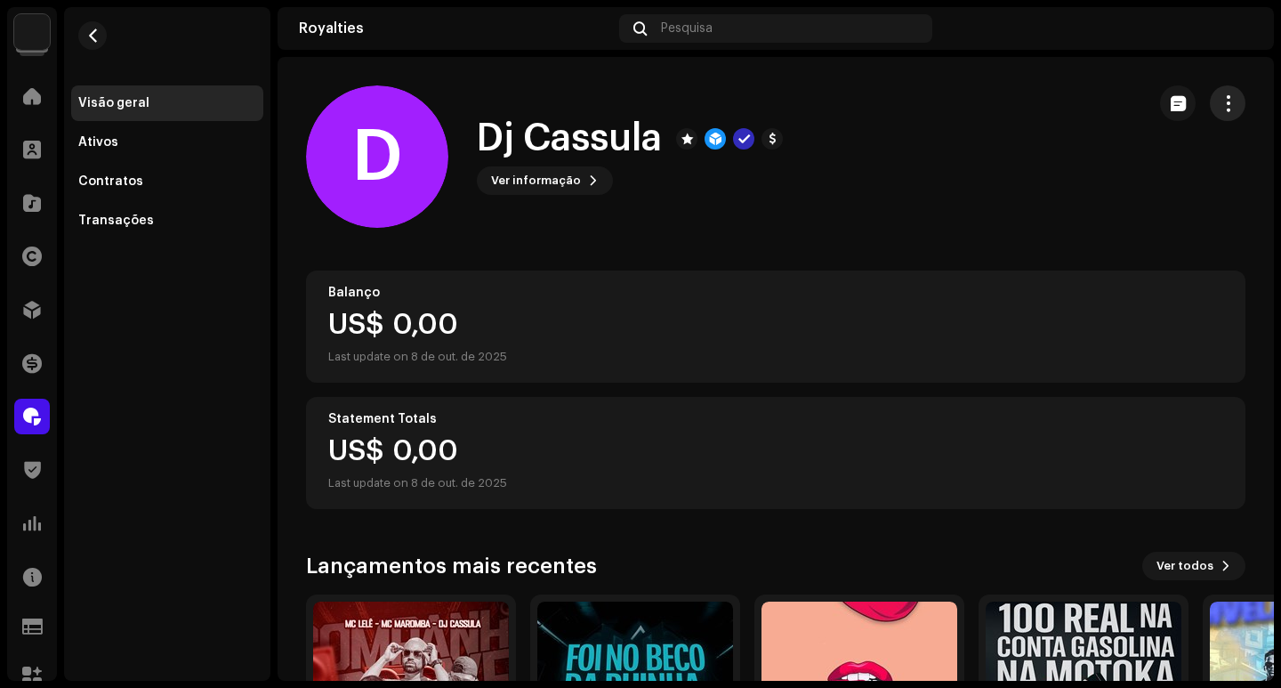
click at [1219, 104] on span "button" at bounding box center [1227, 103] width 17 height 14
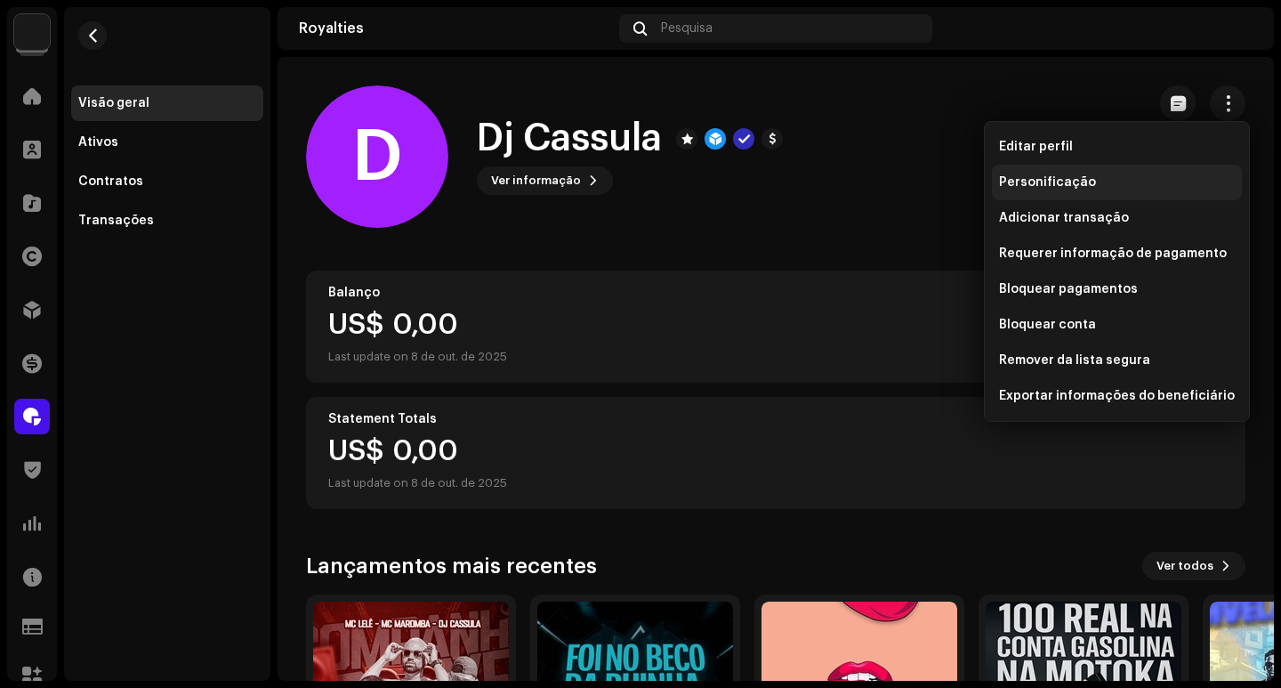
click at [1135, 177] on div "Personificação" at bounding box center [1117, 182] width 236 height 14
